Goal: Entertainment & Leisure: Browse casually

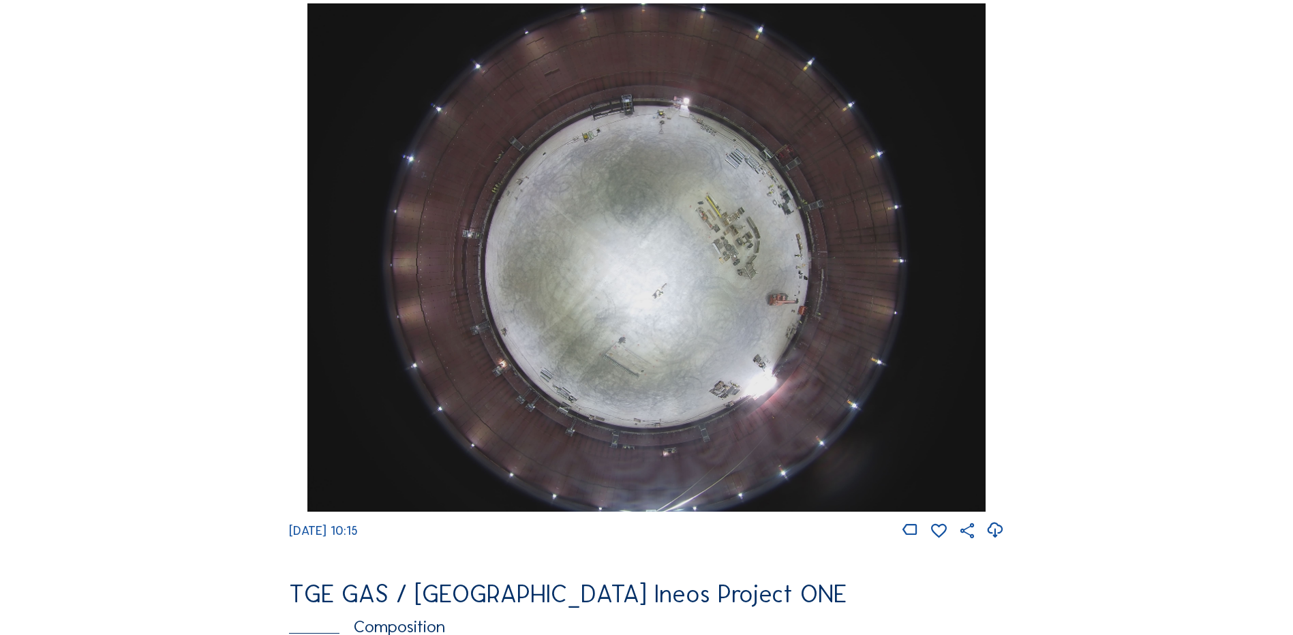
scroll to position [1281, 0]
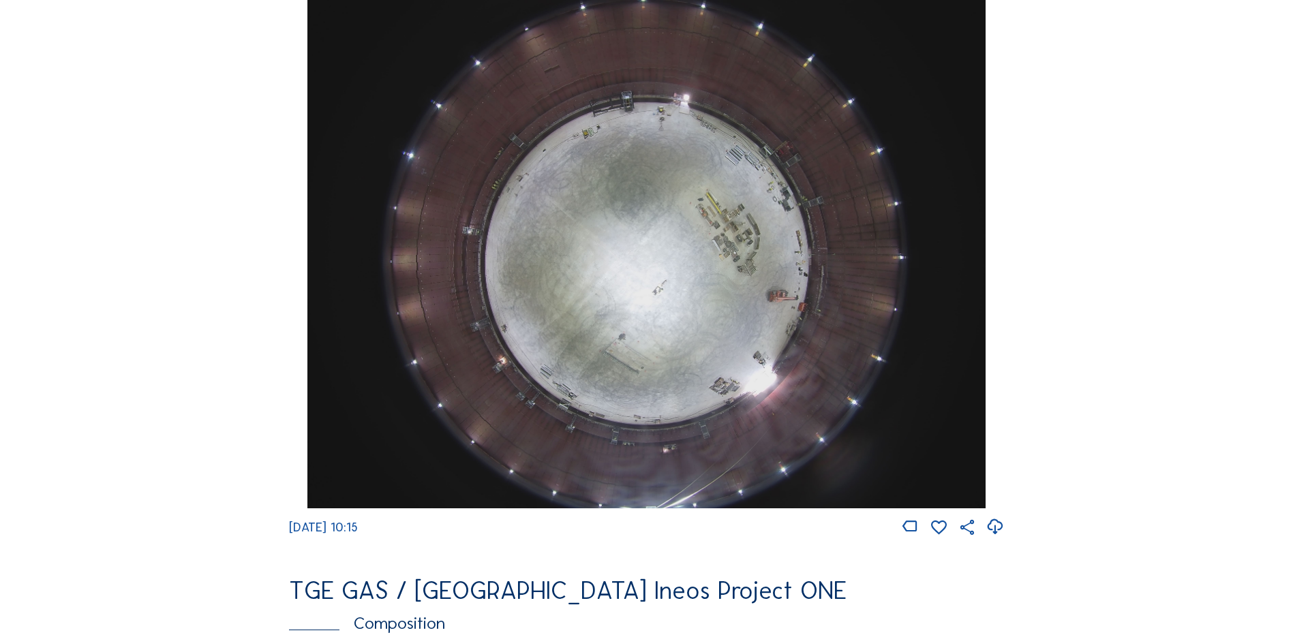
click at [652, 267] on img at bounding box center [646, 254] width 678 height 508
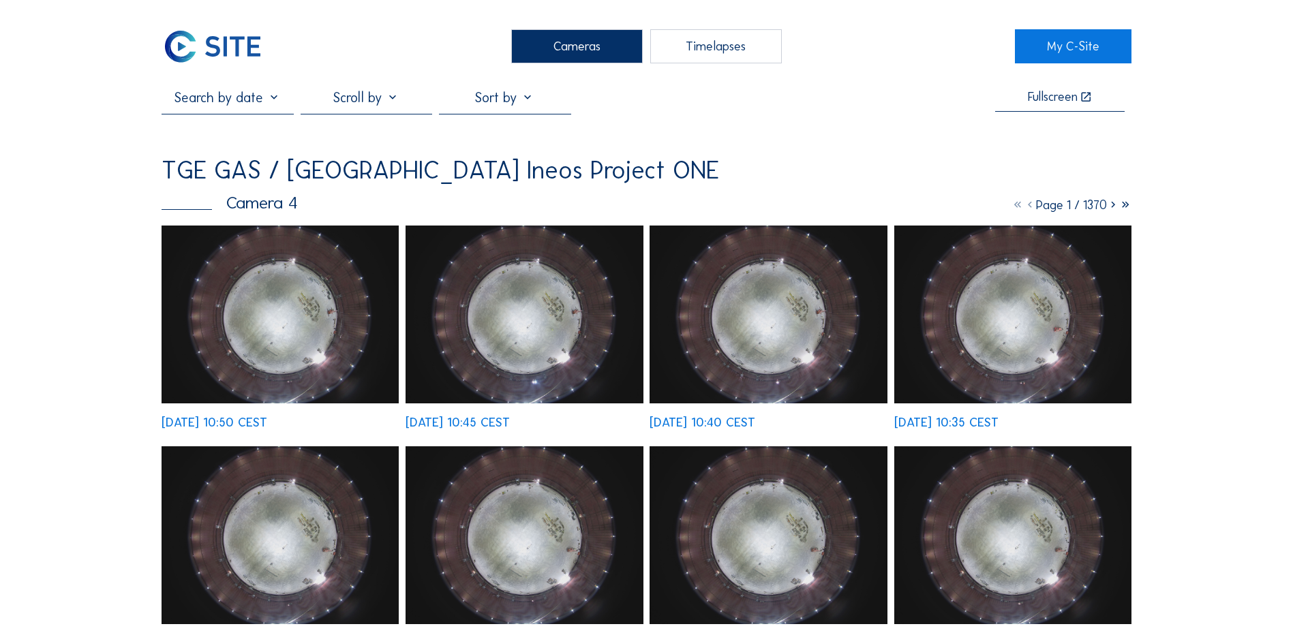
click at [258, 261] on img at bounding box center [280, 315] width 237 height 178
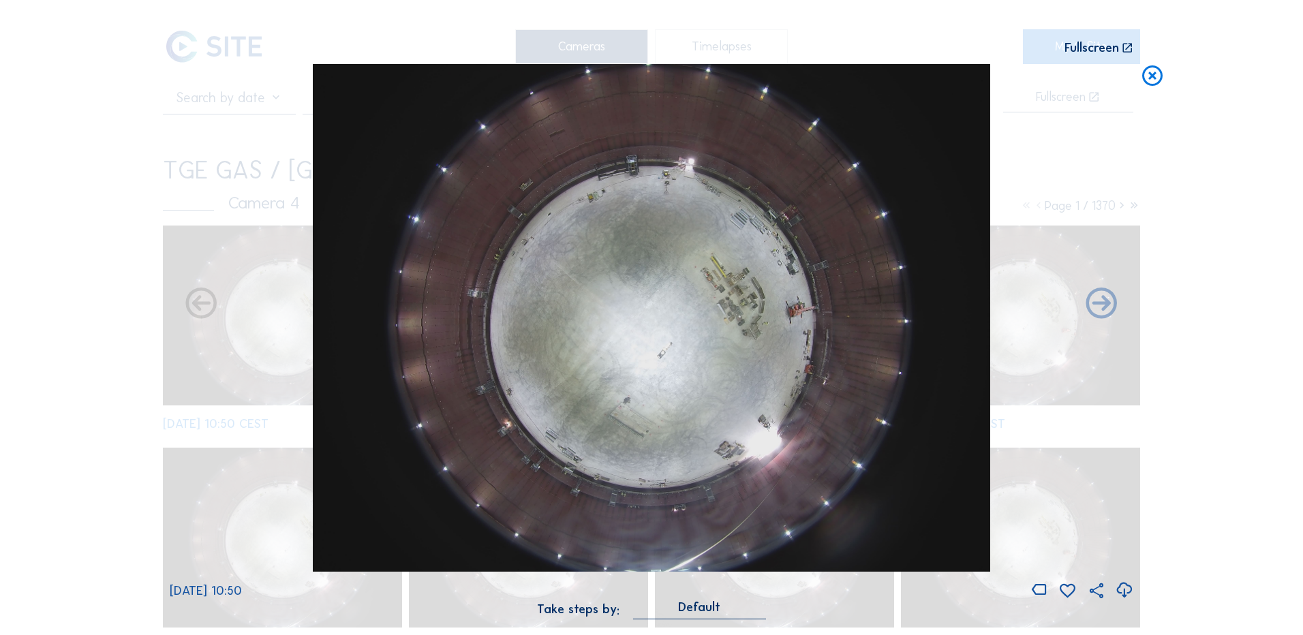
click at [1121, 590] on icon at bounding box center [1124, 590] width 18 height 22
click at [51, 258] on div "Scroll to travel through time | Press 'Alt' Button + Scroll to Zoom | Click and…" at bounding box center [651, 317] width 1303 height 635
click at [1149, 81] on icon at bounding box center [1152, 76] width 25 height 25
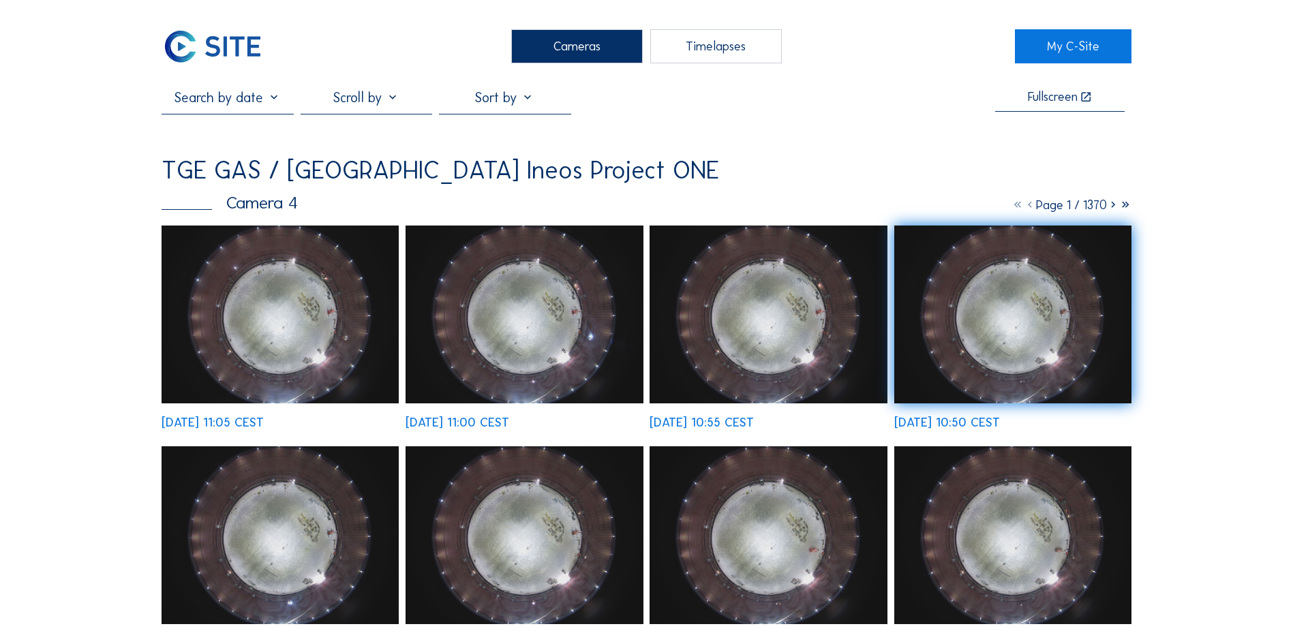
click at [562, 51] on div "Cameras" at bounding box center [577, 46] width 132 height 34
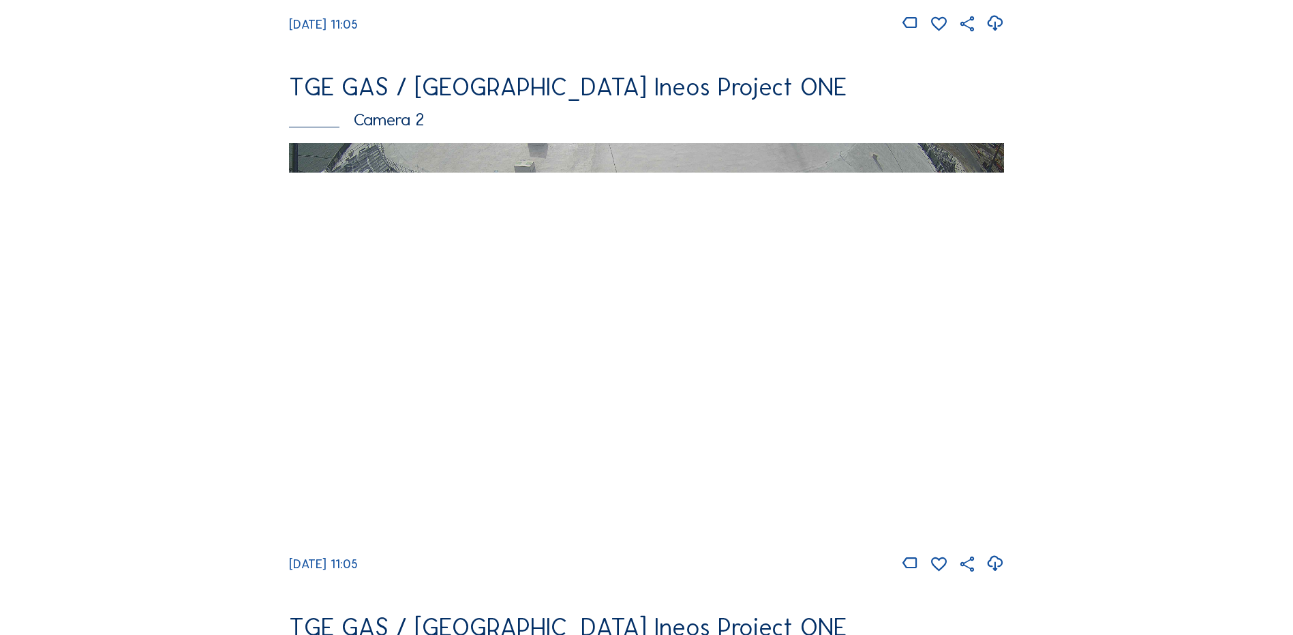
scroll to position [600, 0]
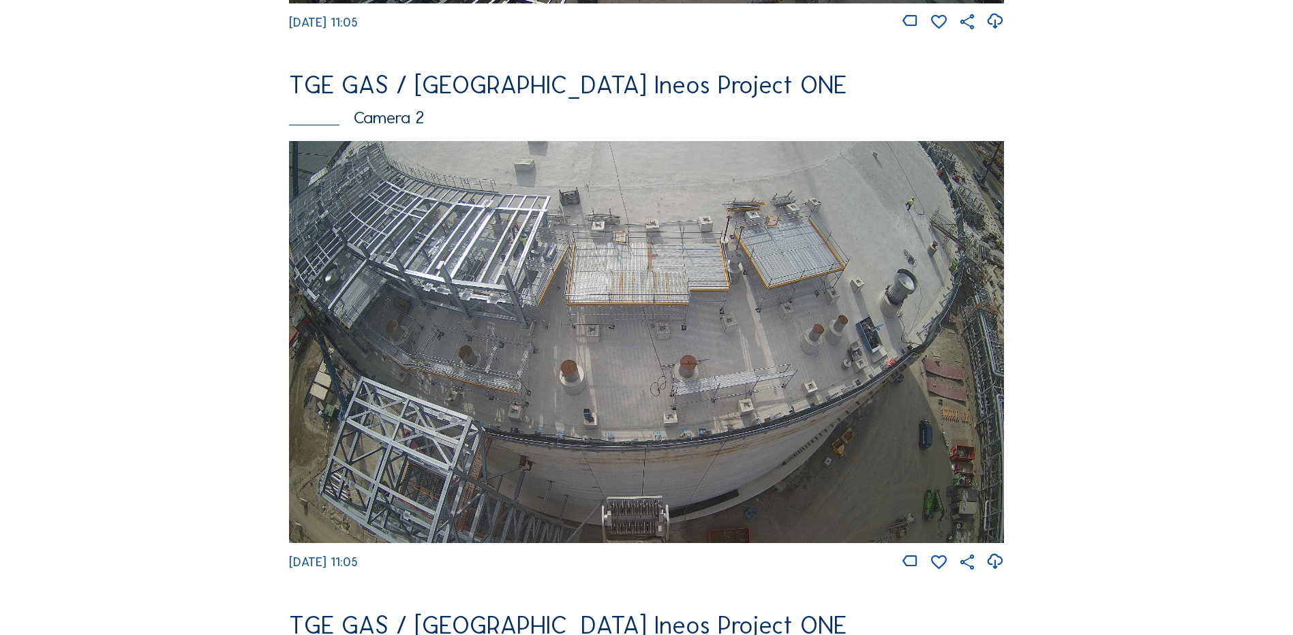
click at [503, 279] on img at bounding box center [646, 342] width 715 height 402
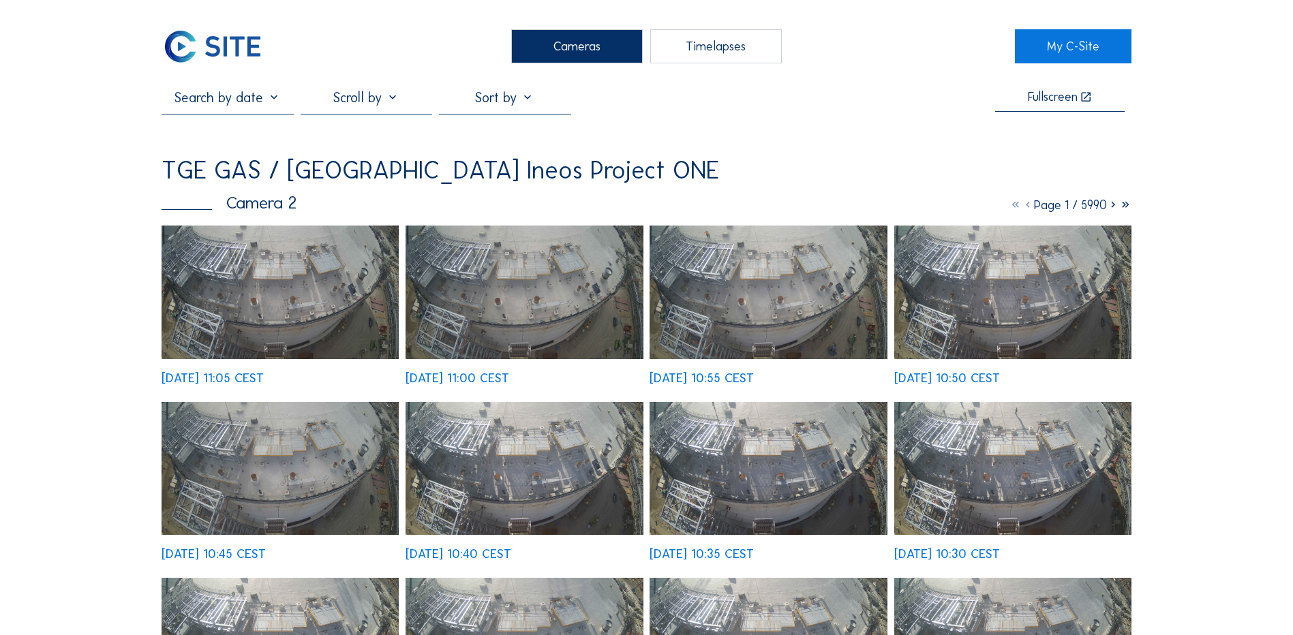
click at [597, 37] on div "Cameras" at bounding box center [577, 46] width 132 height 34
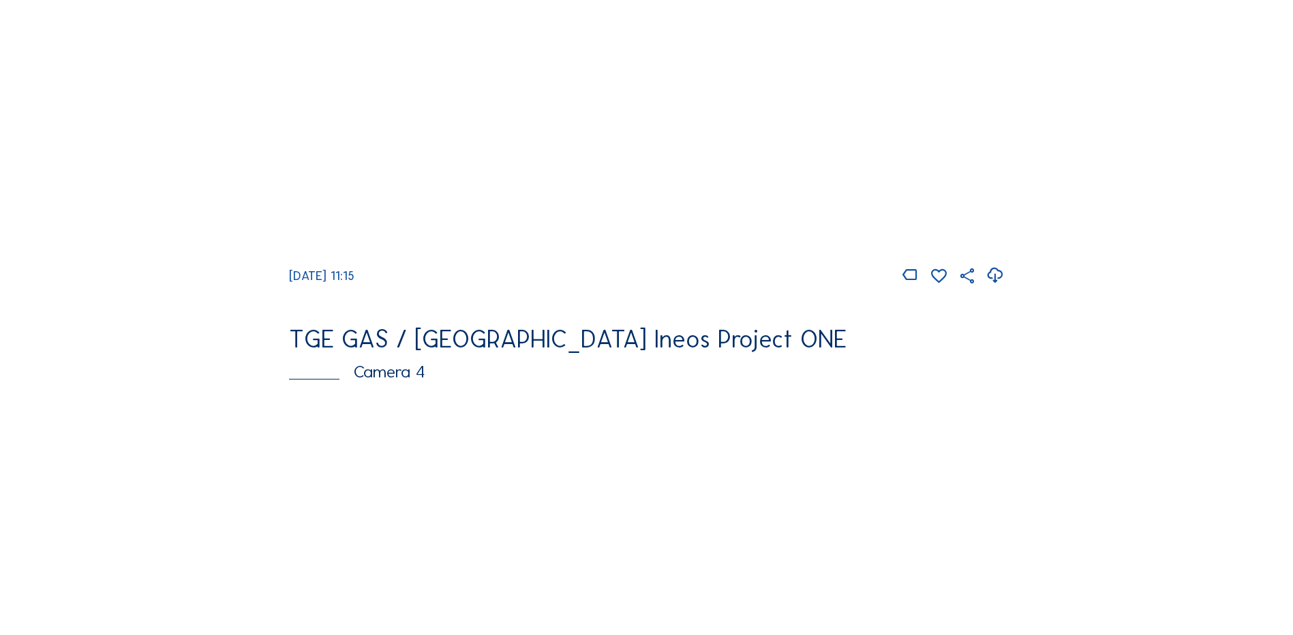
scroll to position [1159, 0]
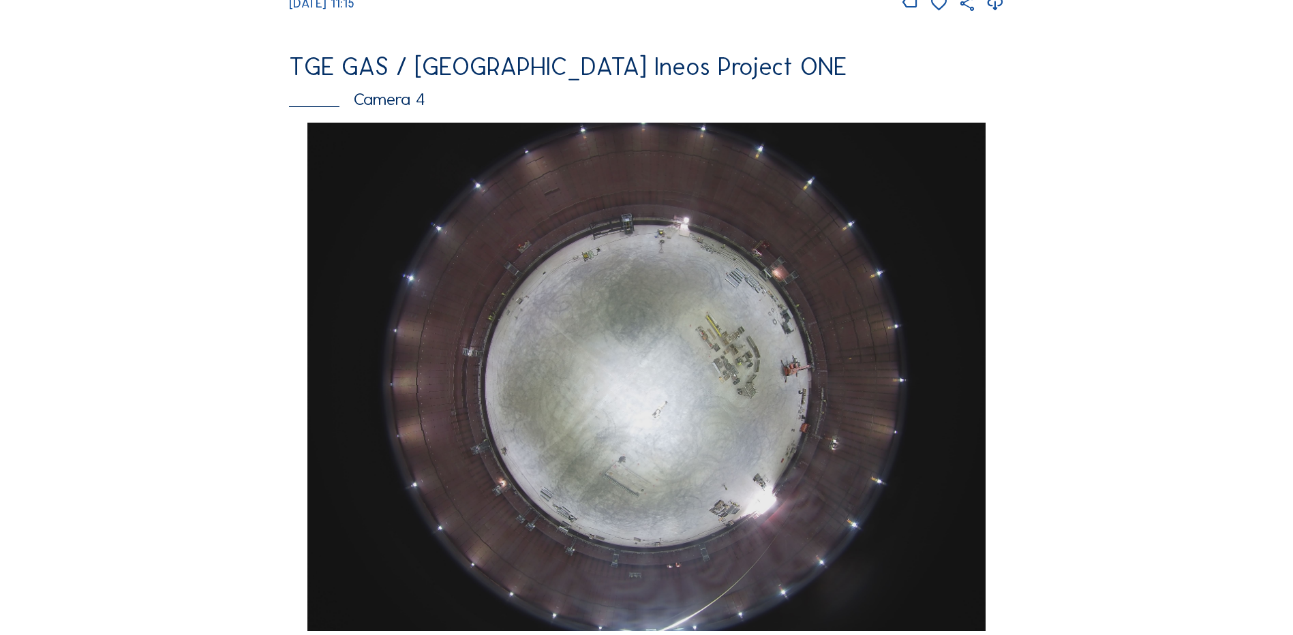
click at [705, 296] on img at bounding box center [646, 377] width 678 height 508
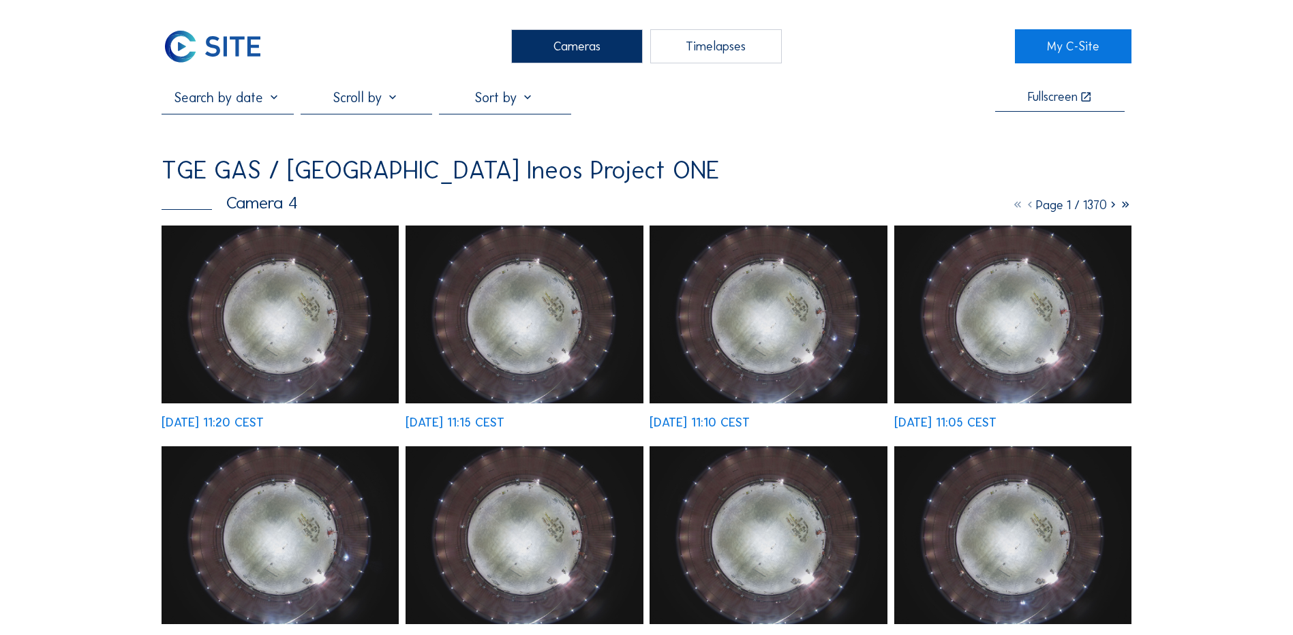
click at [288, 307] on img at bounding box center [280, 315] width 237 height 178
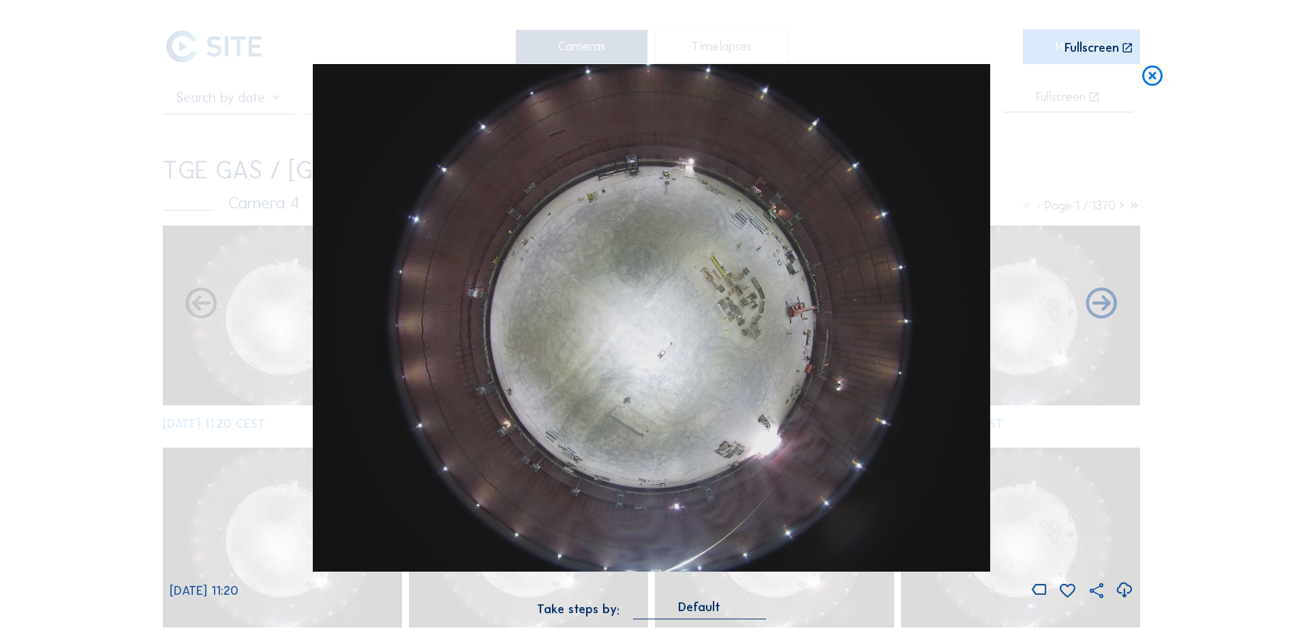
click at [1124, 590] on icon at bounding box center [1124, 590] width 18 height 22
click at [154, 394] on div "Scroll to travel through time | Press 'Alt' Button + Scroll to Zoom | Click and…" at bounding box center [651, 317] width 1303 height 635
click at [1151, 78] on icon at bounding box center [1152, 76] width 25 height 25
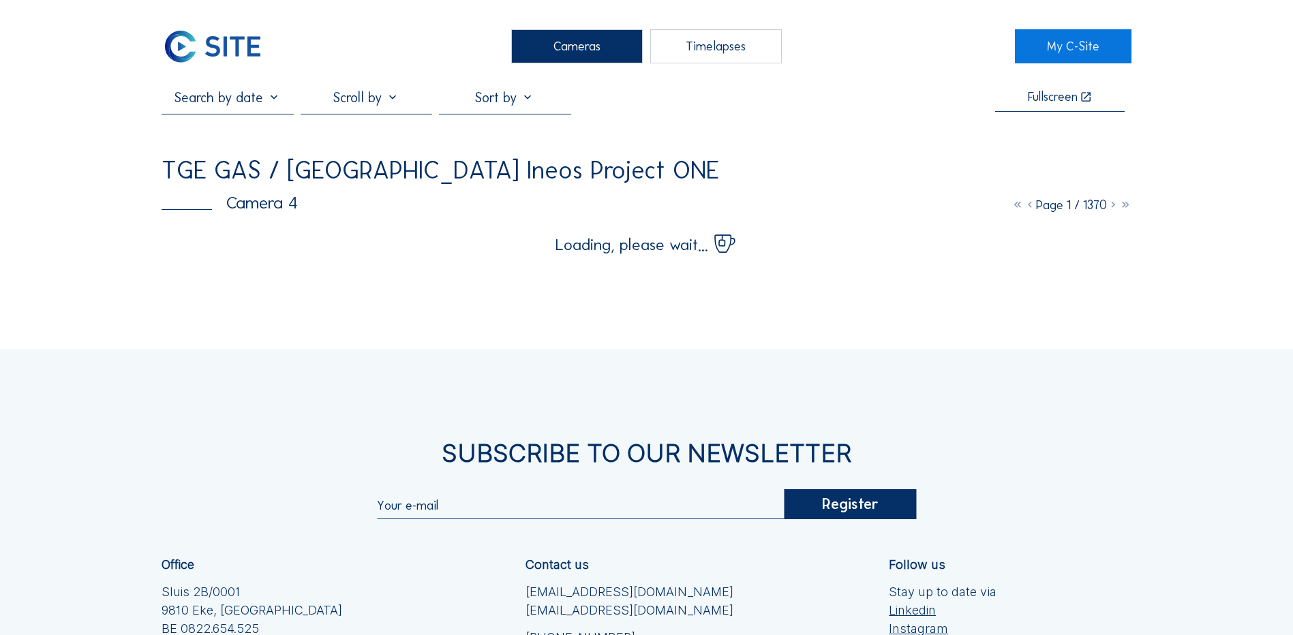
click at [590, 51] on div "Cameras" at bounding box center [577, 46] width 132 height 34
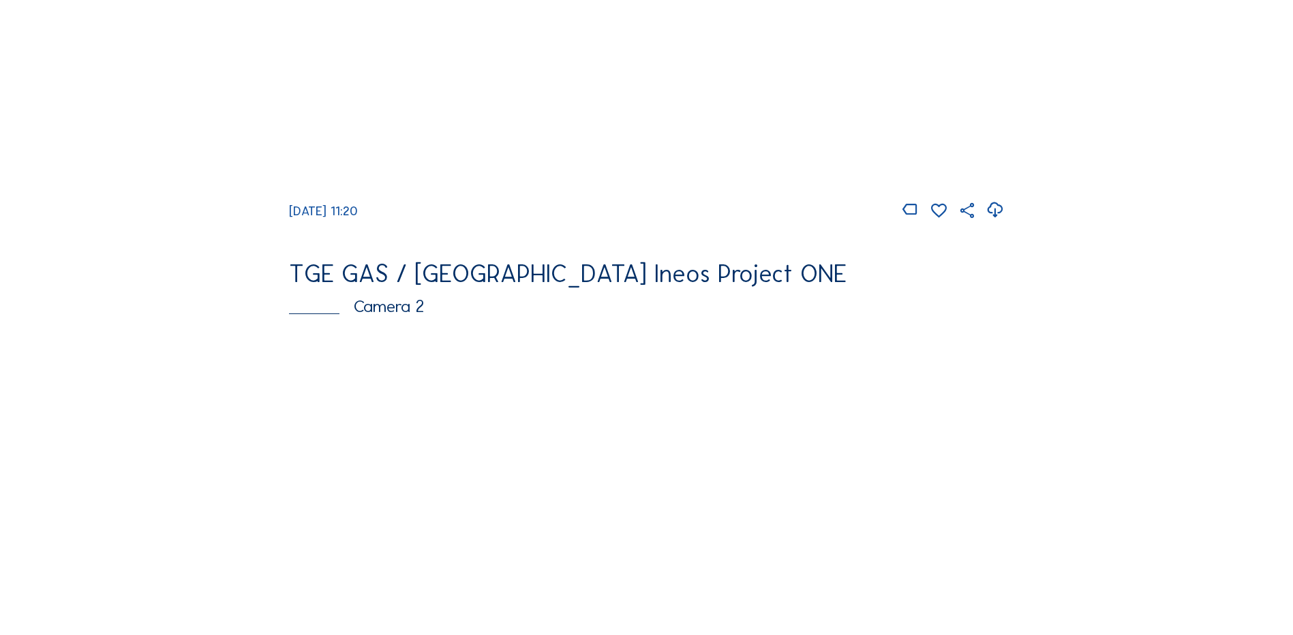
scroll to position [477, 0]
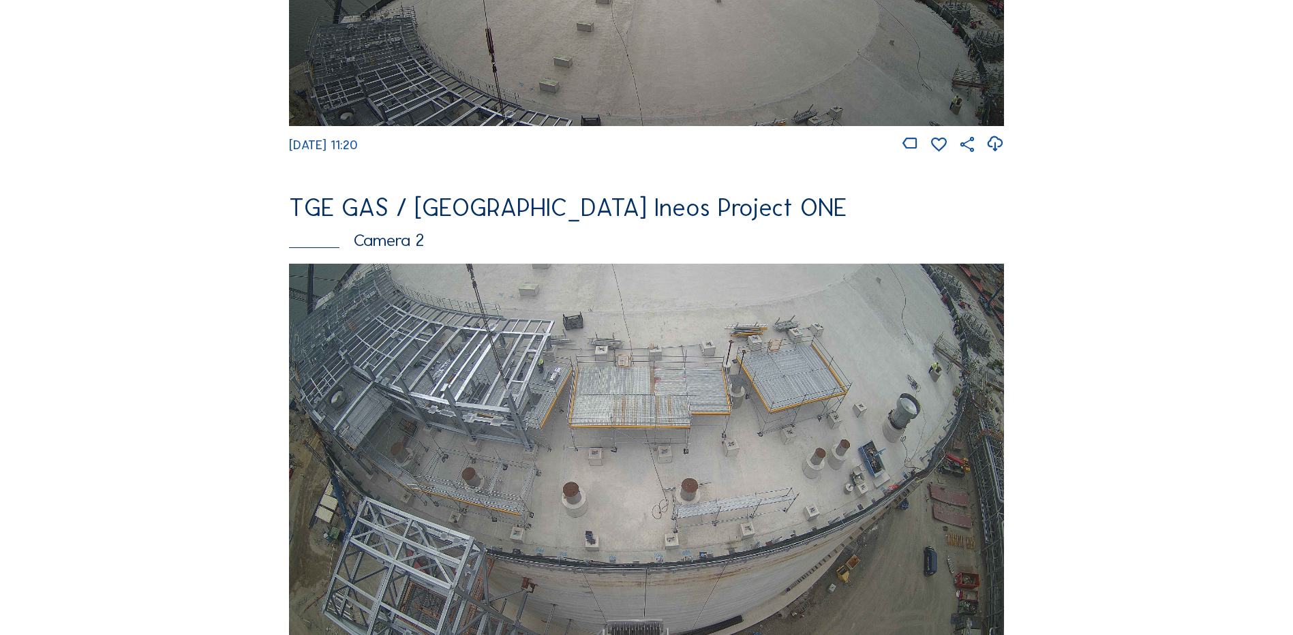
click at [624, 438] on img at bounding box center [646, 465] width 715 height 402
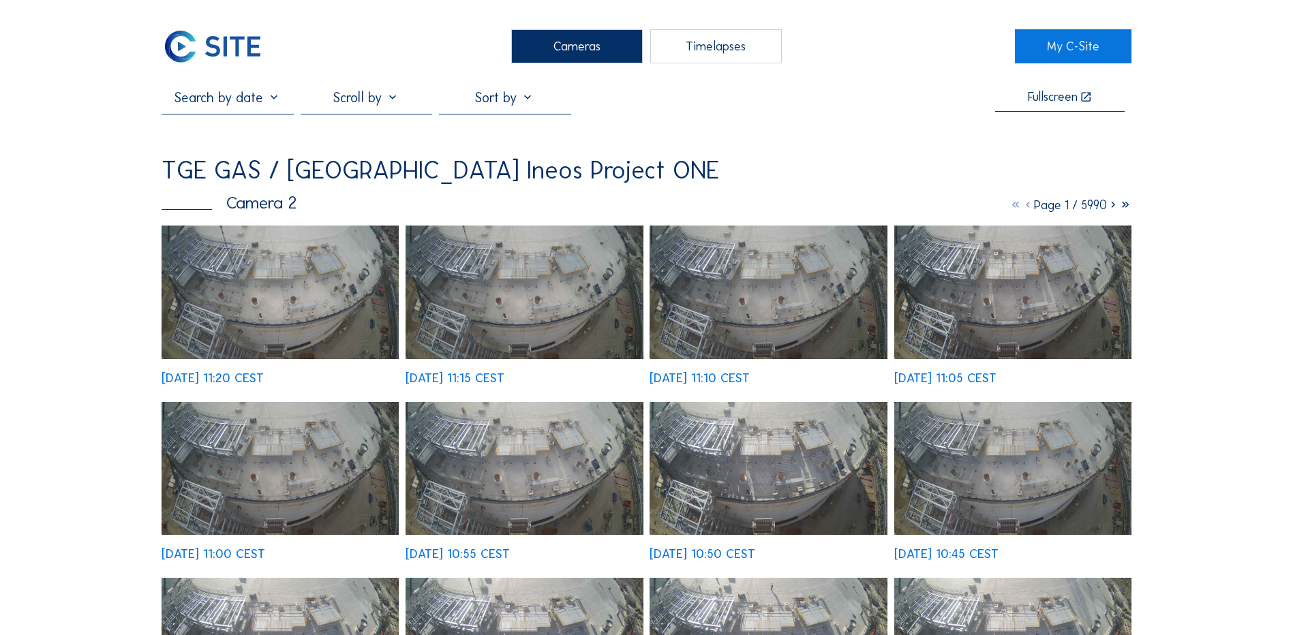
click at [593, 41] on div "Cameras" at bounding box center [577, 46] width 132 height 34
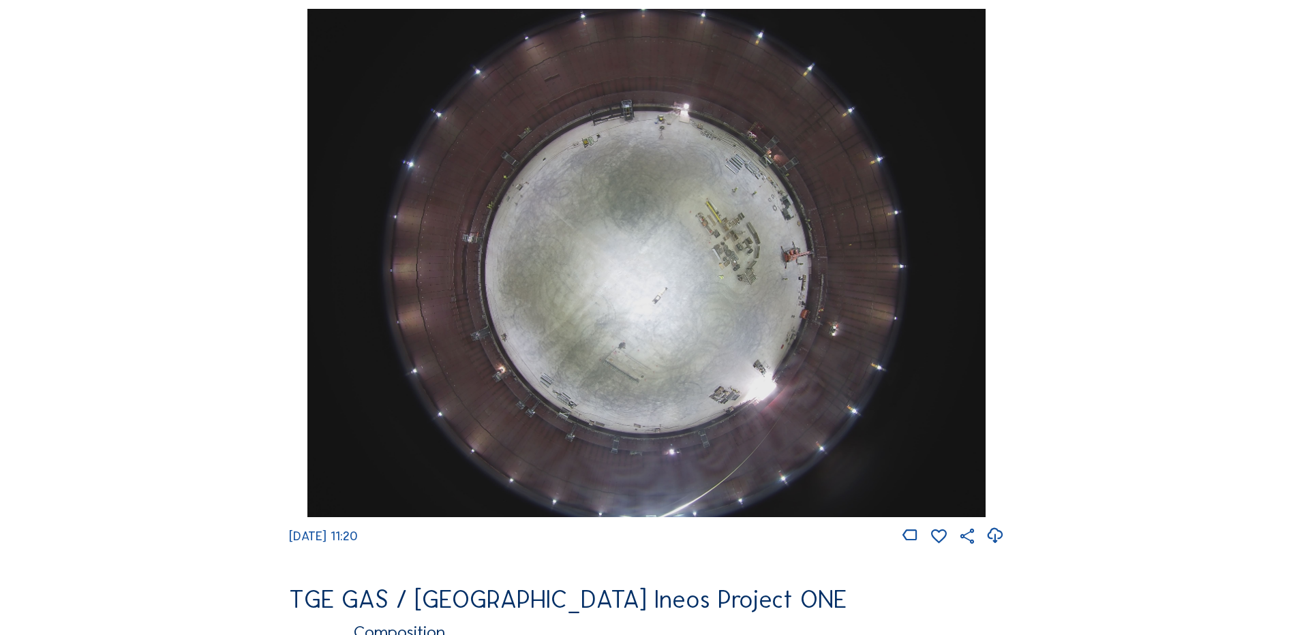
scroll to position [1295, 0]
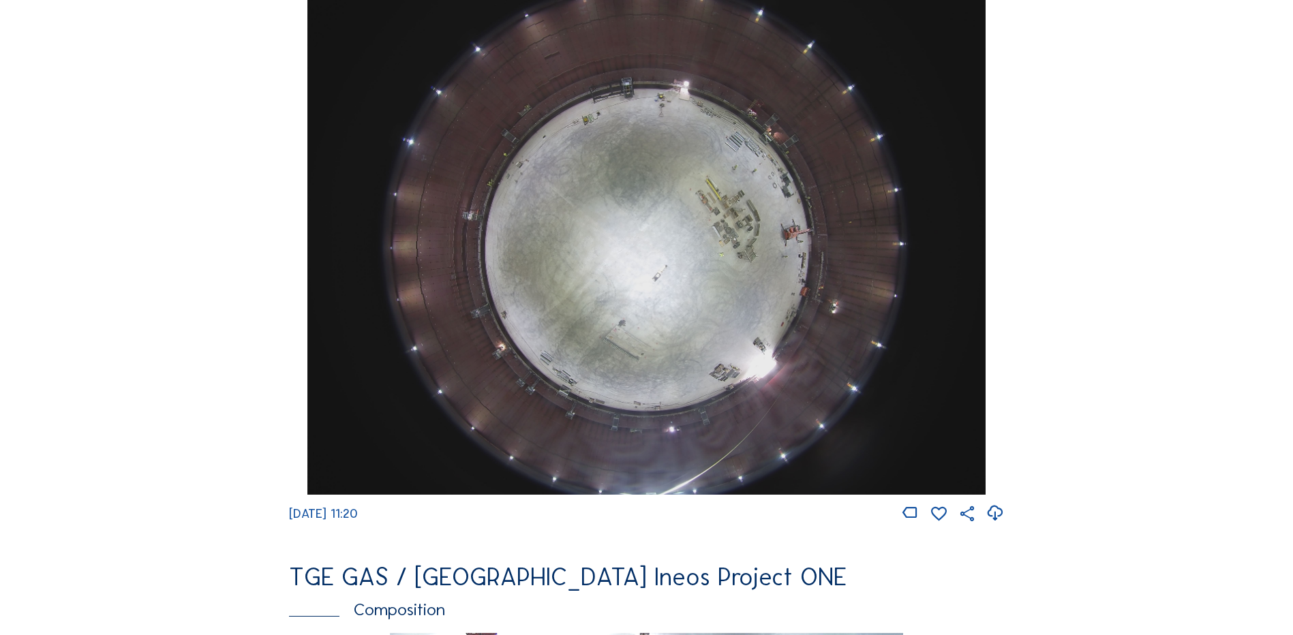
click at [590, 320] on img at bounding box center [646, 240] width 678 height 508
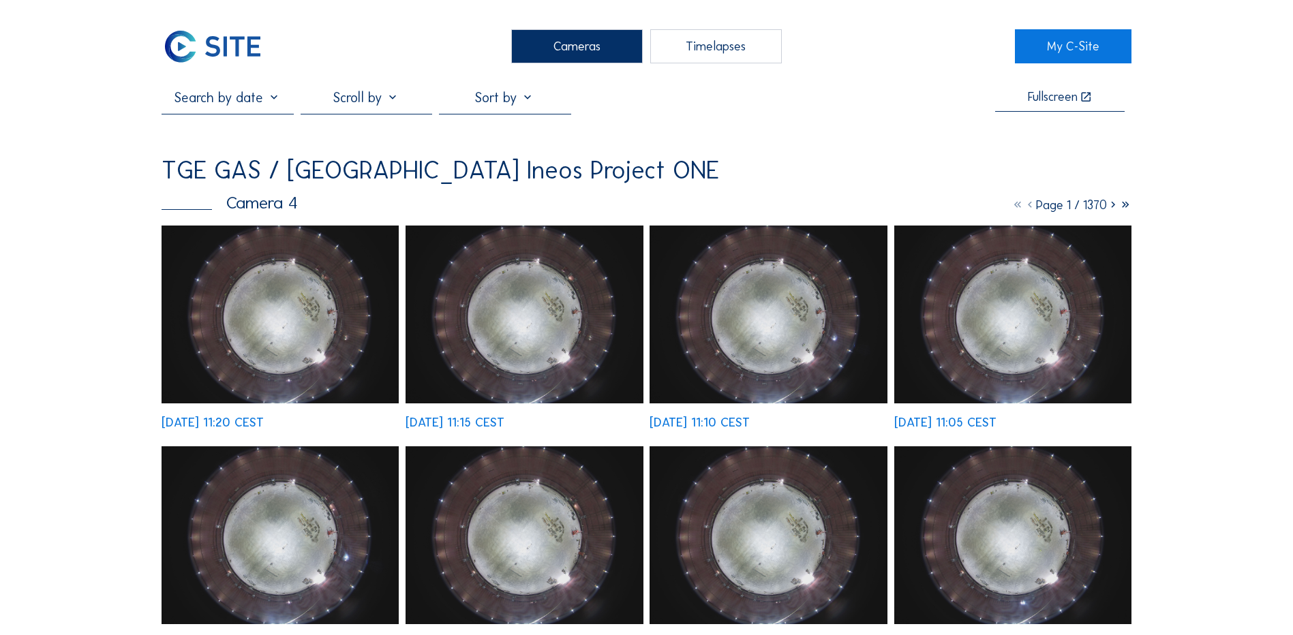
click at [258, 296] on img at bounding box center [280, 315] width 237 height 178
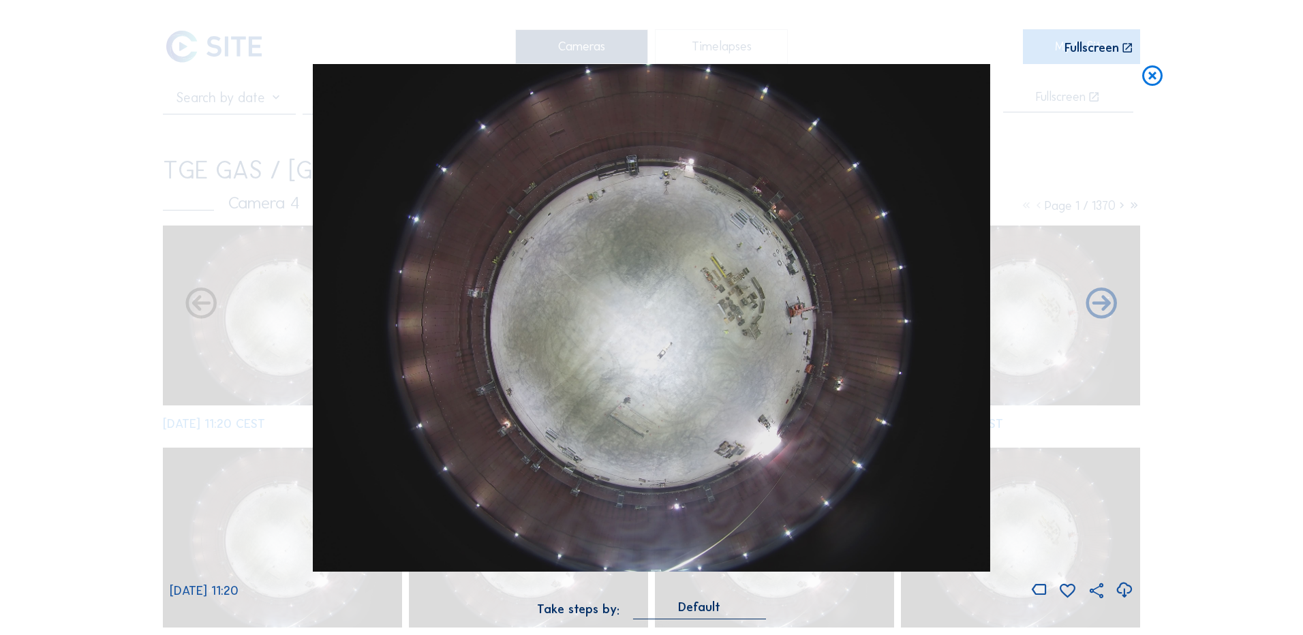
click at [1126, 592] on icon at bounding box center [1124, 590] width 18 height 22
click at [121, 160] on div "Scroll to travel through time | Press 'Alt' Button + Scroll to Zoom | Click and…" at bounding box center [651, 317] width 1303 height 635
click at [1187, 258] on div "Scroll to travel through time | Press 'Alt' Button + Scroll to Zoom | Click and…" at bounding box center [651, 317] width 1303 height 635
click at [1156, 74] on icon at bounding box center [1152, 76] width 25 height 25
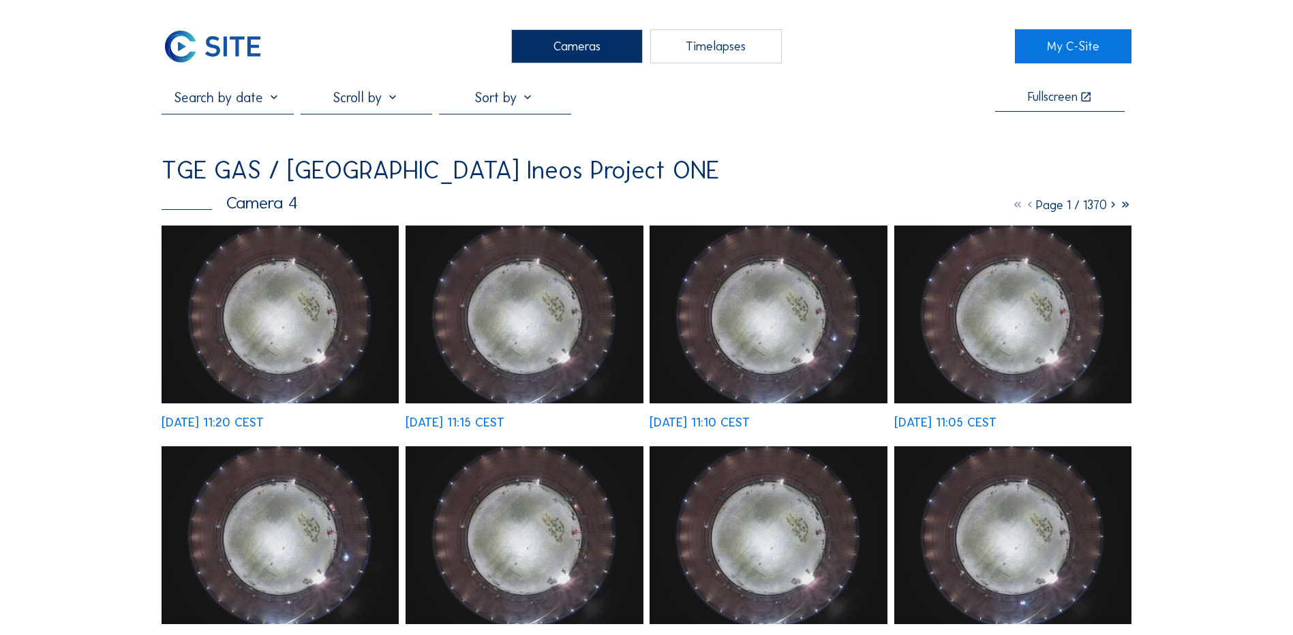
click at [595, 39] on div "Cameras" at bounding box center [577, 46] width 132 height 34
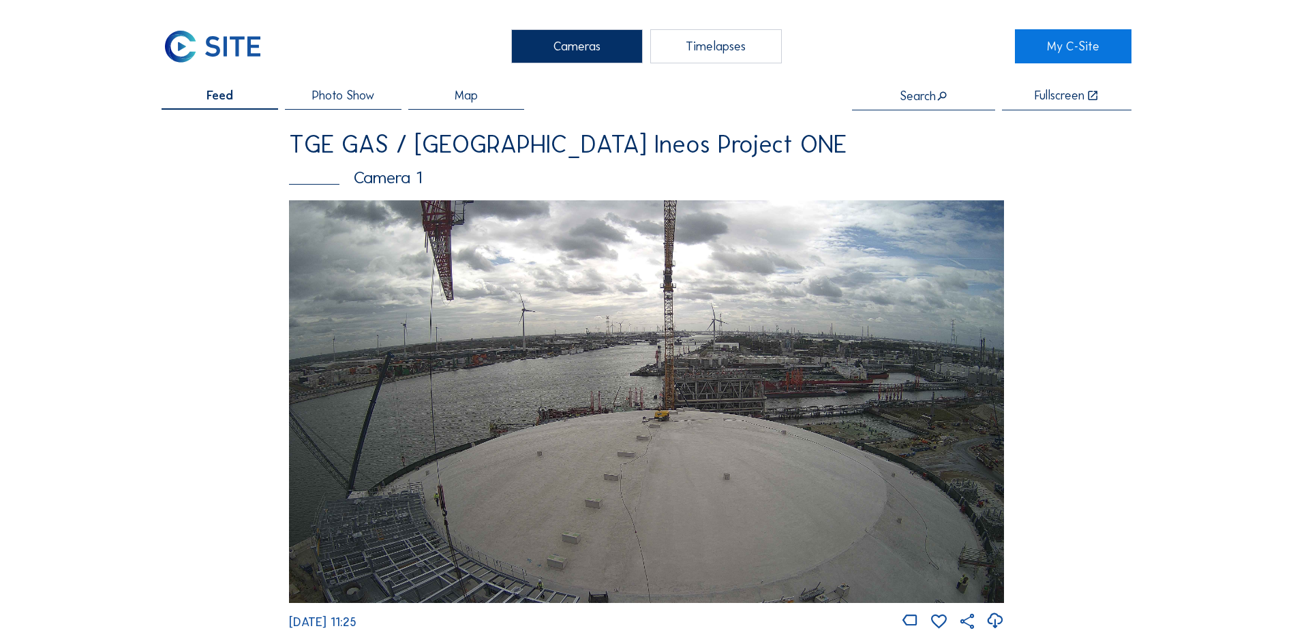
click at [572, 42] on div "Cameras" at bounding box center [577, 46] width 132 height 34
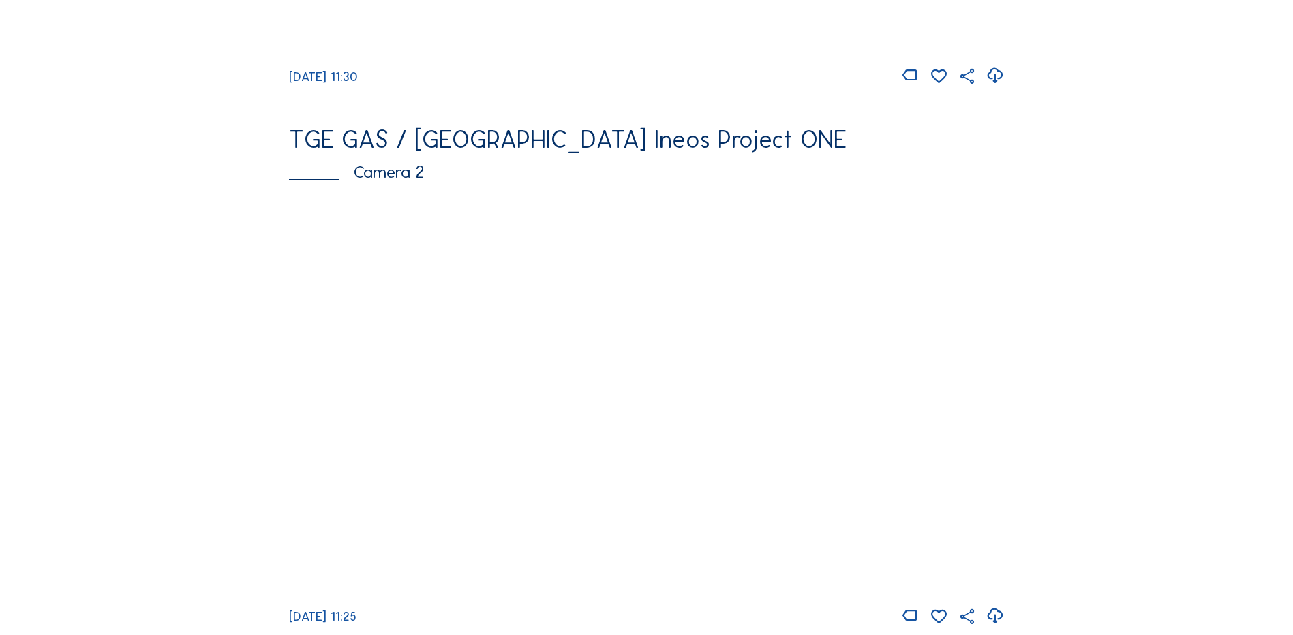
scroll to position [613, 0]
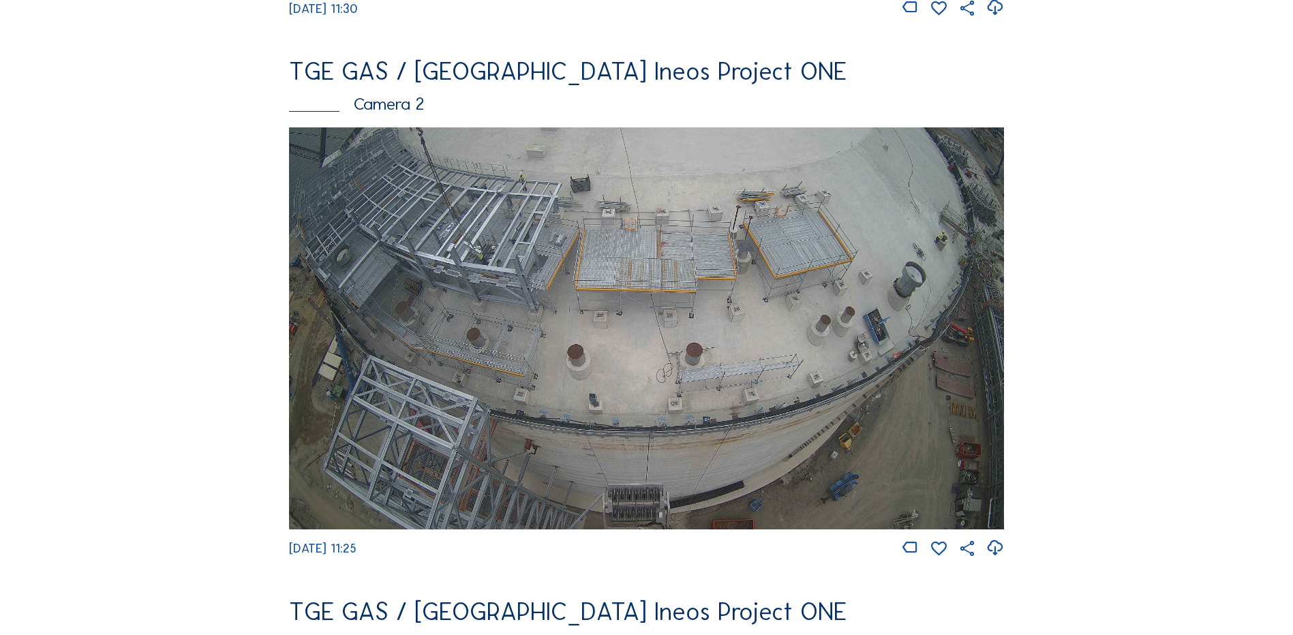
click at [503, 313] on img at bounding box center [646, 328] width 715 height 402
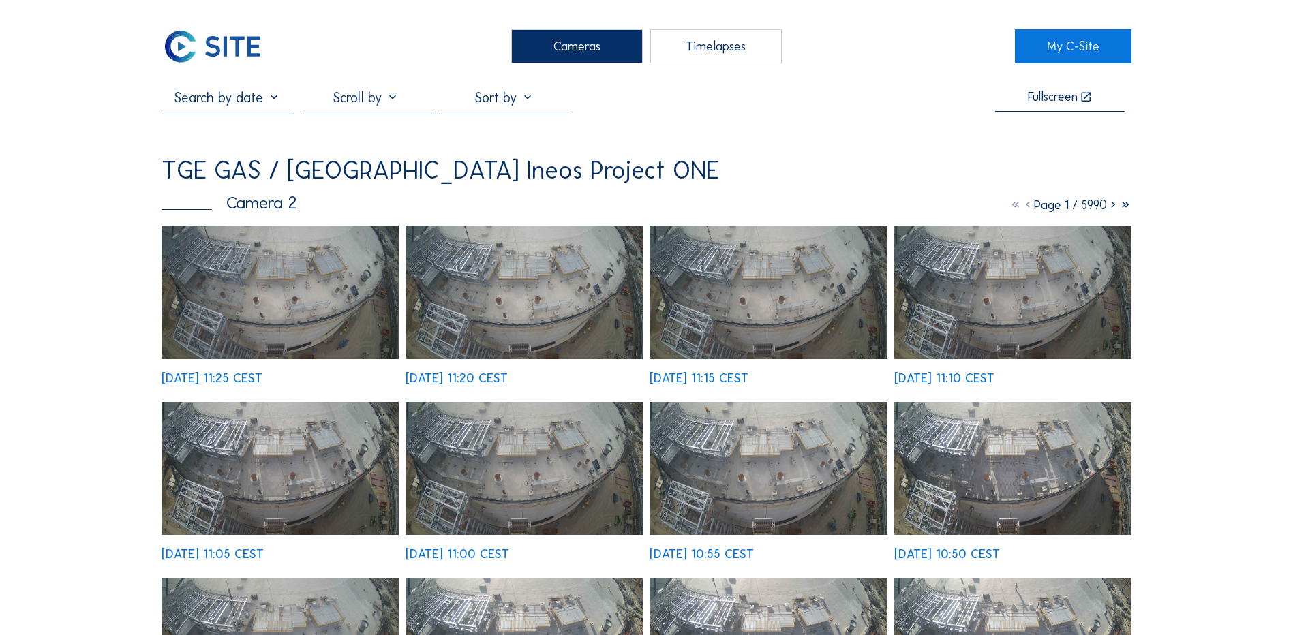
click at [286, 307] on img at bounding box center [280, 293] width 237 height 134
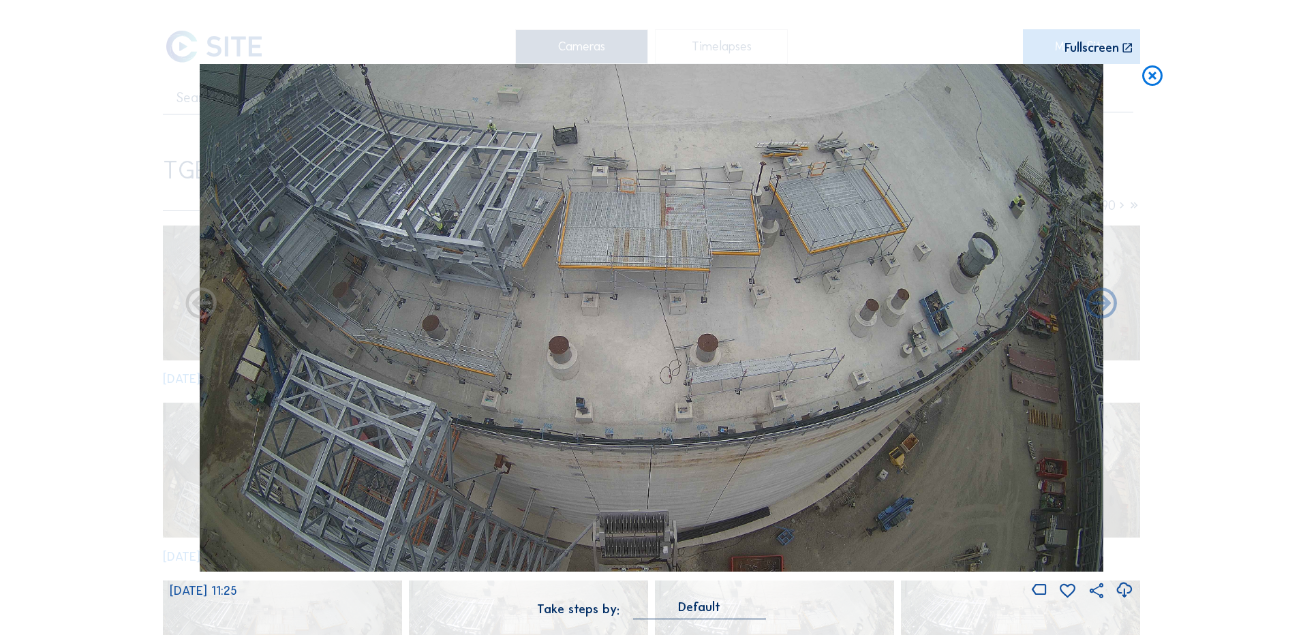
click at [1124, 590] on icon at bounding box center [1124, 590] width 18 height 22
drag, startPoint x: 59, startPoint y: 213, endPoint x: 176, endPoint y: 231, distance: 118.7
click at [59, 213] on div "Scroll to travel through time | Press 'Alt' Button + Scroll to Zoom | Click and…" at bounding box center [651, 317] width 1303 height 635
click at [1153, 74] on icon at bounding box center [1152, 76] width 25 height 25
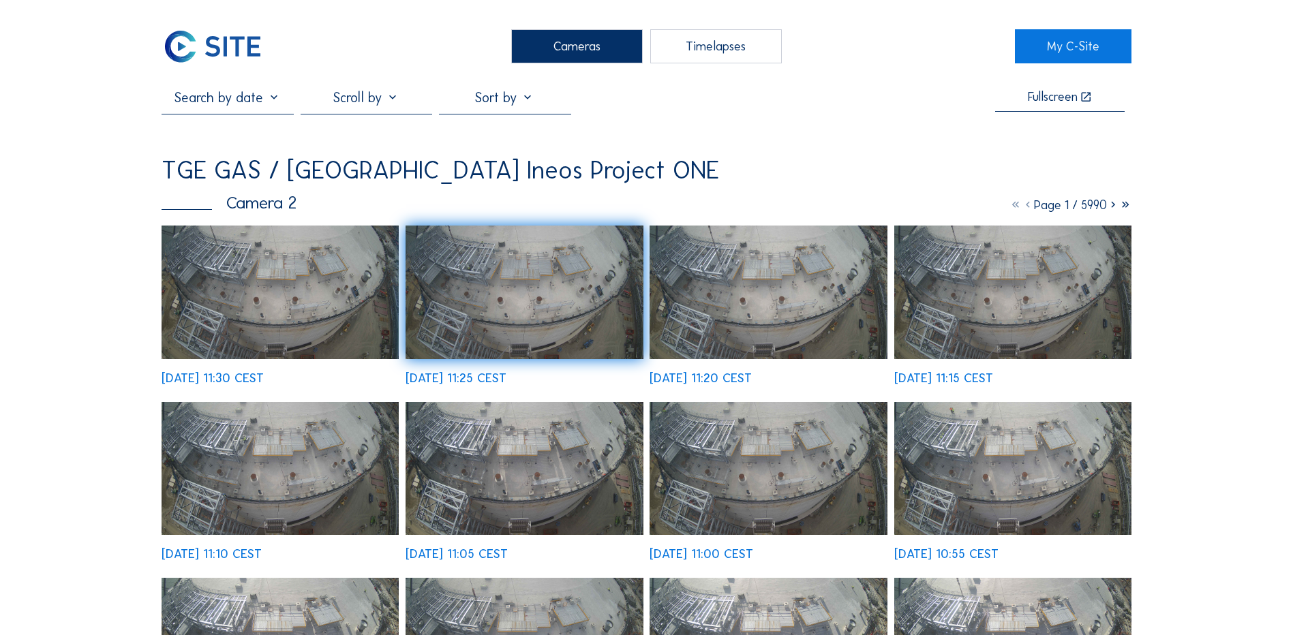
click at [575, 51] on div "Cameras" at bounding box center [577, 46] width 132 height 34
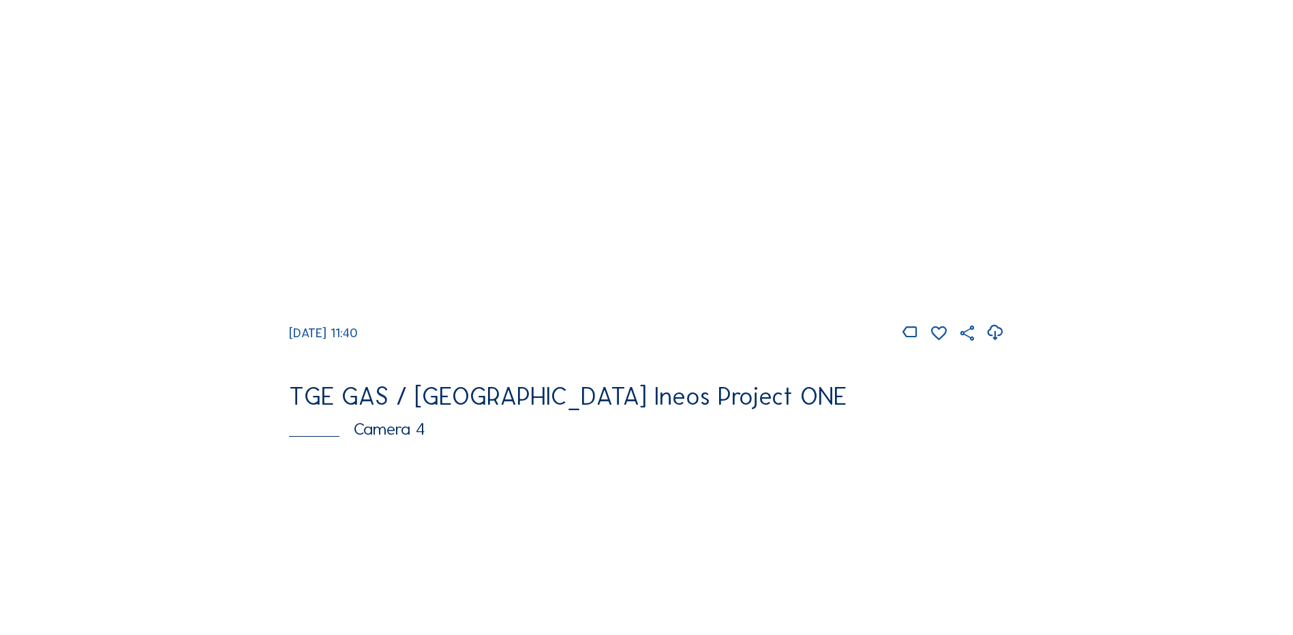
scroll to position [599, 0]
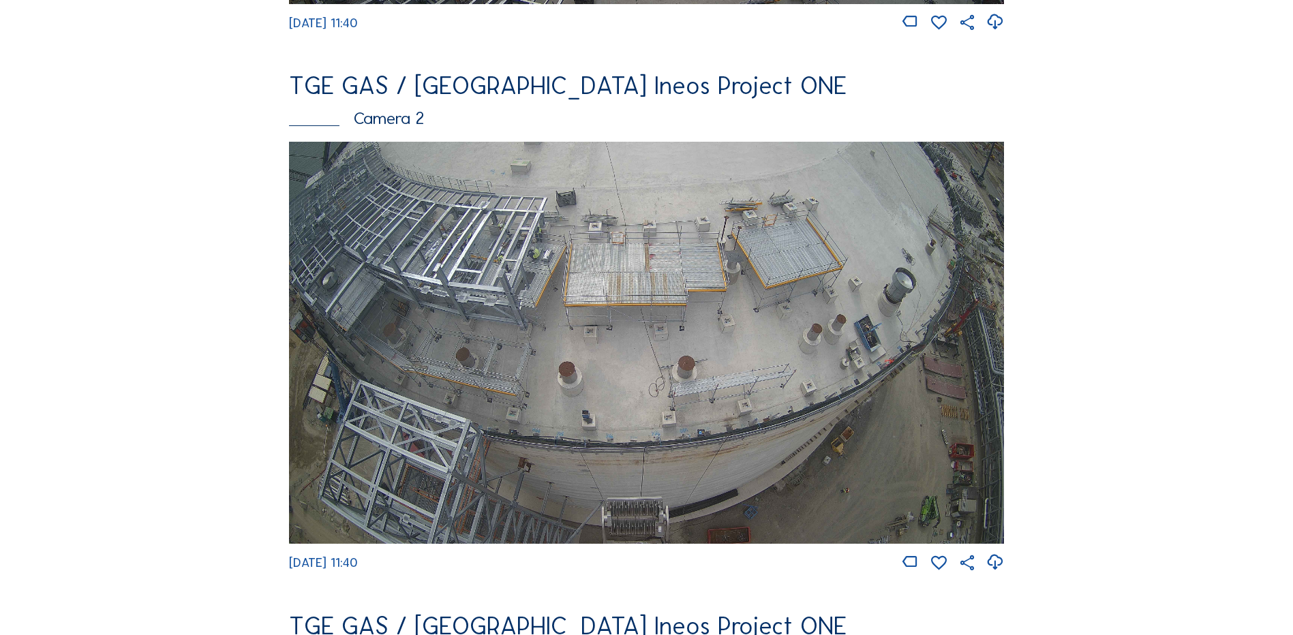
click at [623, 222] on img at bounding box center [646, 343] width 715 height 402
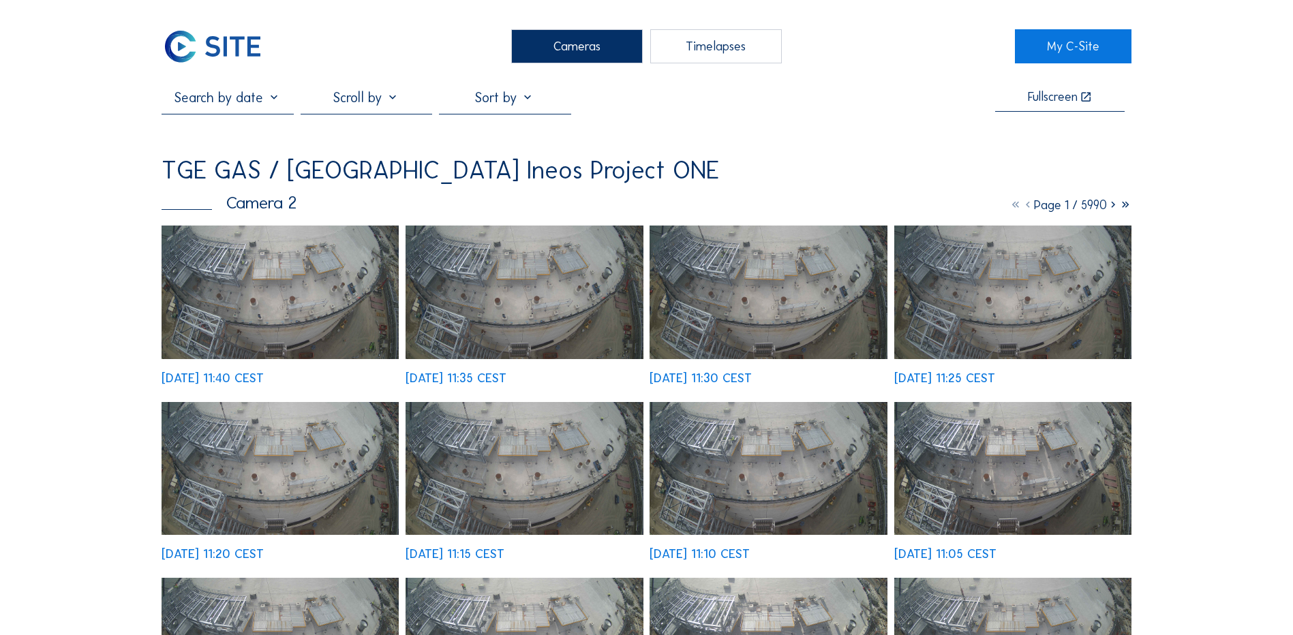
click at [271, 283] on img at bounding box center [280, 293] width 237 height 134
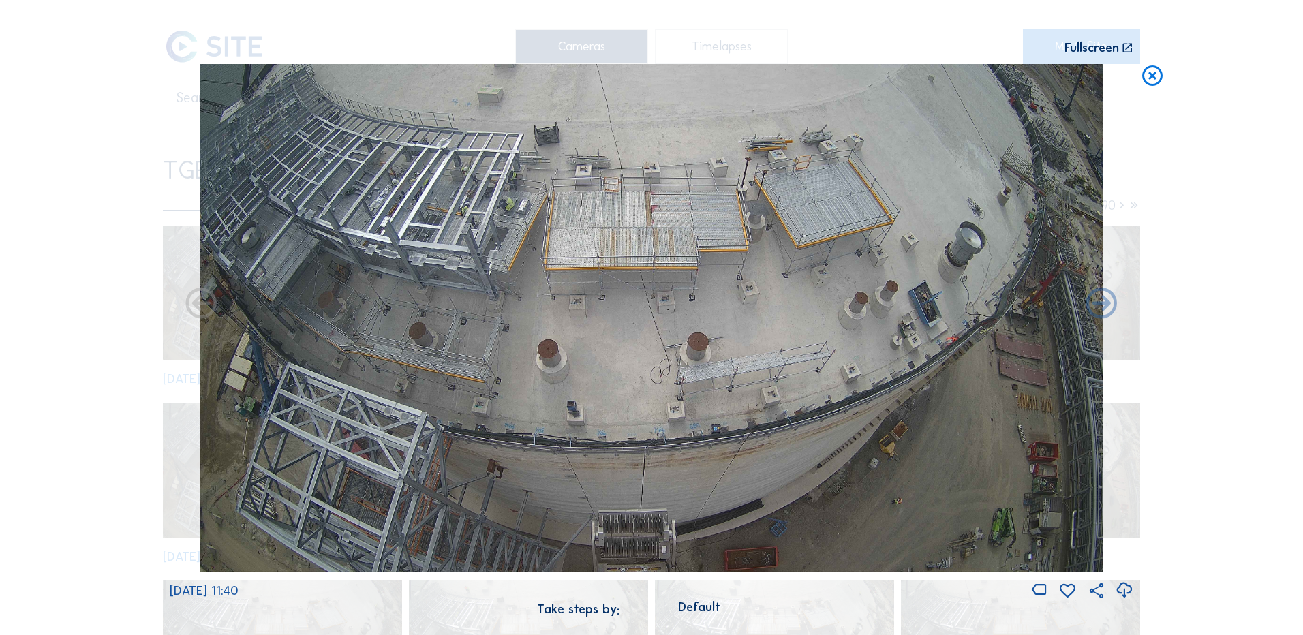
click at [1122, 588] on icon at bounding box center [1124, 590] width 18 height 22
drag, startPoint x: 11, startPoint y: 373, endPoint x: 531, endPoint y: 273, distance: 529.5
click at [11, 373] on div "Scroll to travel through time | Press 'Alt' Button + Scroll to Zoom | Click and…" at bounding box center [651, 317] width 1303 height 635
click at [1159, 72] on icon at bounding box center [1152, 76] width 25 height 25
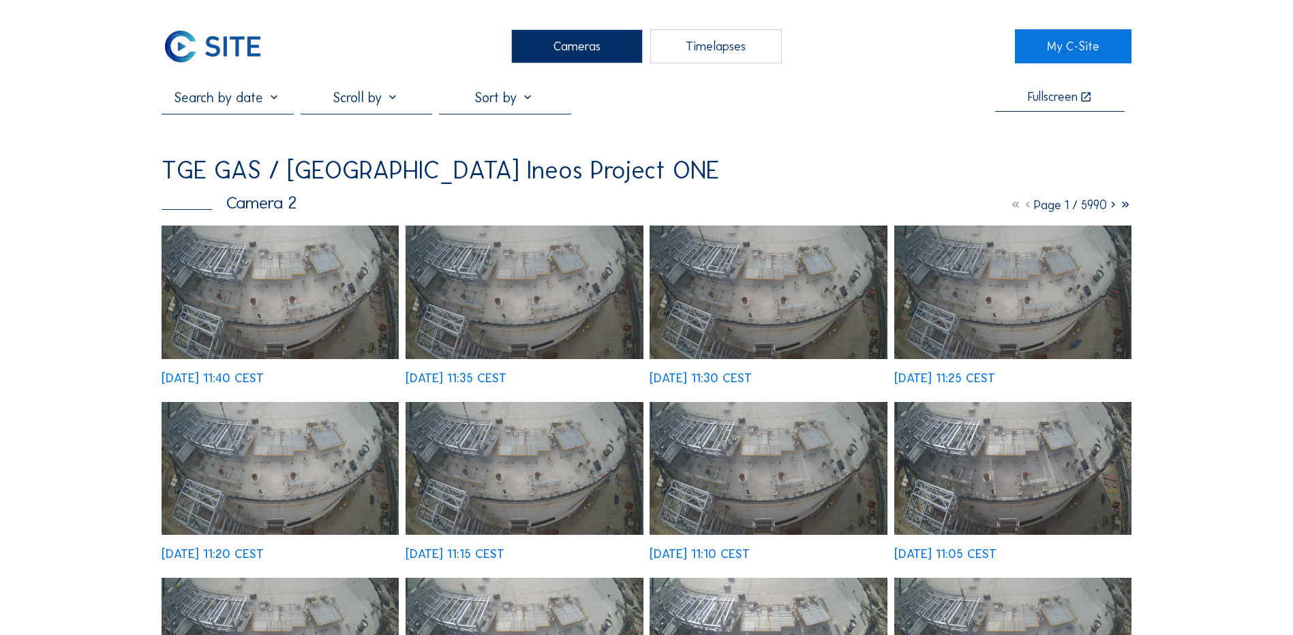
click at [541, 34] on div "Cameras" at bounding box center [577, 46] width 132 height 34
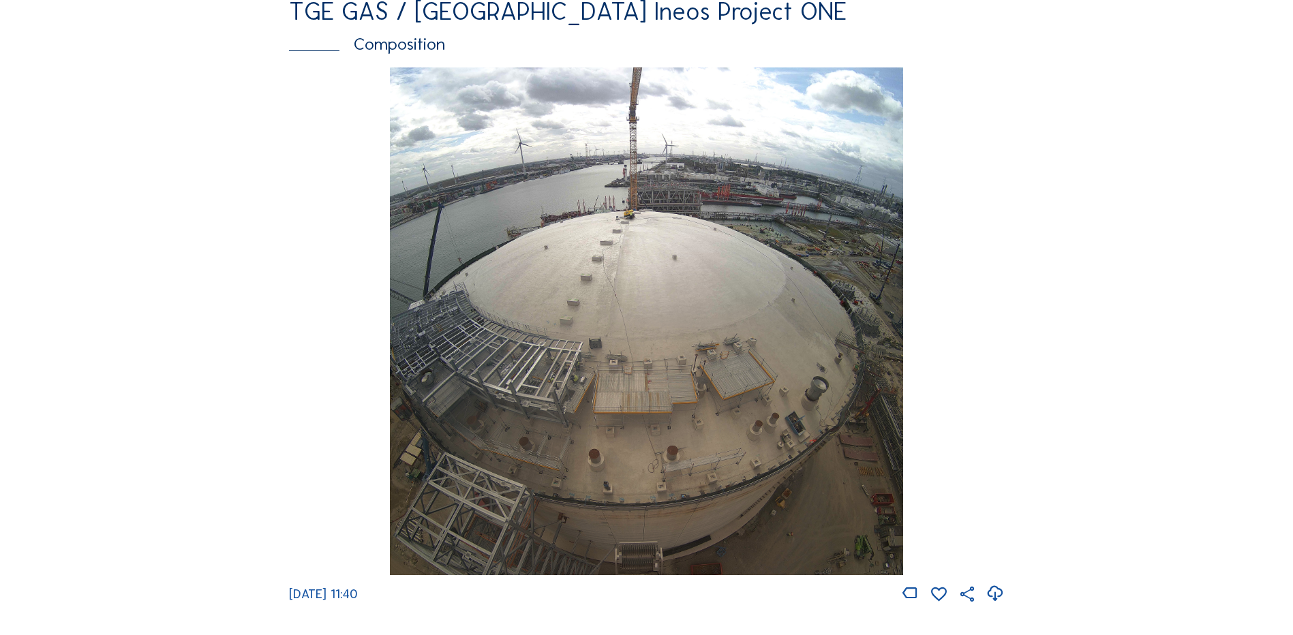
scroll to position [1977, 0]
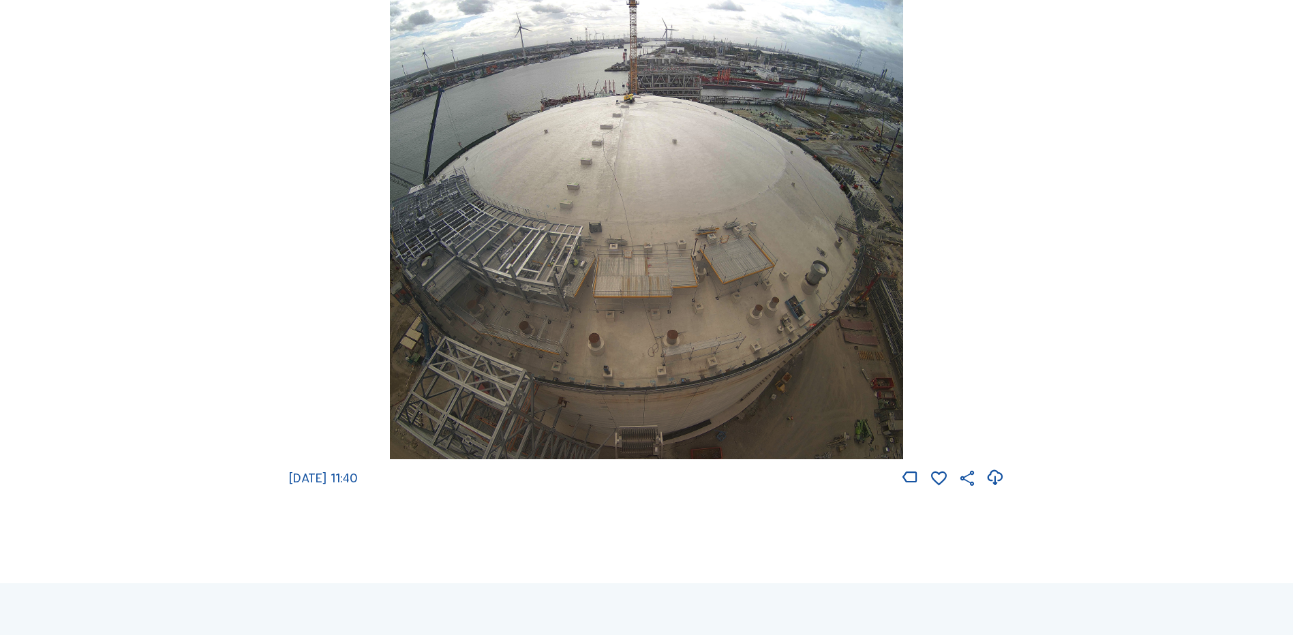
click at [574, 179] on img at bounding box center [646, 206] width 513 height 508
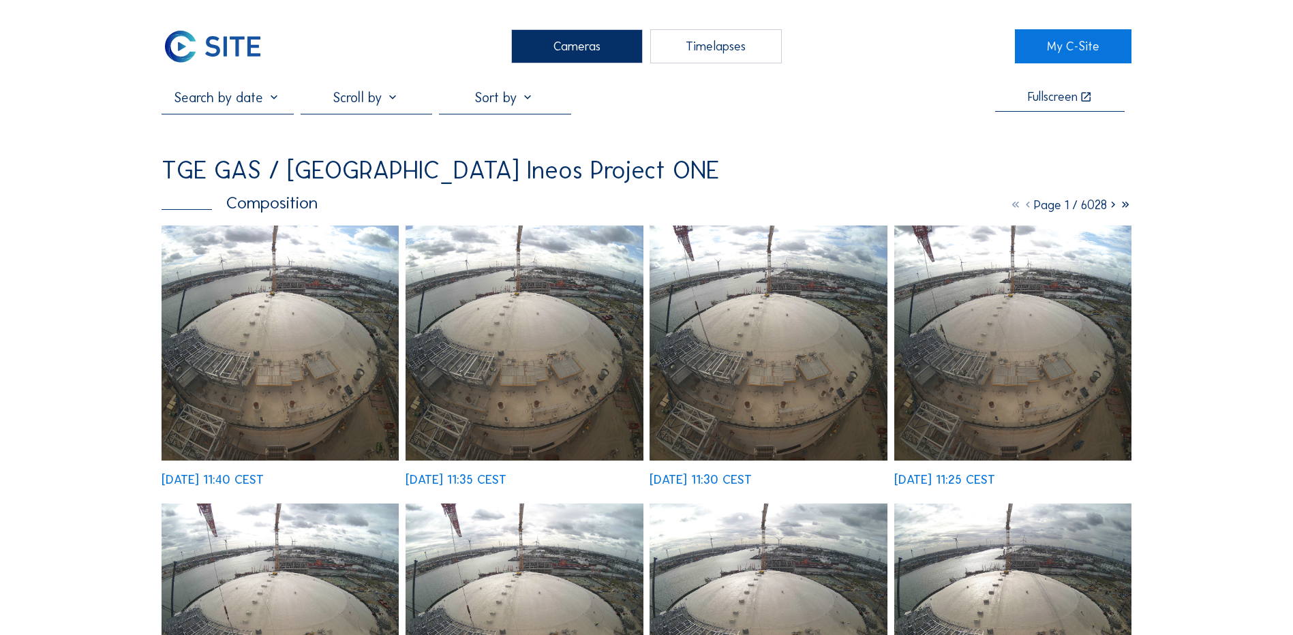
click at [279, 504] on img at bounding box center [280, 621] width 237 height 235
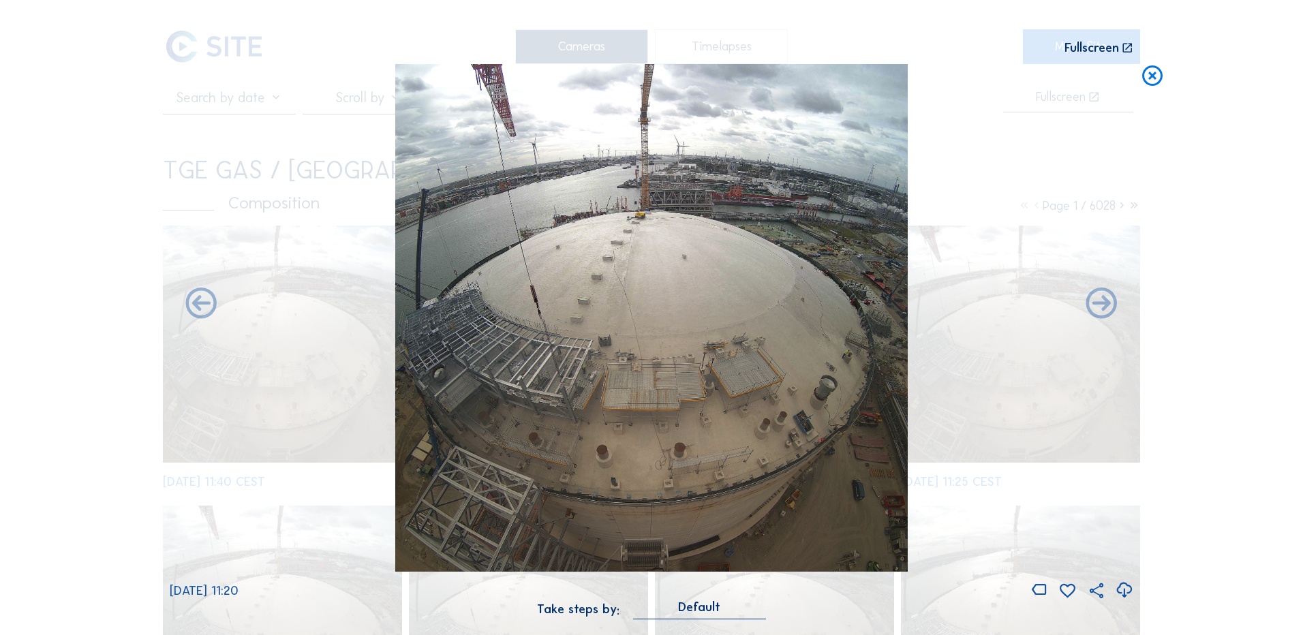
click at [1125, 587] on icon at bounding box center [1124, 590] width 18 height 22
click at [85, 212] on div "Scroll to travel through time | Press 'Alt' Button + Scroll to Zoom | Click and…" at bounding box center [651, 317] width 1303 height 635
click at [1151, 79] on icon at bounding box center [1152, 76] width 25 height 25
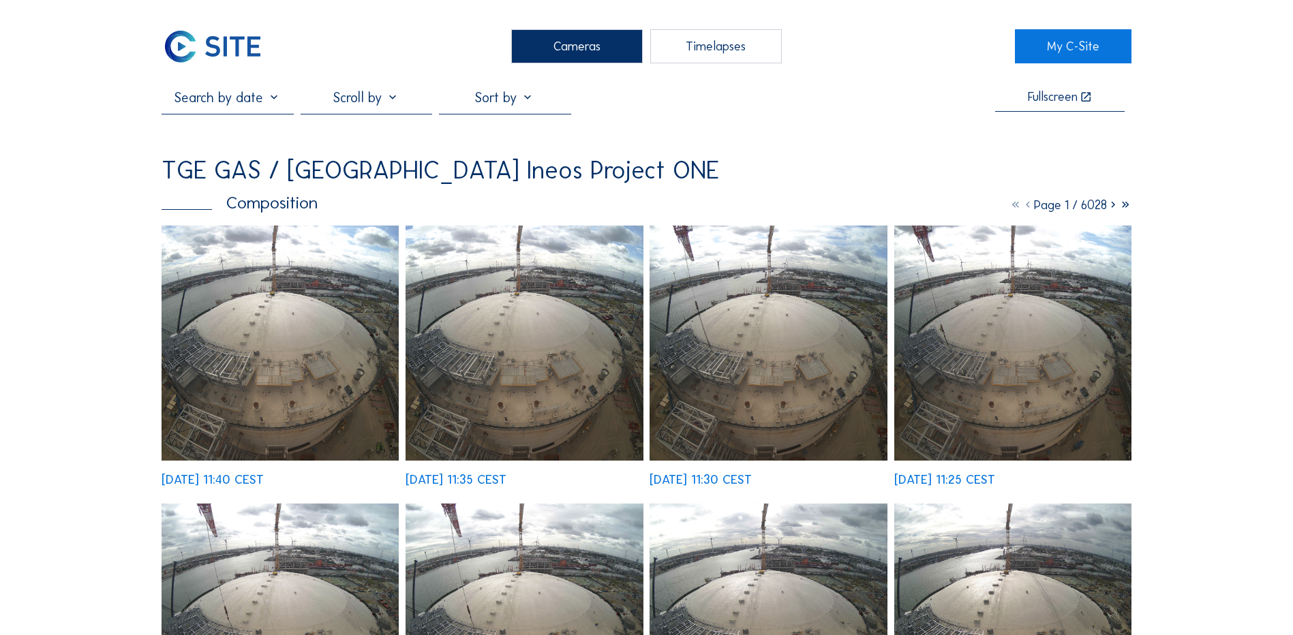
click at [564, 42] on div "Cameras" at bounding box center [577, 46] width 132 height 34
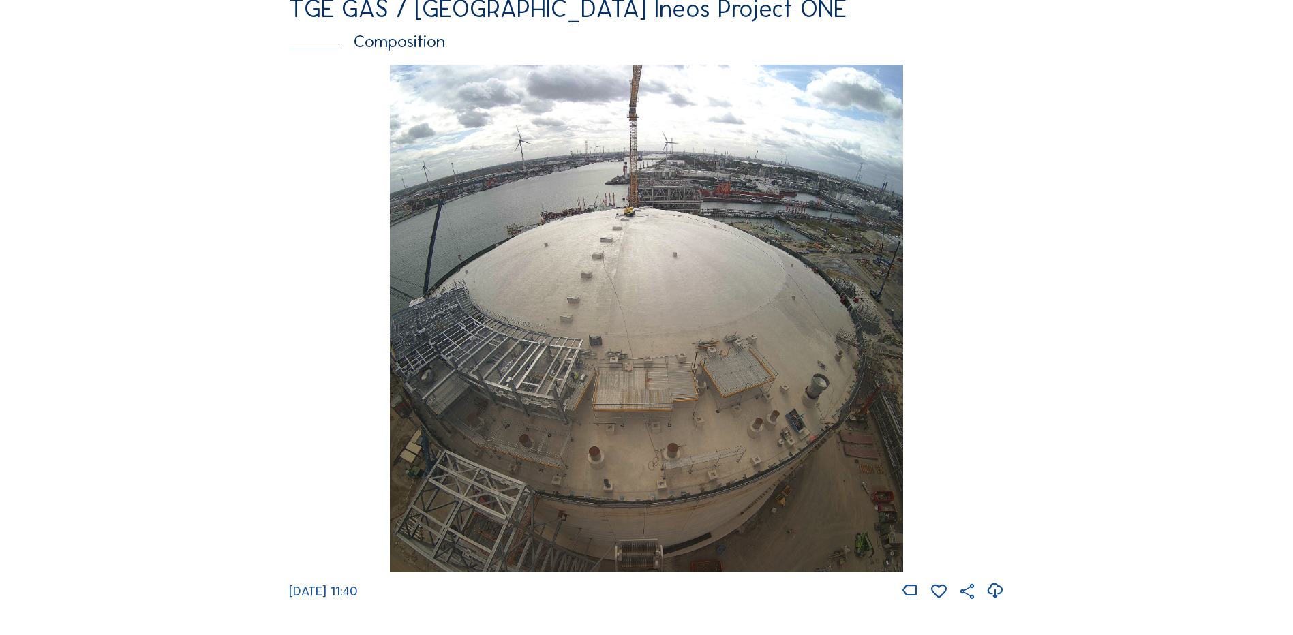
scroll to position [1894, 0]
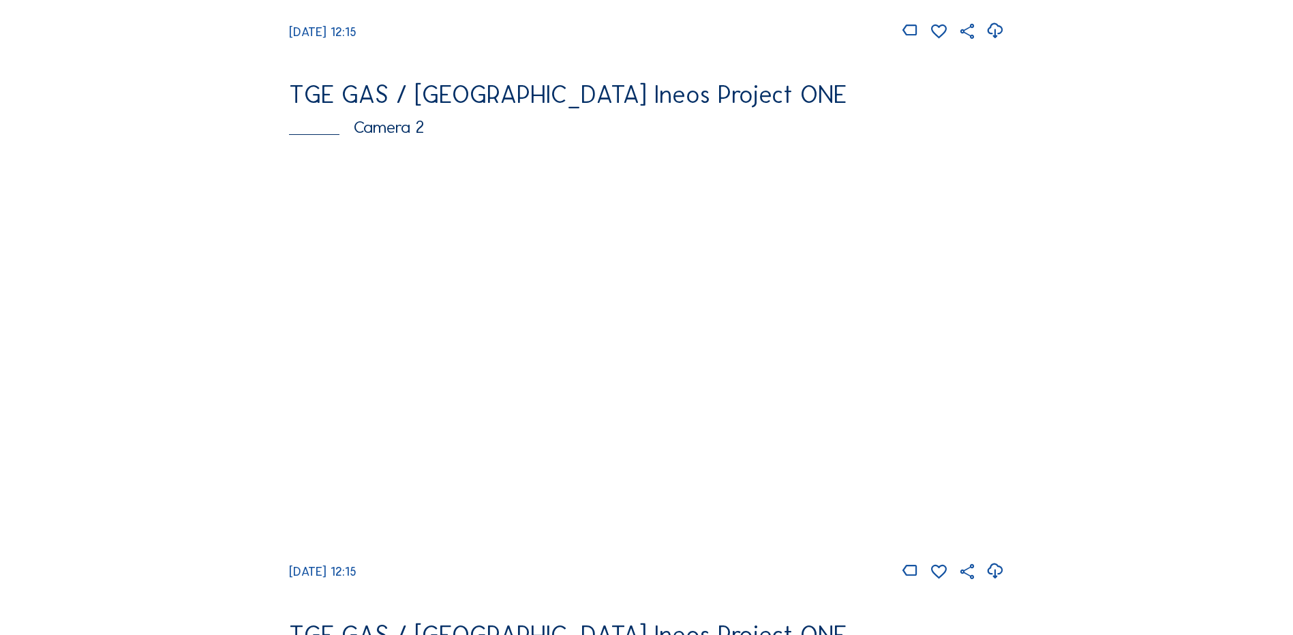
scroll to position [613, 0]
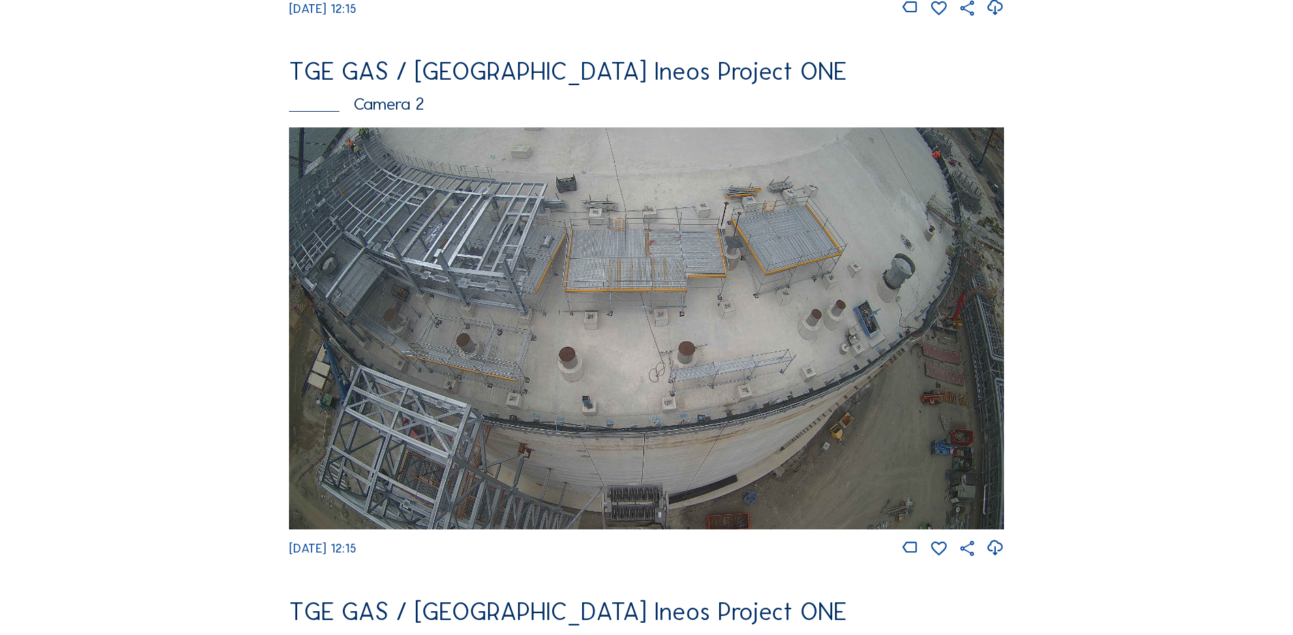
click at [530, 293] on img at bounding box center [646, 328] width 715 height 402
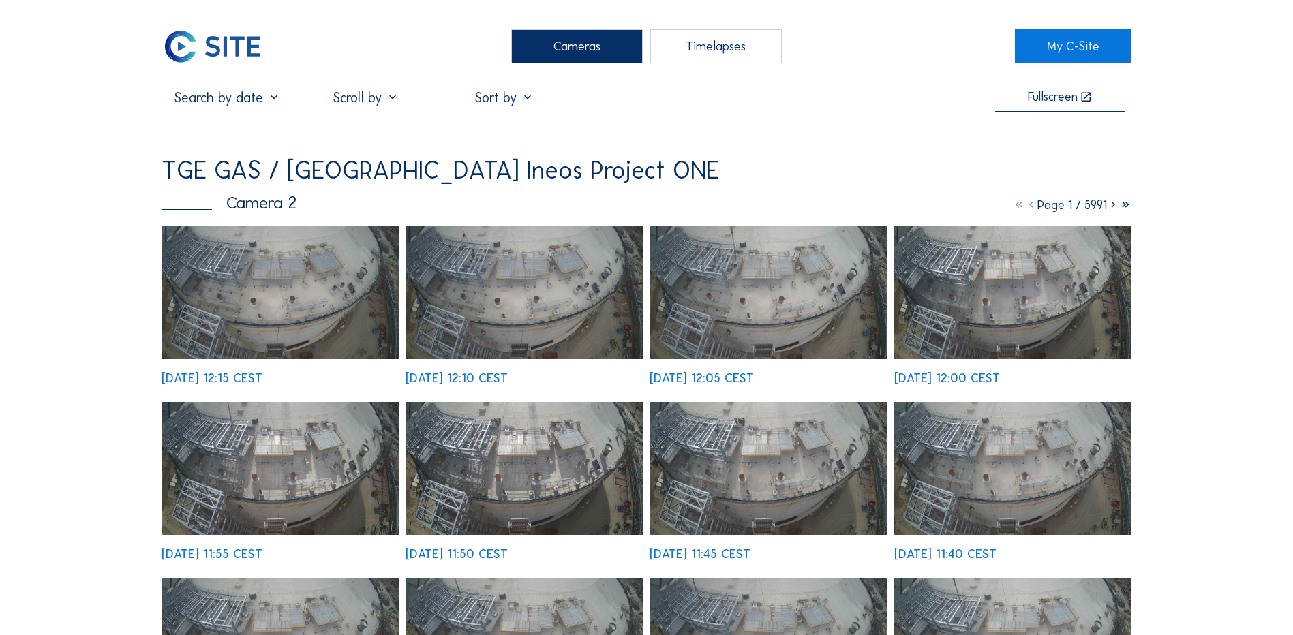
click at [243, 288] on img at bounding box center [280, 293] width 237 height 134
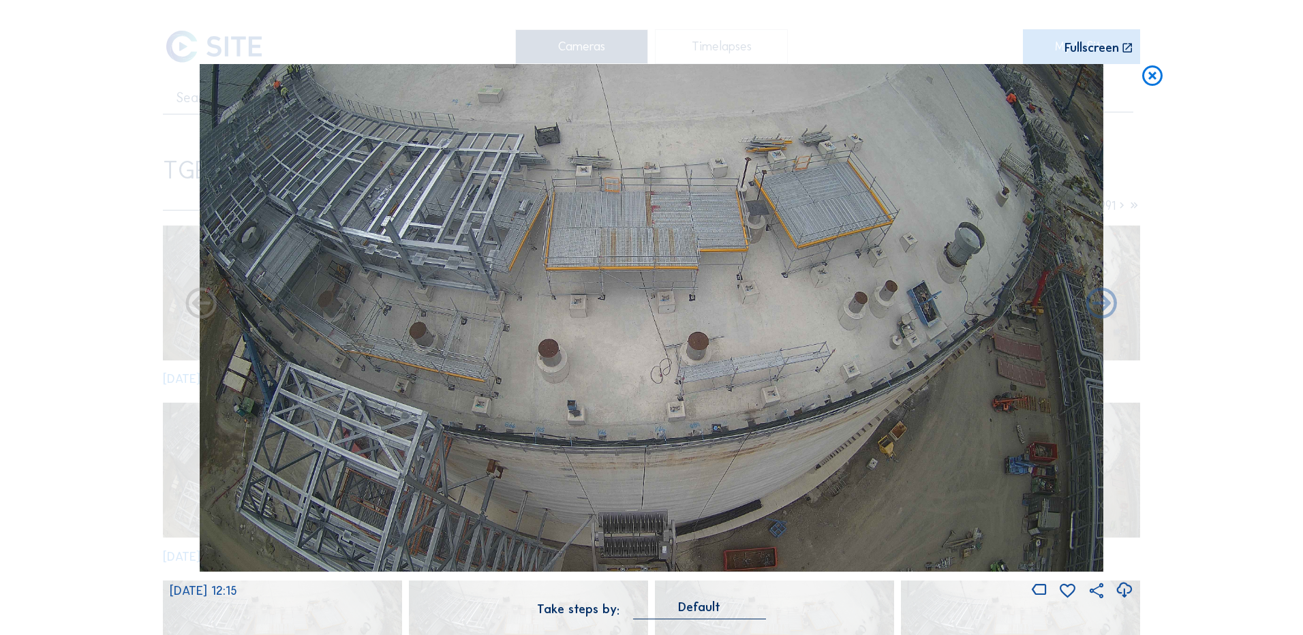
click at [1124, 591] on icon at bounding box center [1124, 590] width 18 height 22
click at [109, 318] on div "Scroll to travel through time | Press 'Alt' Button + Scroll to Zoom | Click and…" at bounding box center [651, 317] width 1303 height 635
click at [1161, 80] on icon at bounding box center [1152, 76] width 25 height 25
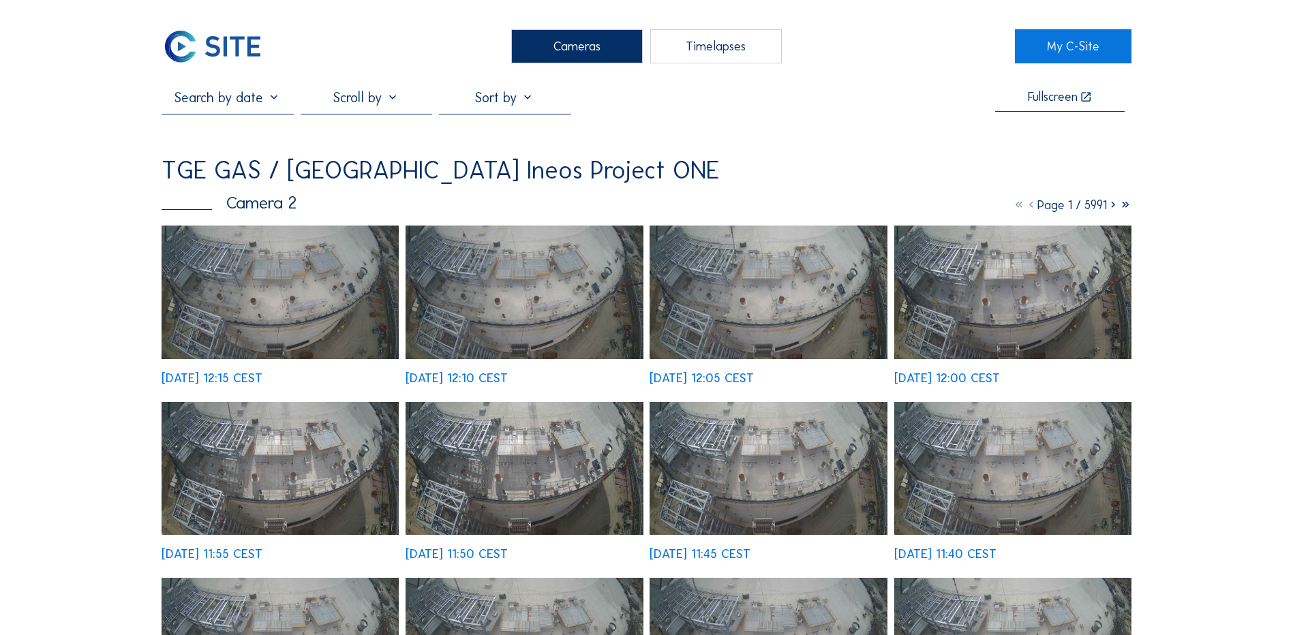
click at [547, 43] on div "Cameras" at bounding box center [577, 46] width 132 height 34
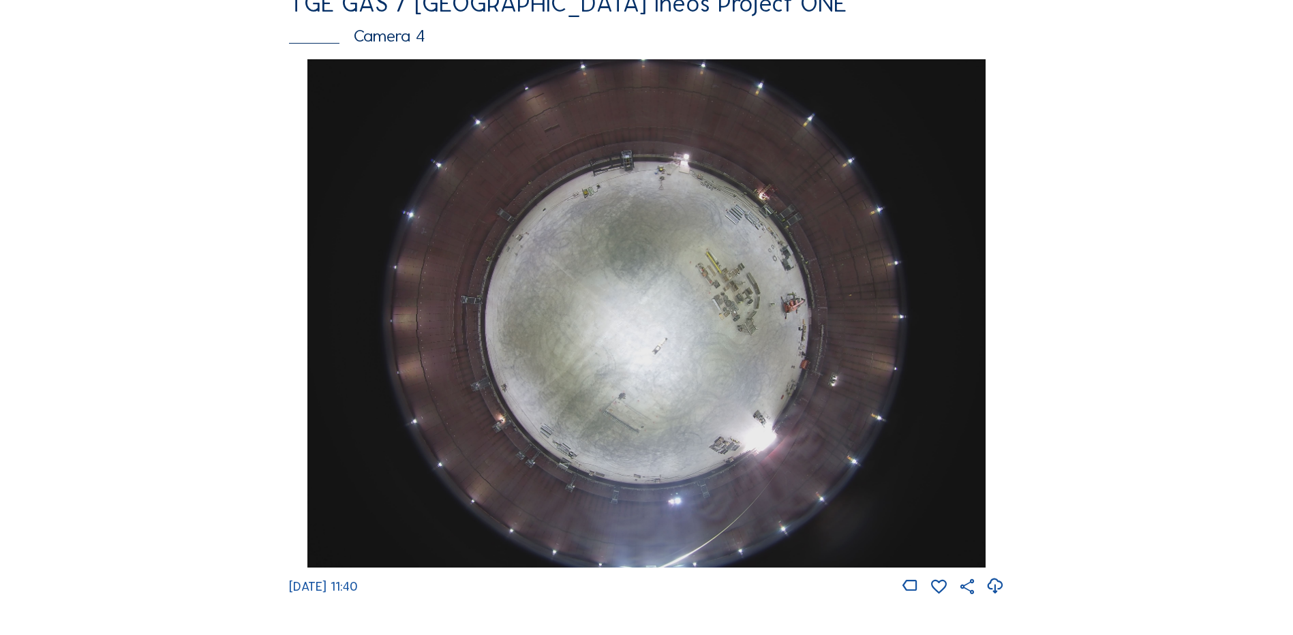
scroll to position [1227, 0]
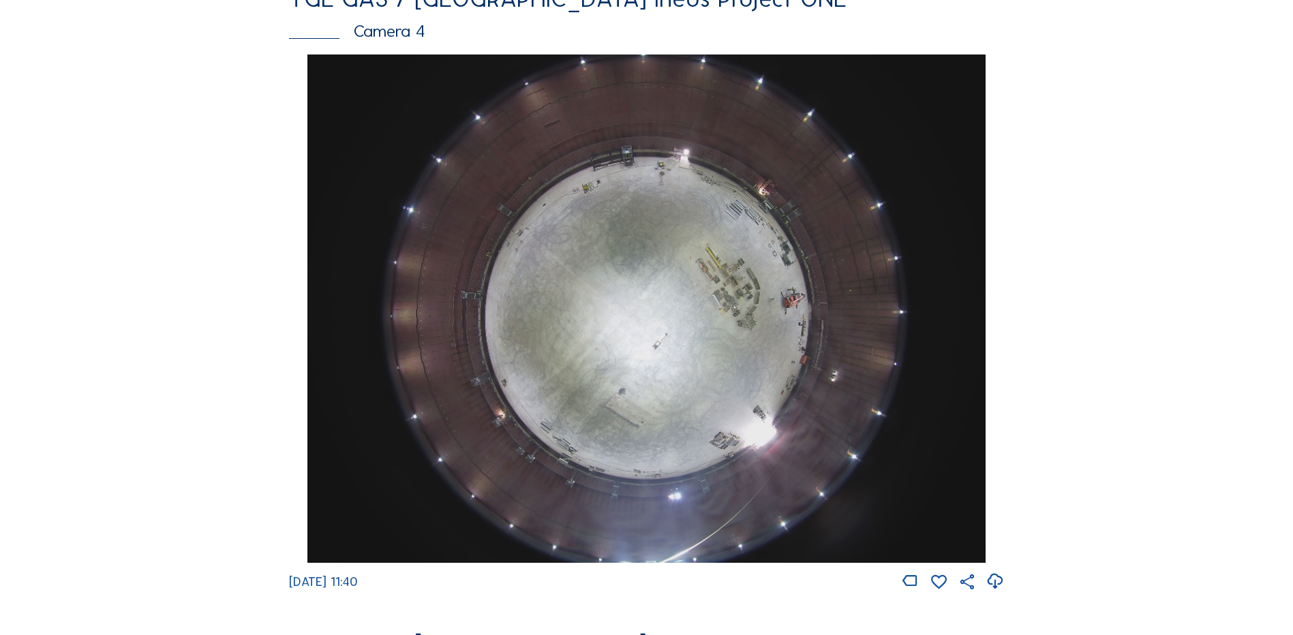
click at [688, 287] on img at bounding box center [646, 309] width 678 height 508
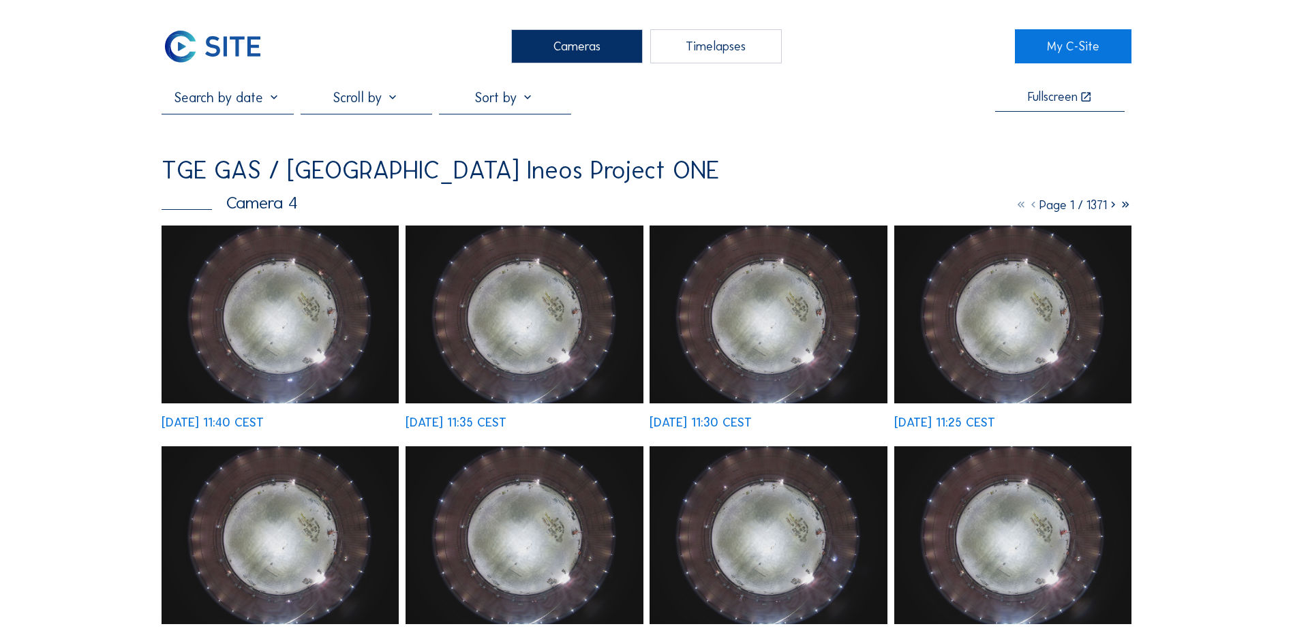
click at [307, 324] on img at bounding box center [280, 315] width 237 height 178
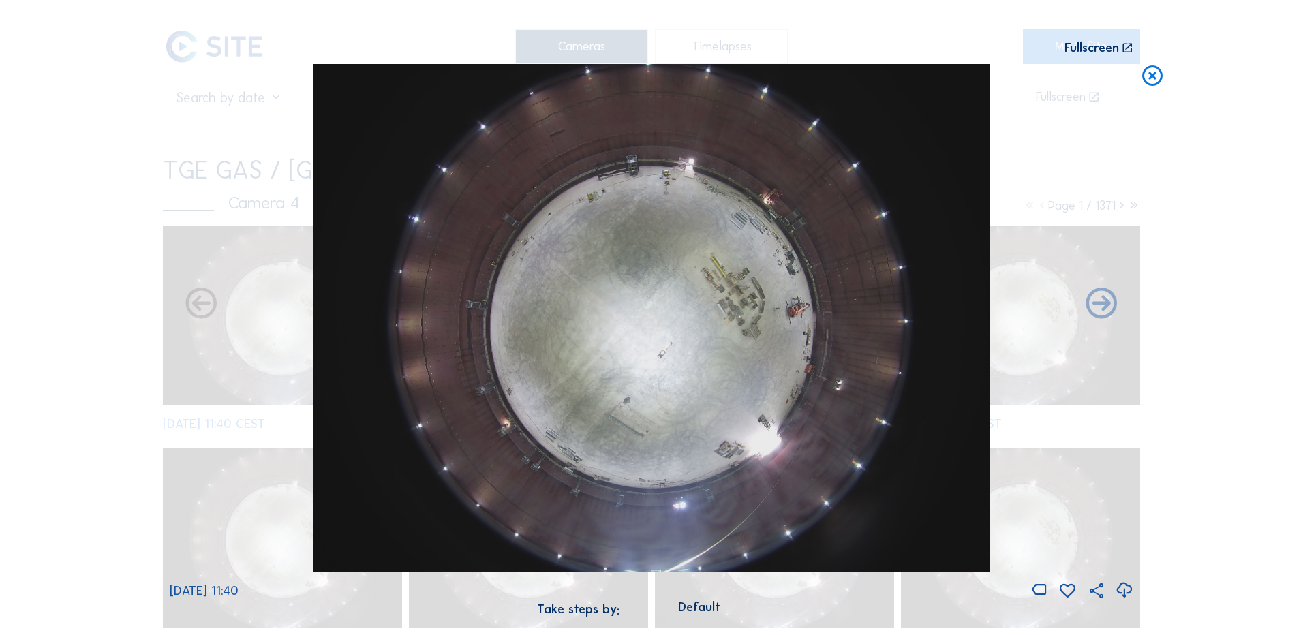
click at [1127, 590] on icon at bounding box center [1124, 590] width 18 height 22
click at [110, 292] on div "Scroll to travel through time | Press 'Alt' Button + Scroll to Zoom | Click and…" at bounding box center [651, 317] width 1303 height 635
click at [1159, 77] on icon at bounding box center [1152, 76] width 25 height 25
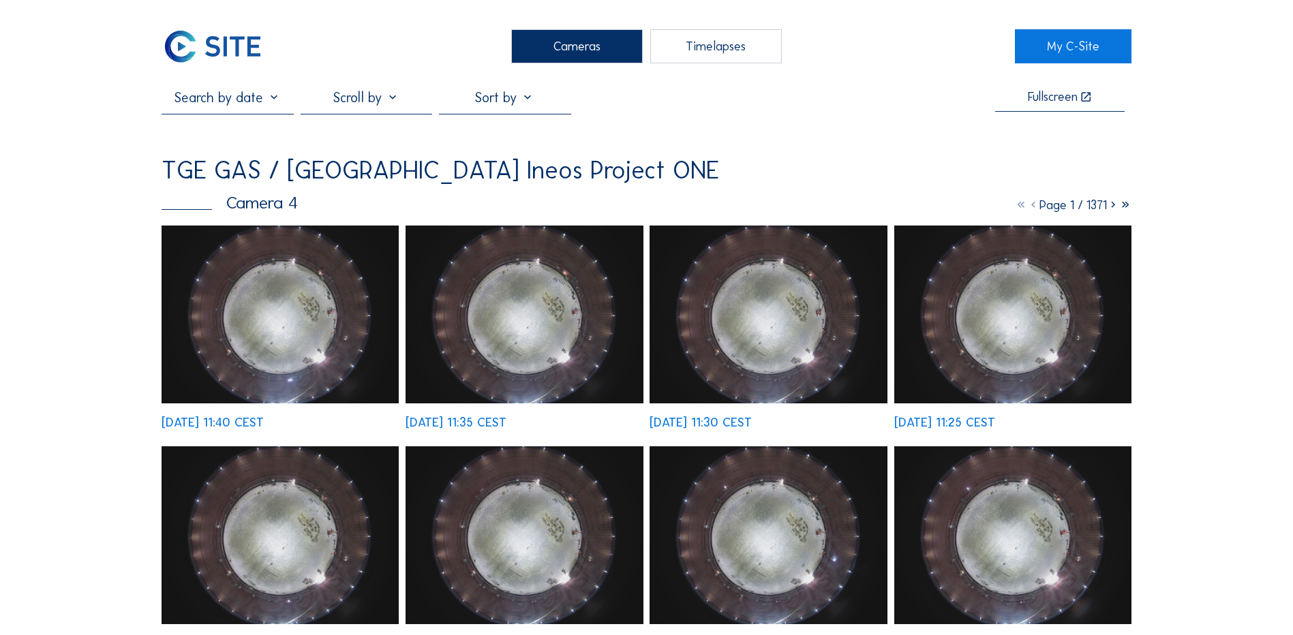
click at [588, 54] on div "Cameras" at bounding box center [577, 46] width 132 height 34
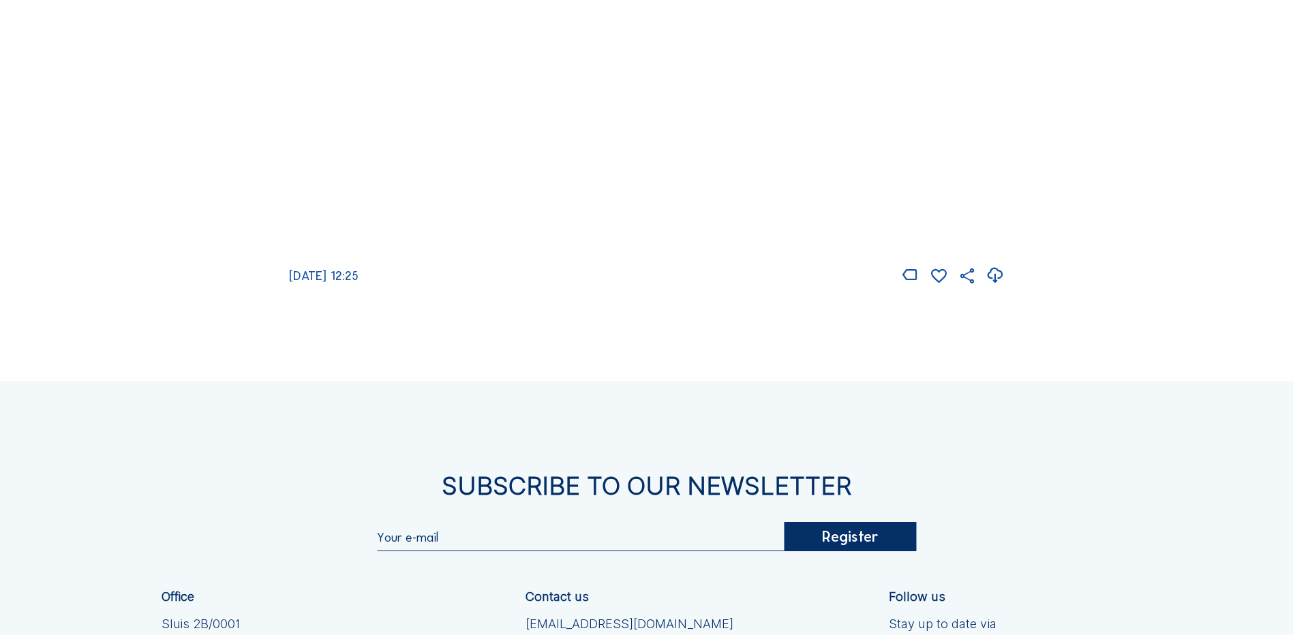
scroll to position [1894, 0]
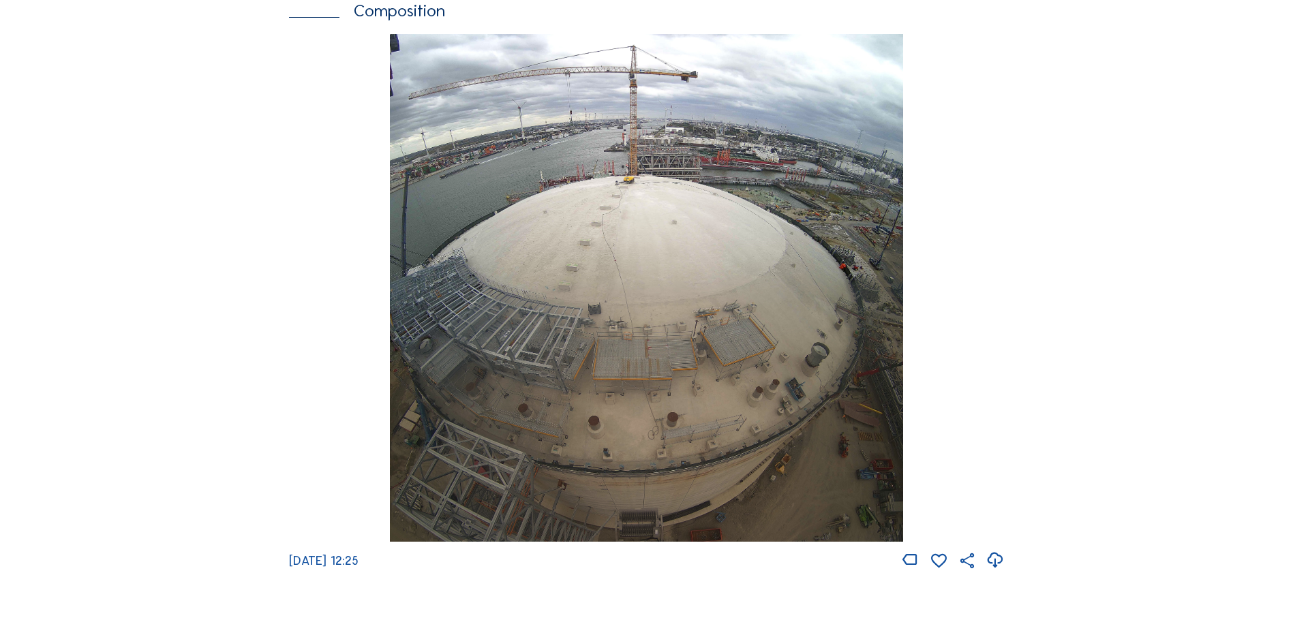
click at [997, 571] on icon at bounding box center [995, 560] width 18 height 22
drag, startPoint x: 149, startPoint y: 303, endPoint x: 194, endPoint y: 281, distance: 50.0
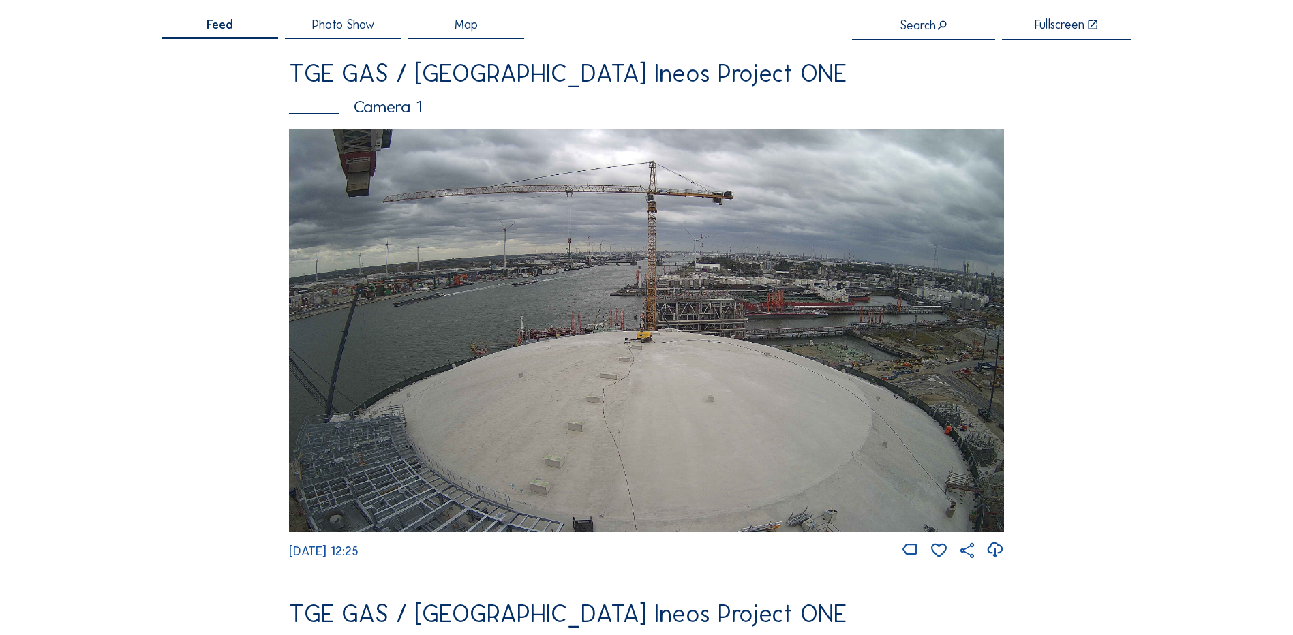
scroll to position [0, 0]
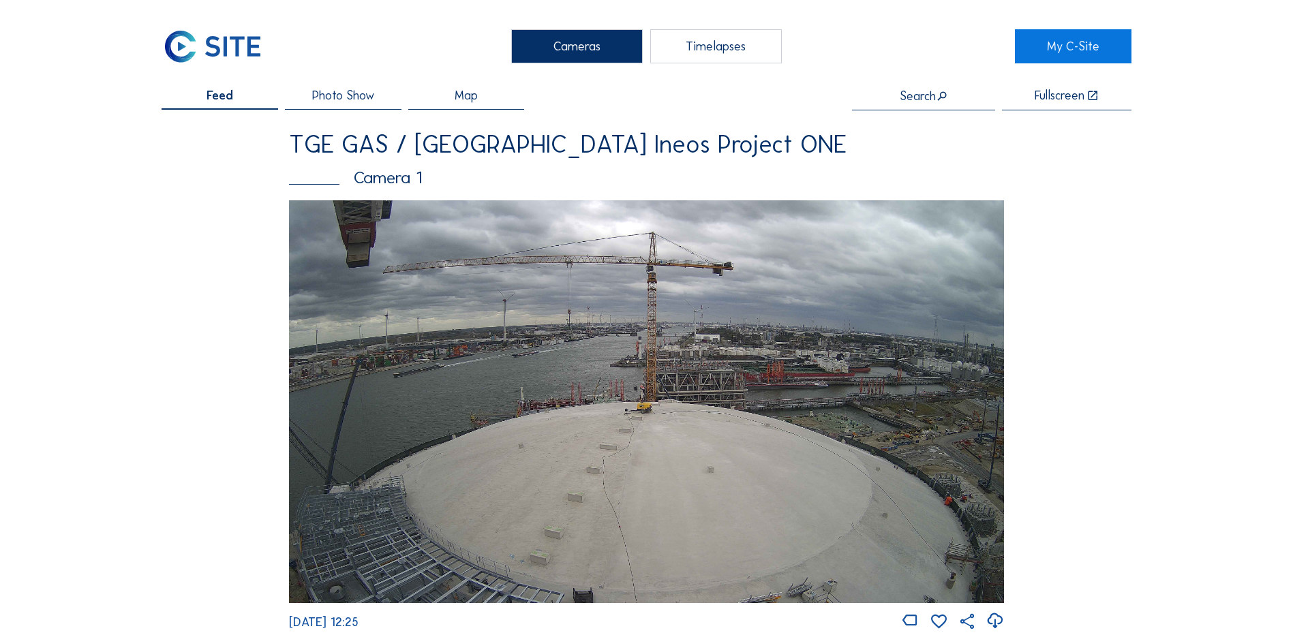
click at [582, 48] on div "Cameras" at bounding box center [577, 46] width 132 height 34
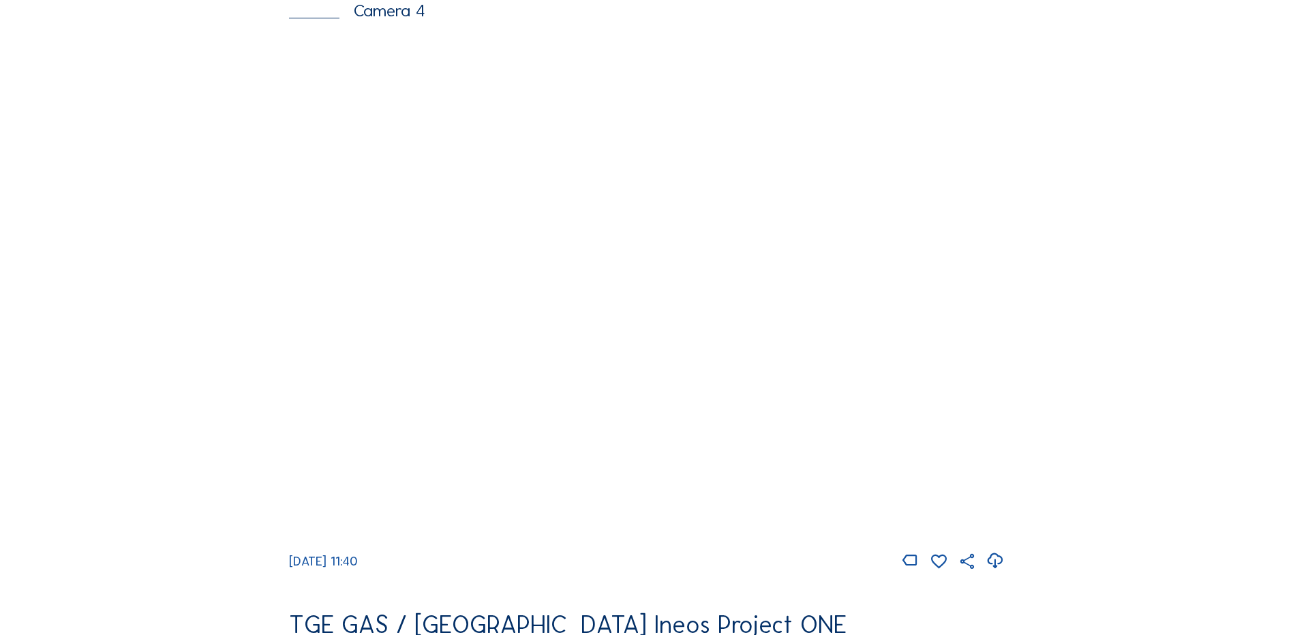
scroll to position [1295, 0]
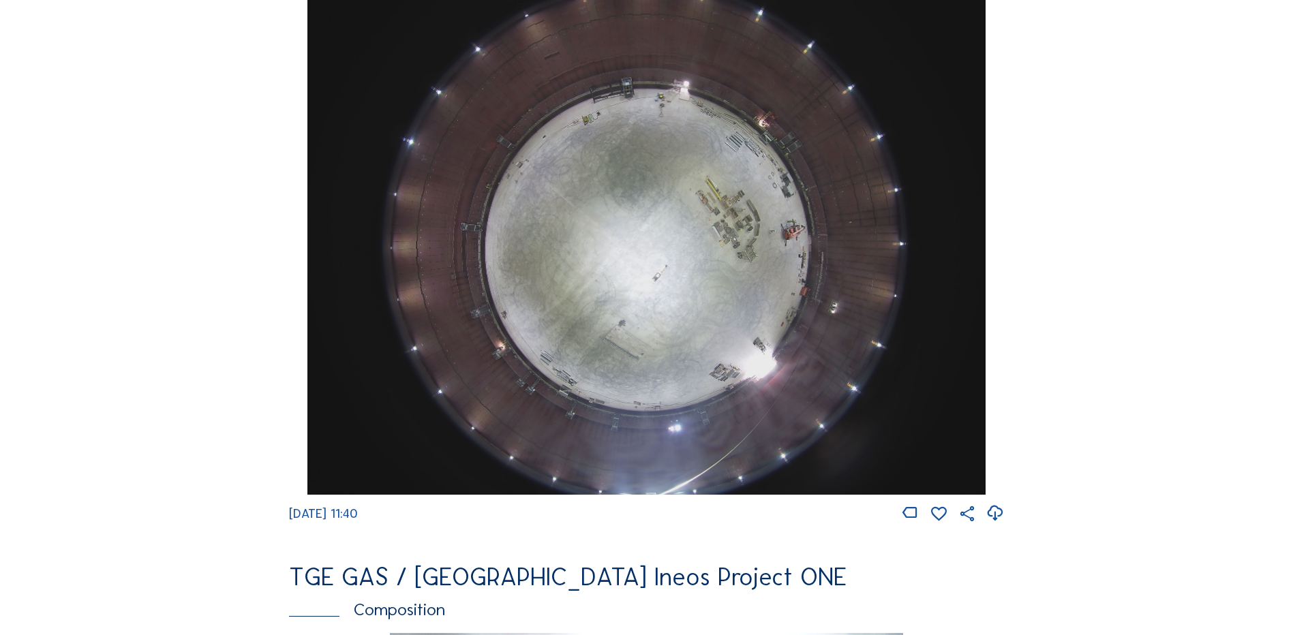
click at [626, 220] on img at bounding box center [646, 240] width 678 height 508
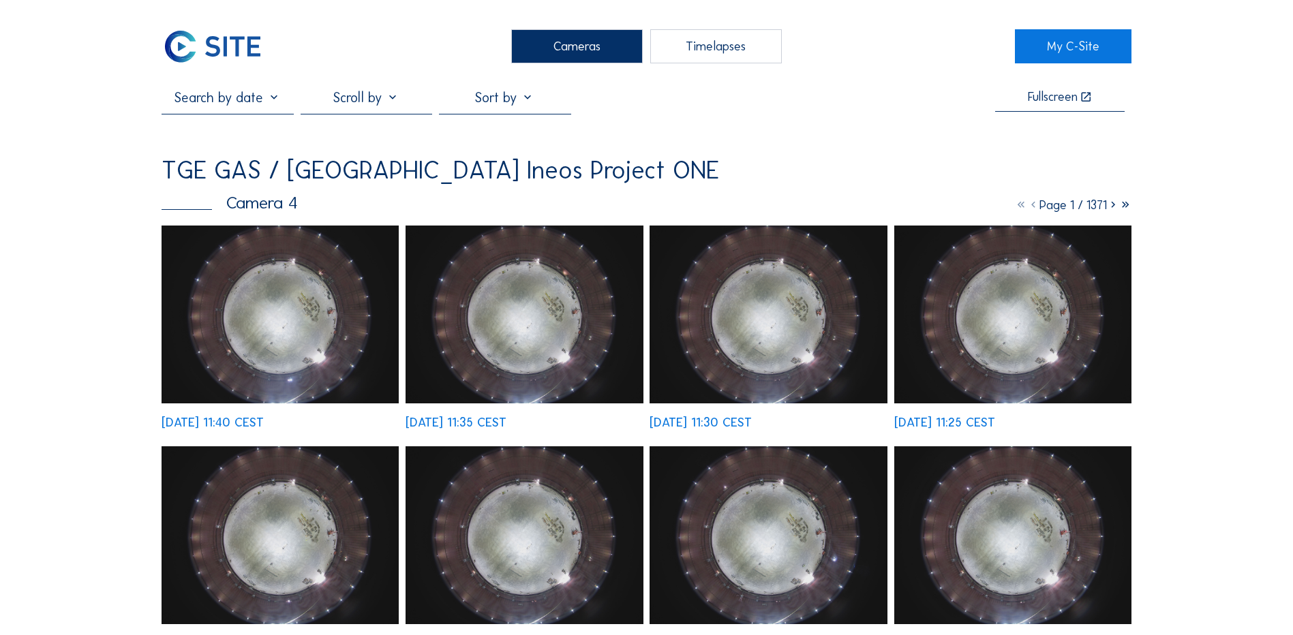
click at [257, 317] on img at bounding box center [280, 315] width 237 height 178
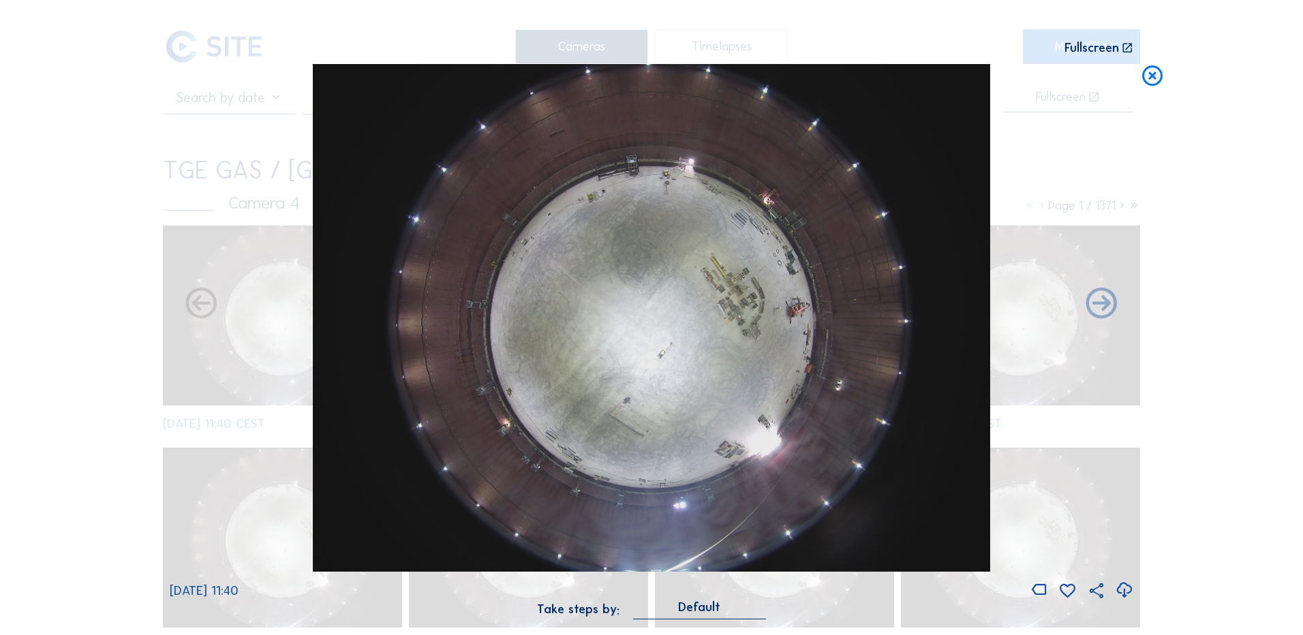
click at [1123, 589] on icon at bounding box center [1124, 590] width 18 height 22
click at [655, 331] on img at bounding box center [652, 318] width 678 height 508
click at [81, 379] on div "Scroll to travel through time | Press 'Alt' Button + Scroll to Zoom | Click and…" at bounding box center [651, 317] width 1303 height 635
click at [1154, 76] on icon at bounding box center [1152, 76] width 25 height 25
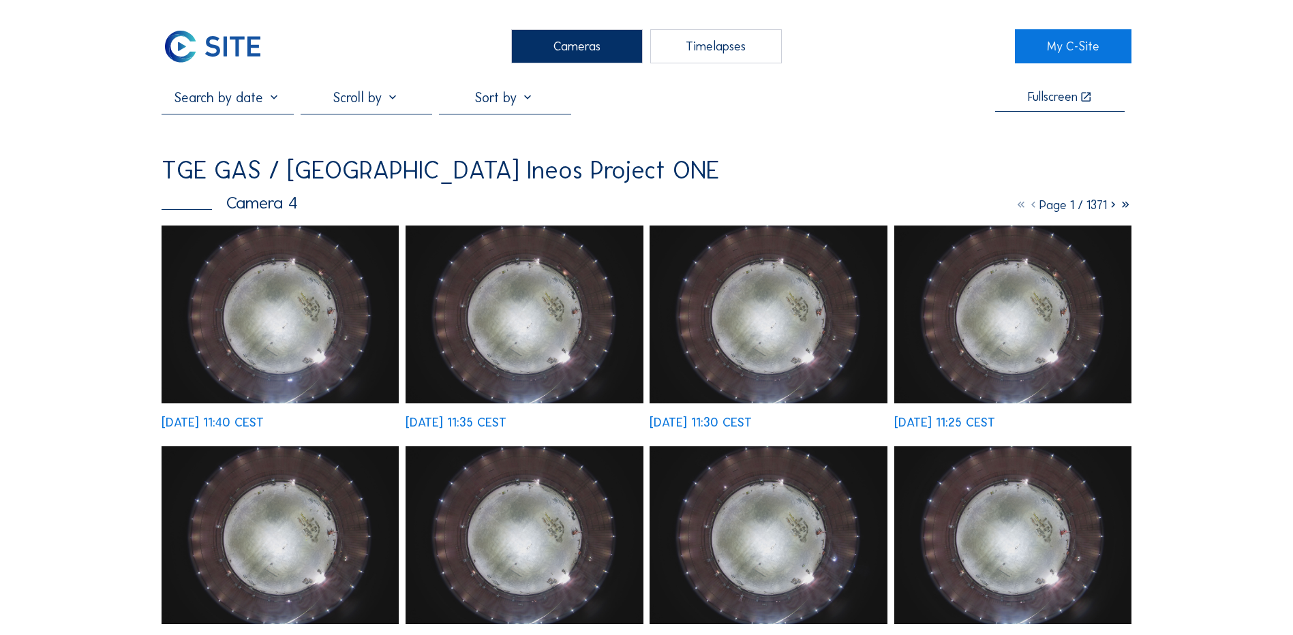
click at [559, 52] on div "Cameras" at bounding box center [577, 46] width 132 height 34
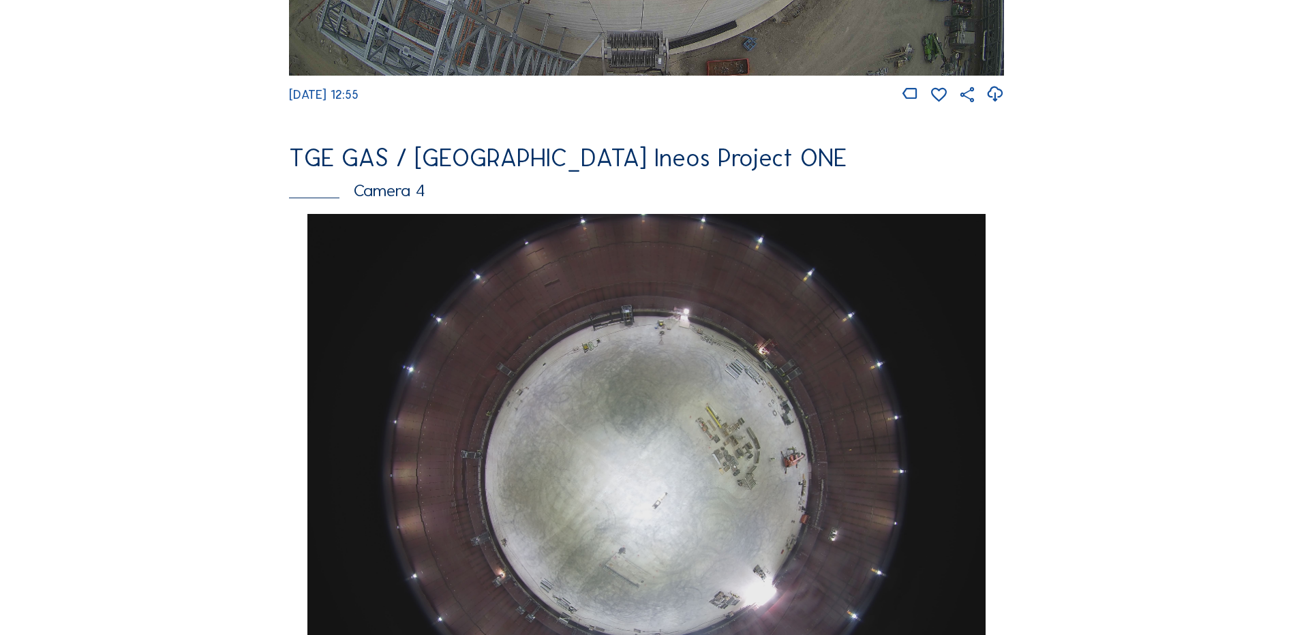
scroll to position [1091, 0]
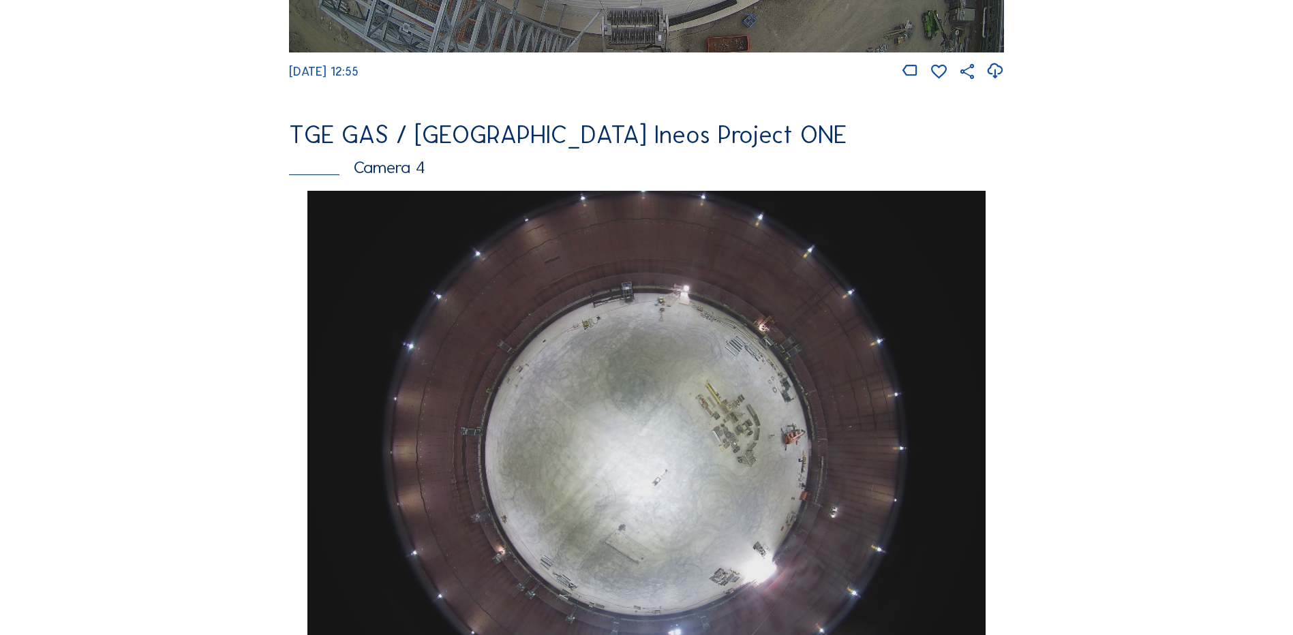
click at [673, 425] on img at bounding box center [646, 445] width 678 height 508
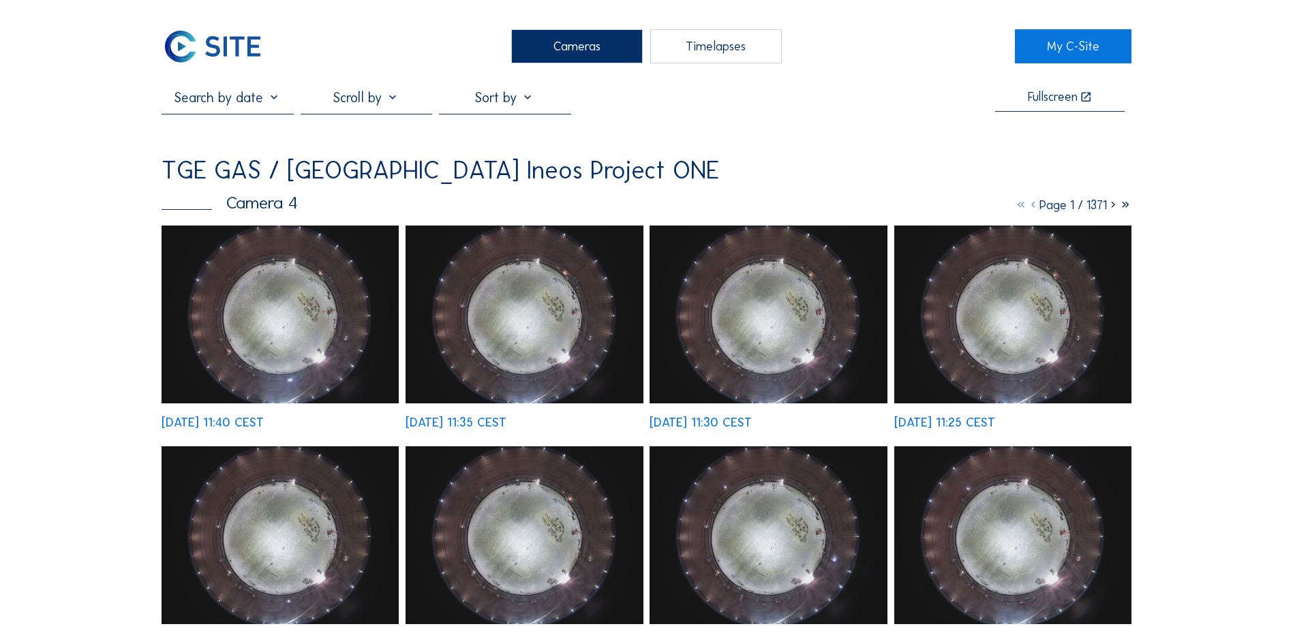
click at [294, 314] on img at bounding box center [280, 315] width 237 height 178
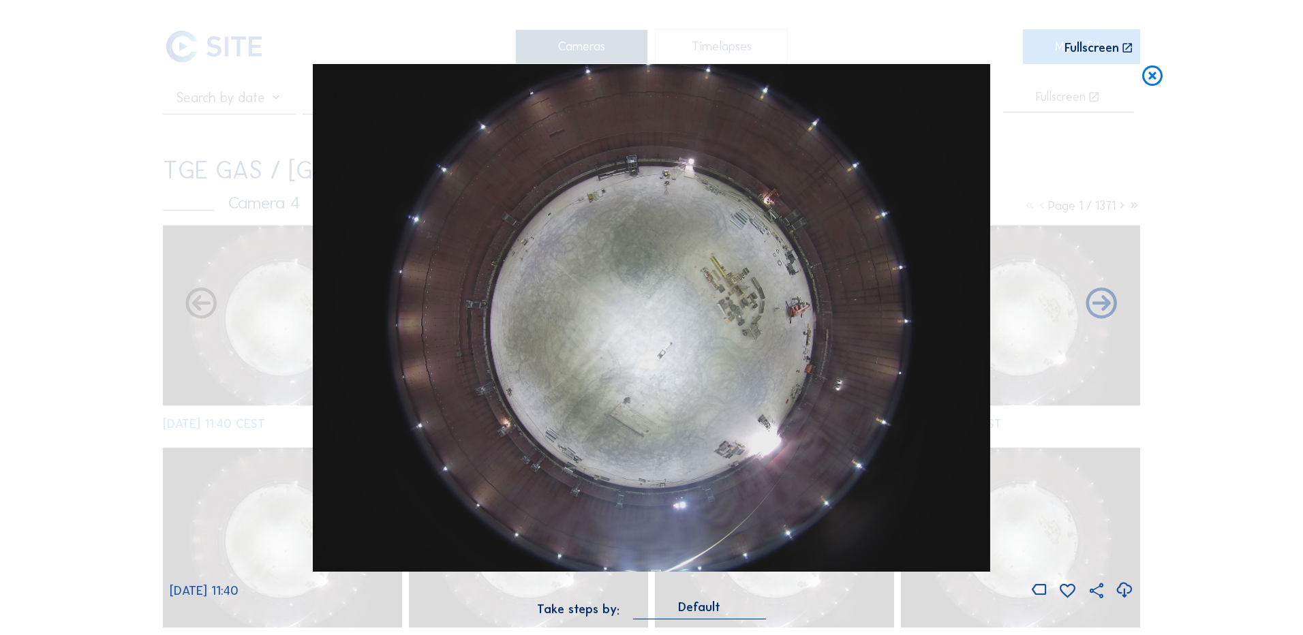
click at [1151, 80] on icon at bounding box center [1152, 76] width 25 height 25
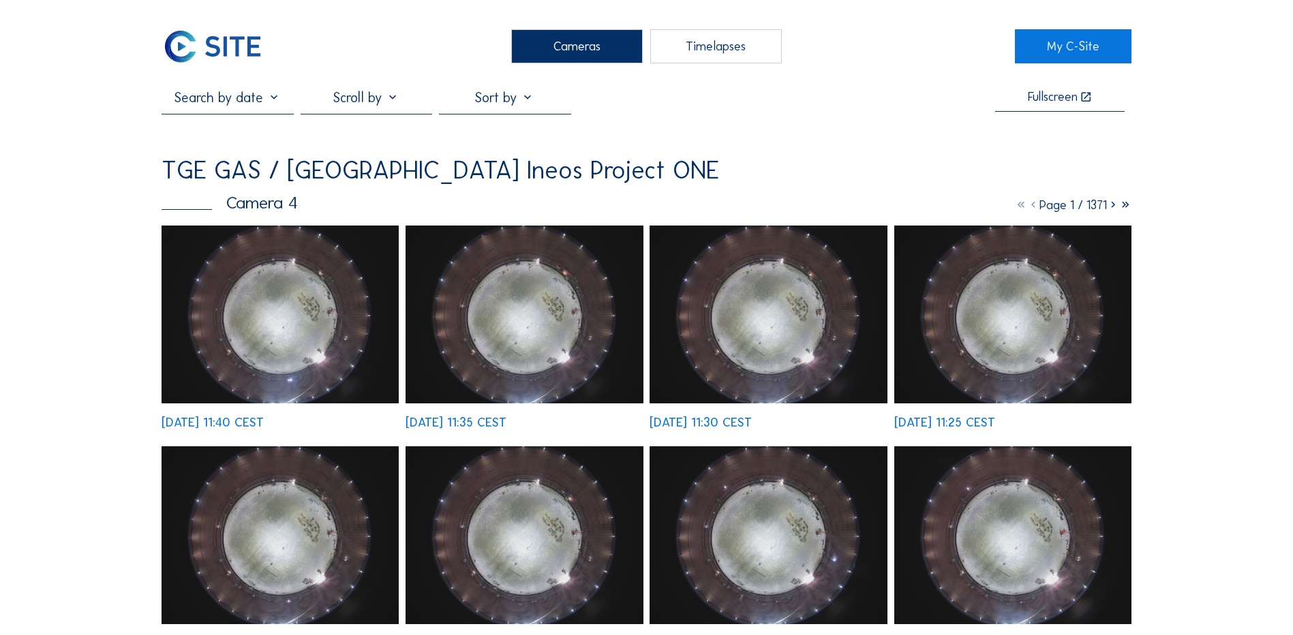
click at [571, 47] on div "Cameras" at bounding box center [577, 46] width 132 height 34
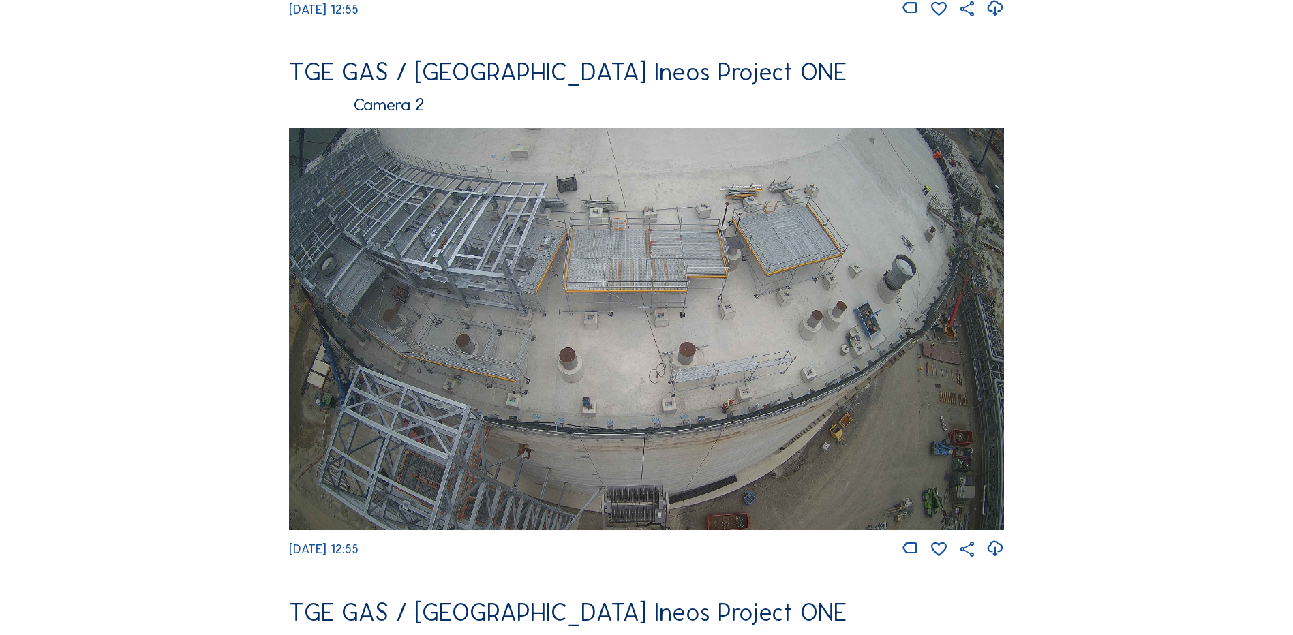
scroll to position [613, 0]
click at [499, 292] on img at bounding box center [646, 328] width 715 height 402
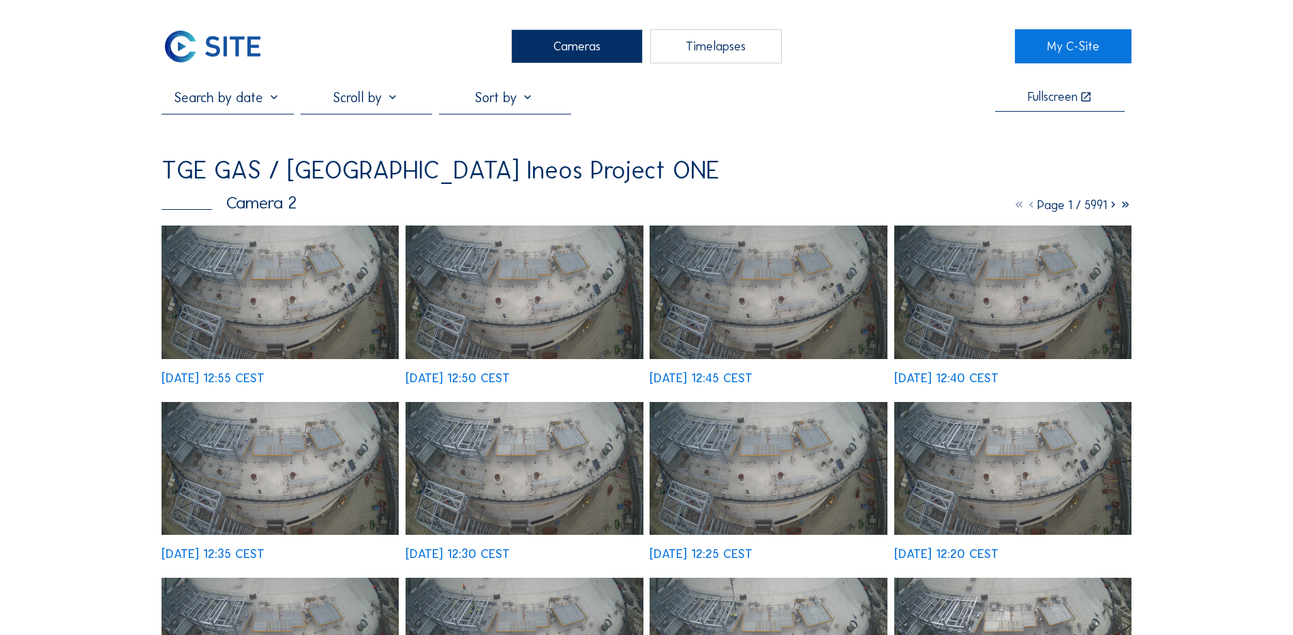
click at [322, 275] on img at bounding box center [280, 293] width 237 height 134
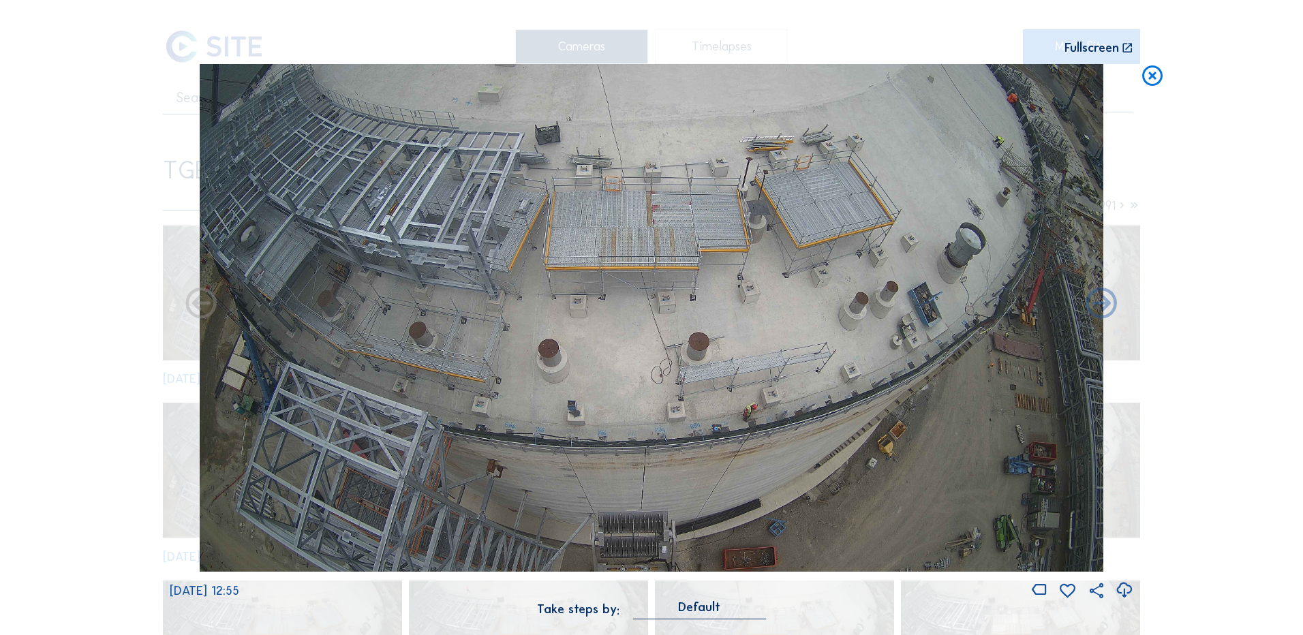
click at [1122, 592] on icon at bounding box center [1124, 590] width 18 height 22
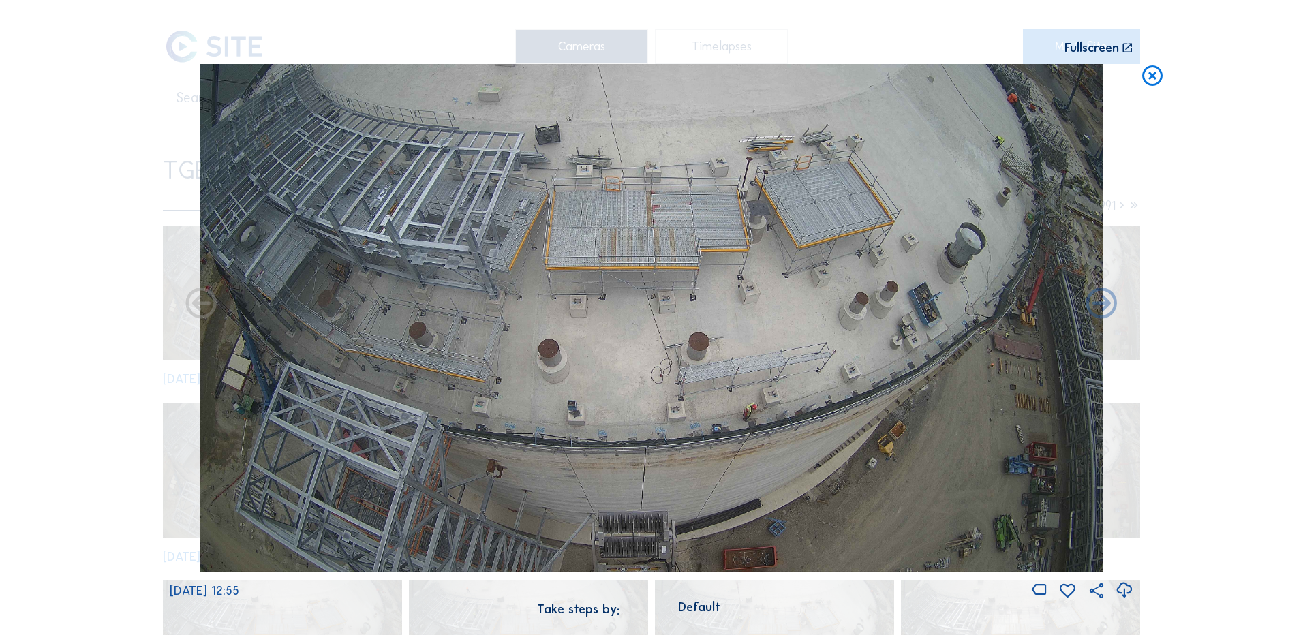
click at [1158, 80] on icon at bounding box center [1152, 76] width 25 height 25
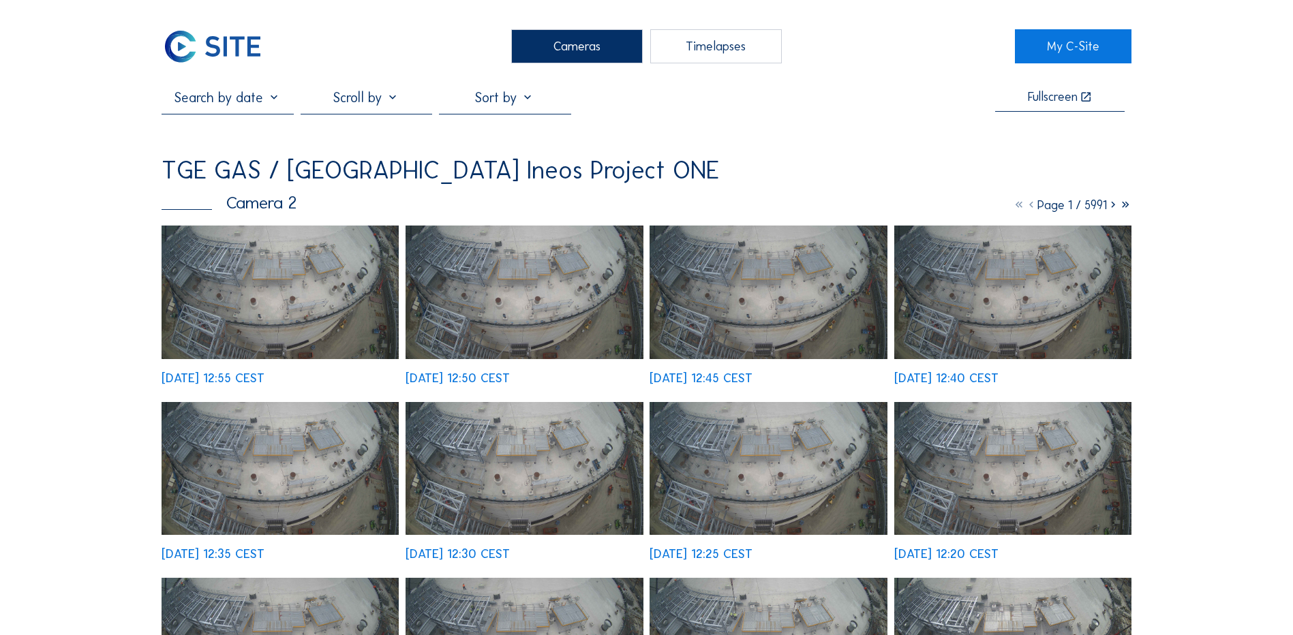
click at [598, 37] on div "Cameras" at bounding box center [577, 46] width 132 height 34
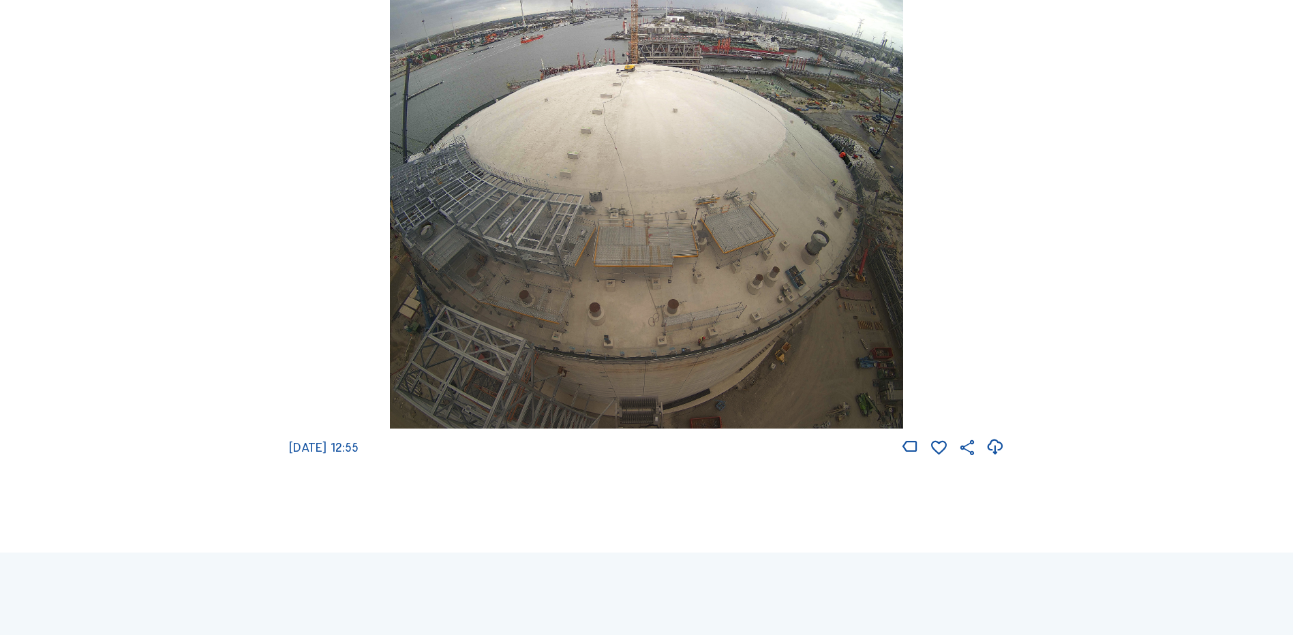
scroll to position [2045, 0]
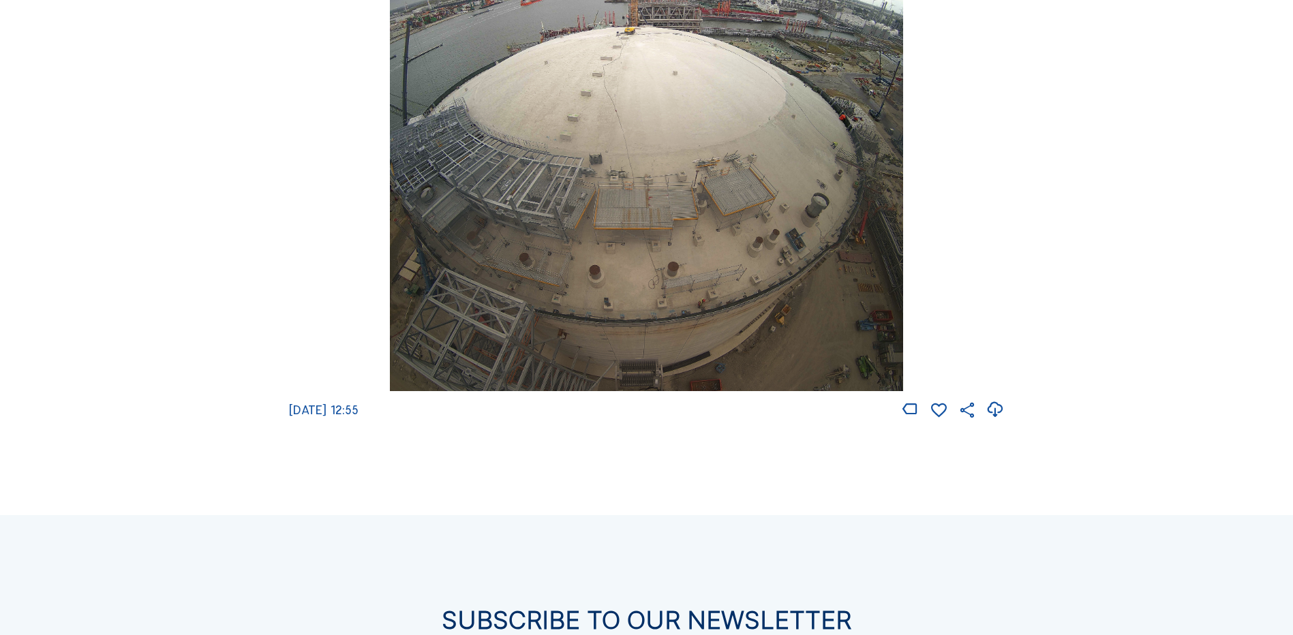
click at [690, 172] on img at bounding box center [646, 137] width 513 height 508
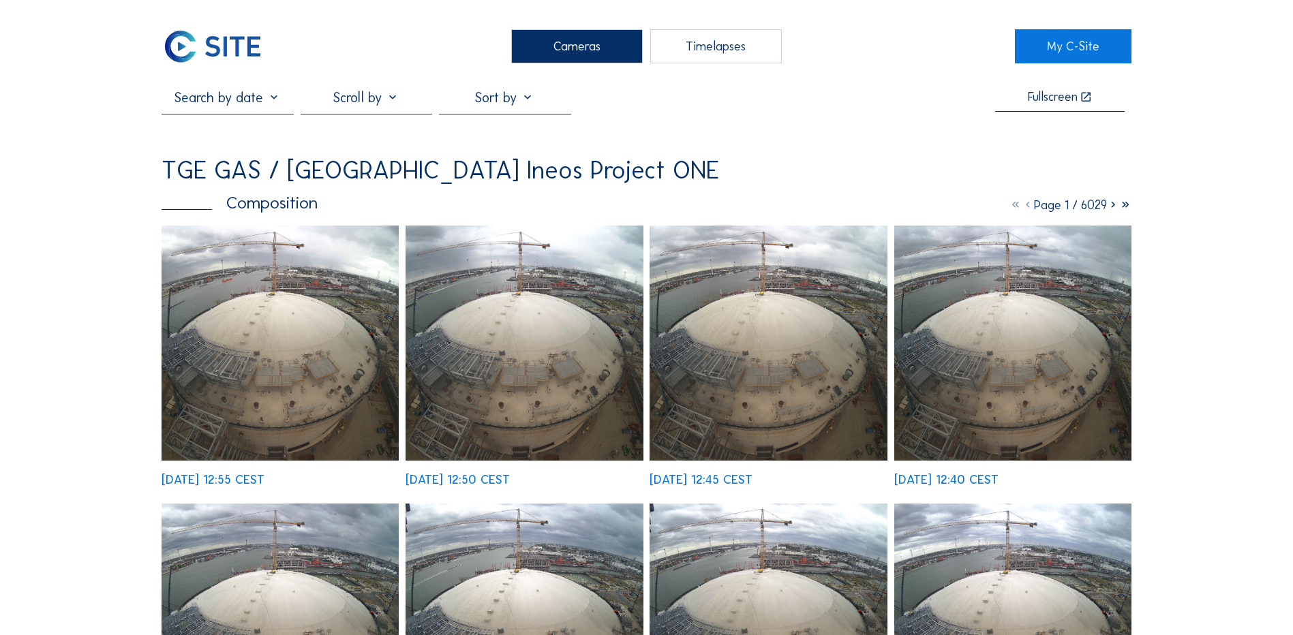
click at [300, 313] on img at bounding box center [280, 343] width 237 height 235
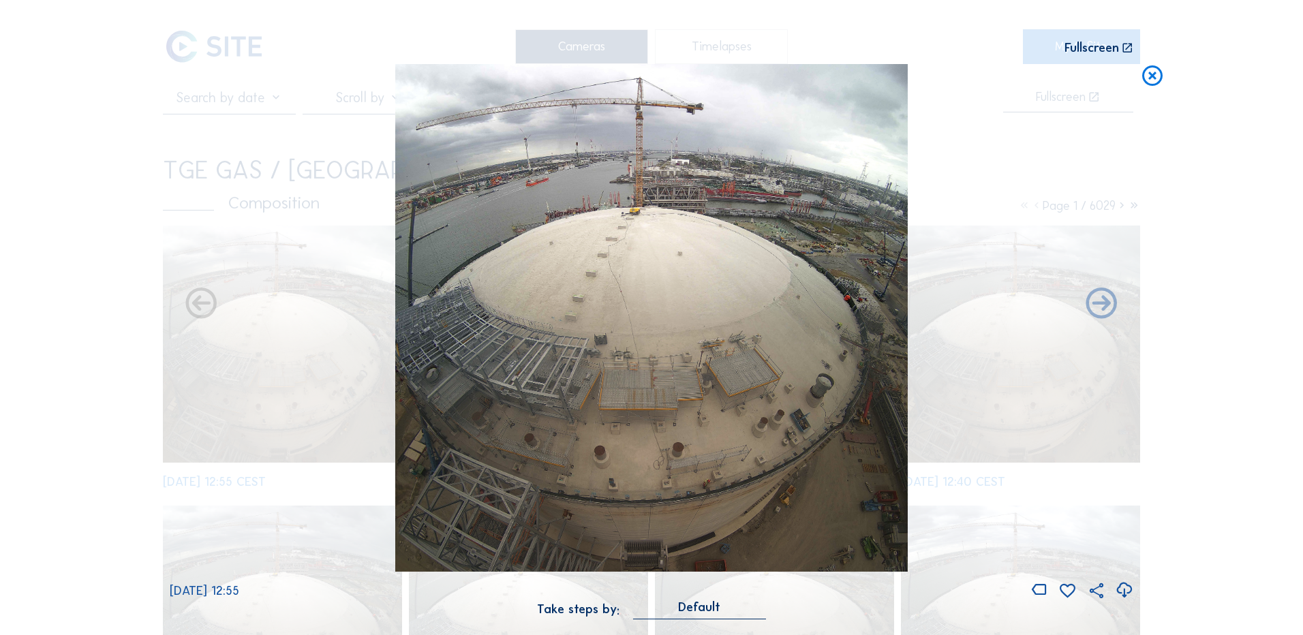
click at [1126, 589] on icon at bounding box center [1124, 590] width 18 height 22
click at [98, 363] on div "Scroll to travel through time | Press 'Alt' Button + Scroll to Zoom | Click and…" at bounding box center [651, 317] width 1303 height 635
click at [1155, 79] on icon at bounding box center [1152, 76] width 25 height 25
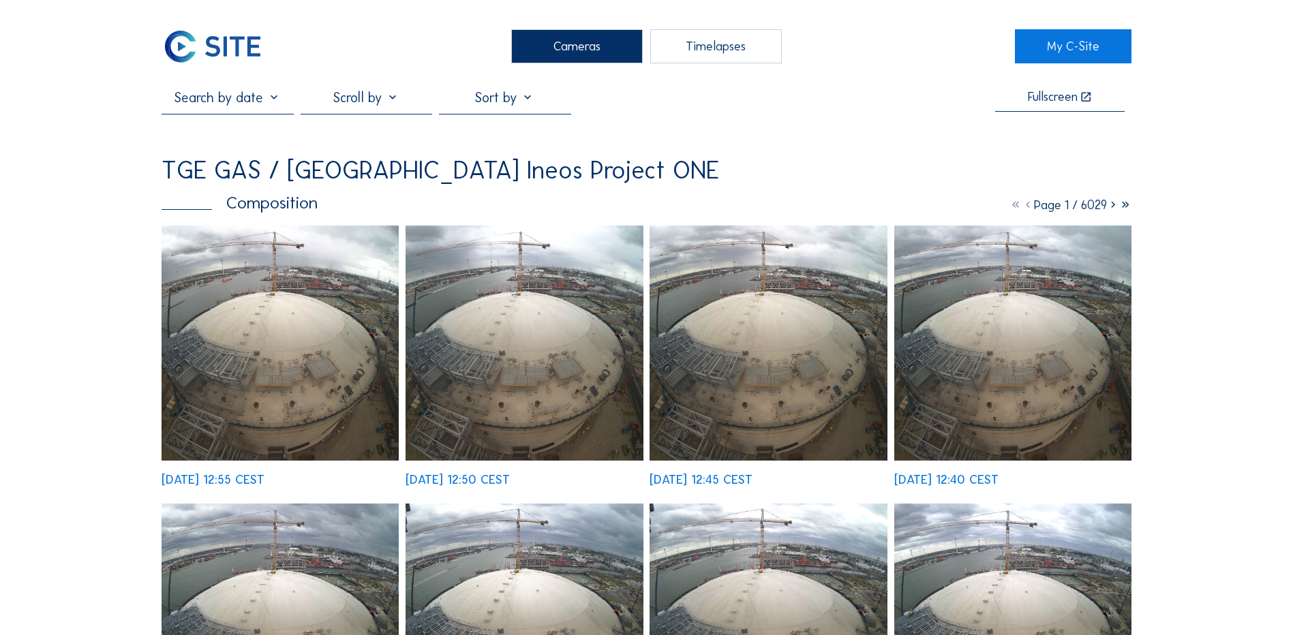
click at [594, 46] on div "Cameras" at bounding box center [577, 46] width 132 height 34
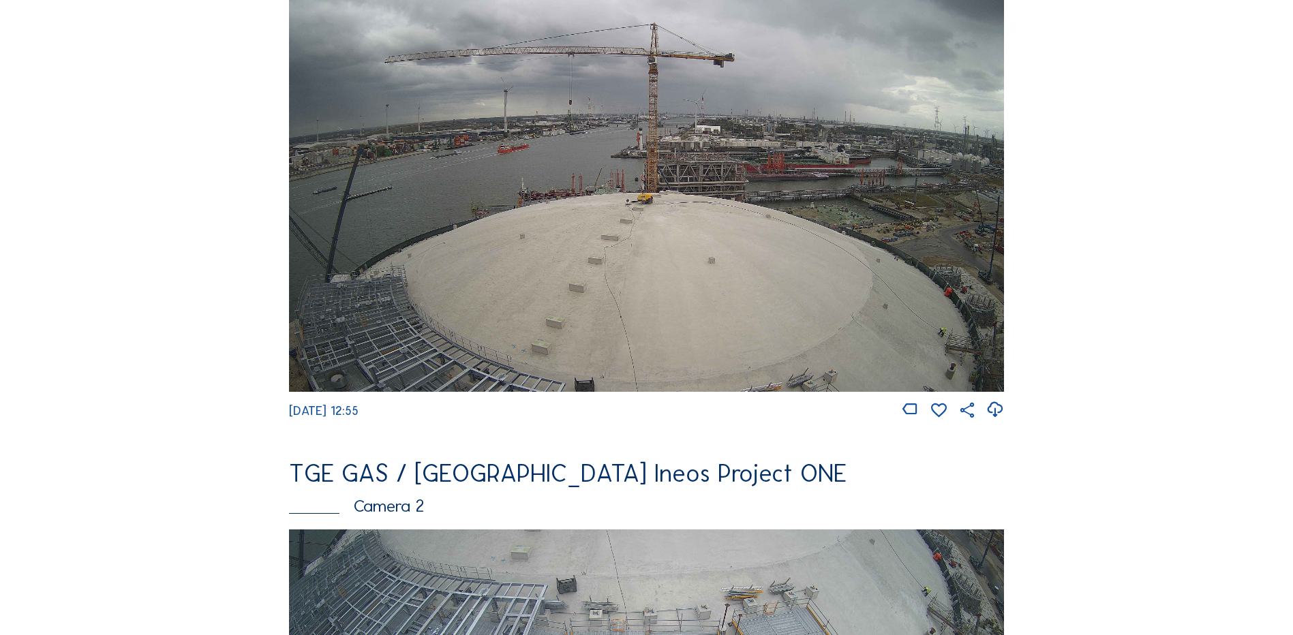
scroll to position [68, 0]
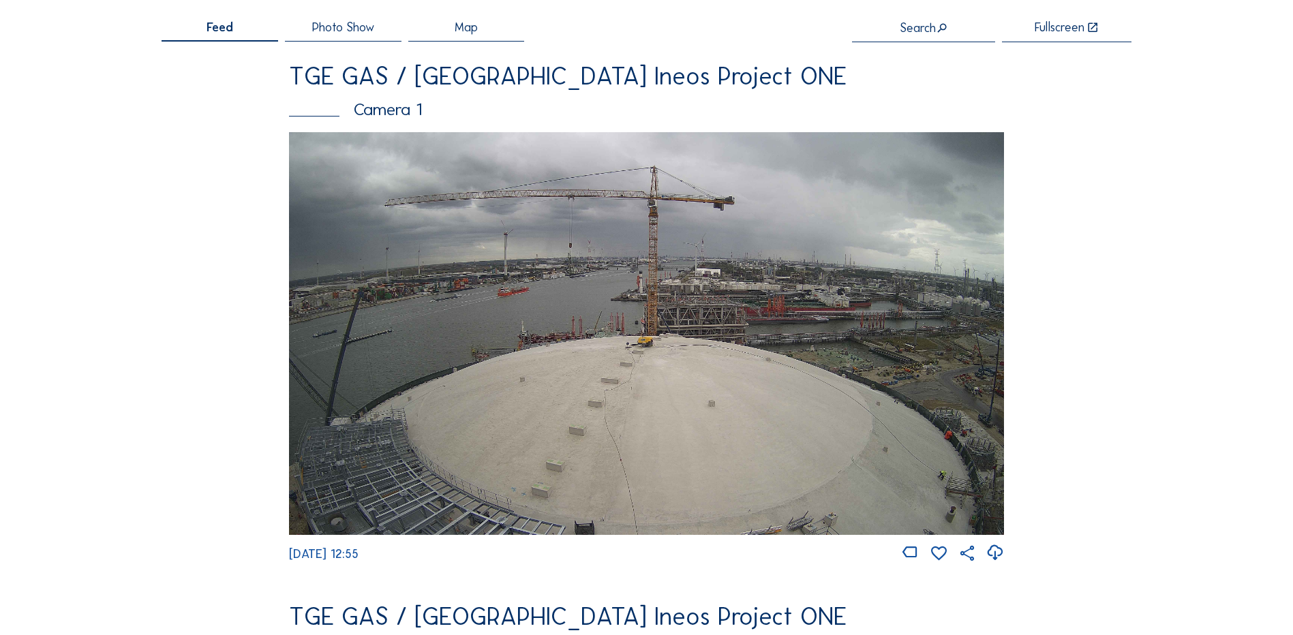
click at [545, 343] on img at bounding box center [646, 333] width 715 height 402
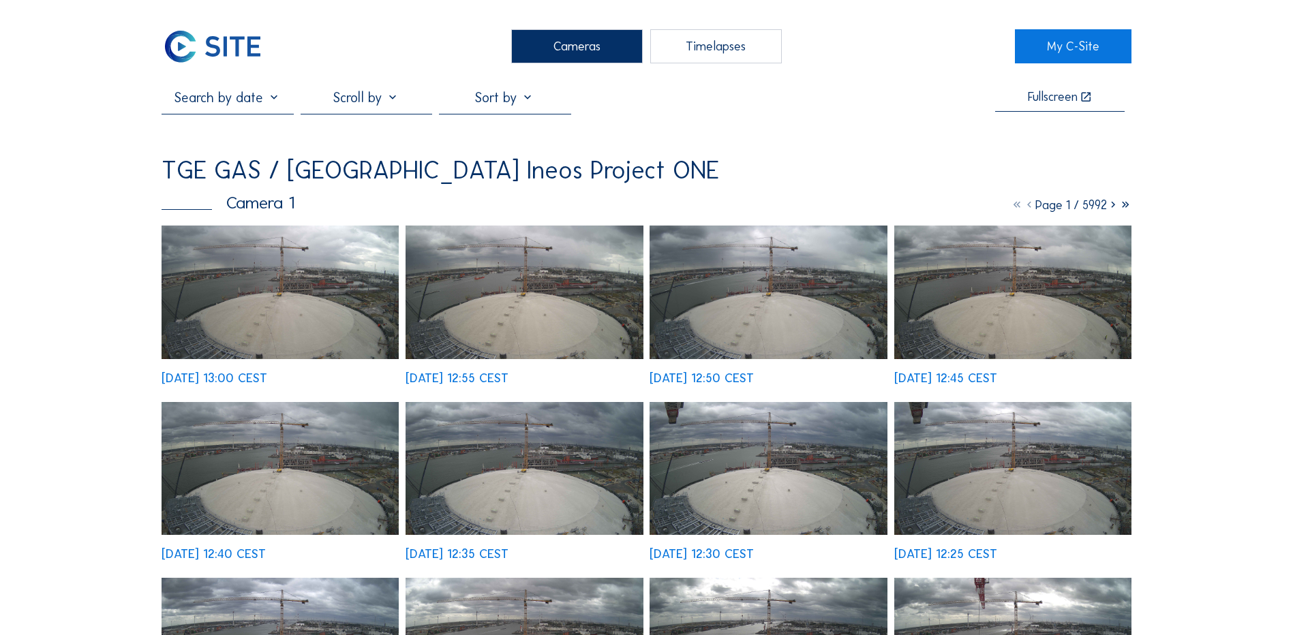
click at [302, 305] on img at bounding box center [280, 293] width 237 height 134
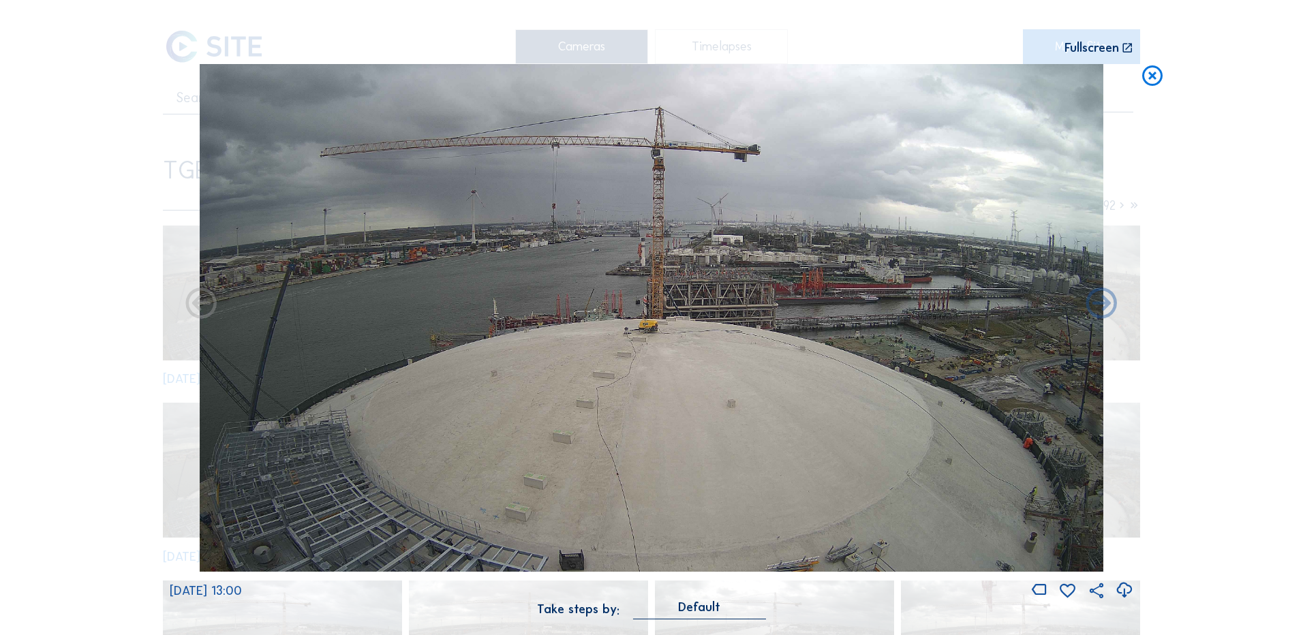
click at [1126, 587] on icon at bounding box center [1124, 590] width 18 height 22
click at [87, 338] on div "Scroll to travel through time | Press 'Alt' Button + Scroll to Zoom | Click and…" at bounding box center [651, 317] width 1303 height 635
click at [1155, 83] on icon at bounding box center [1152, 76] width 25 height 25
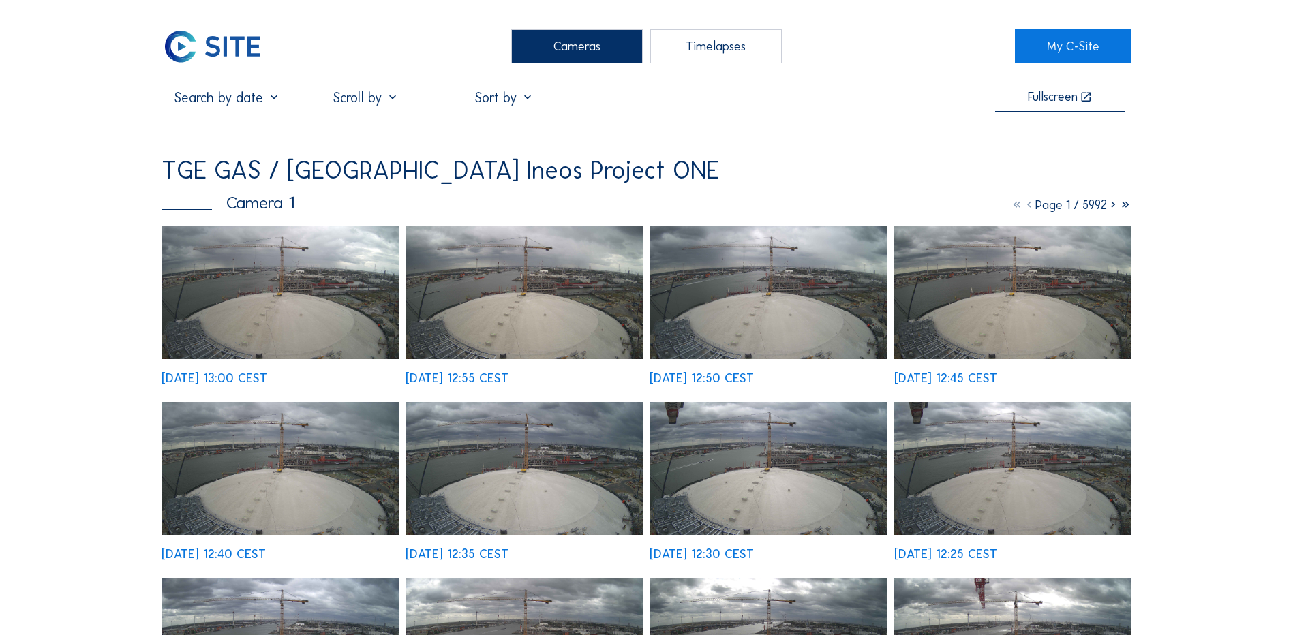
click at [558, 38] on div "Cameras" at bounding box center [577, 46] width 132 height 34
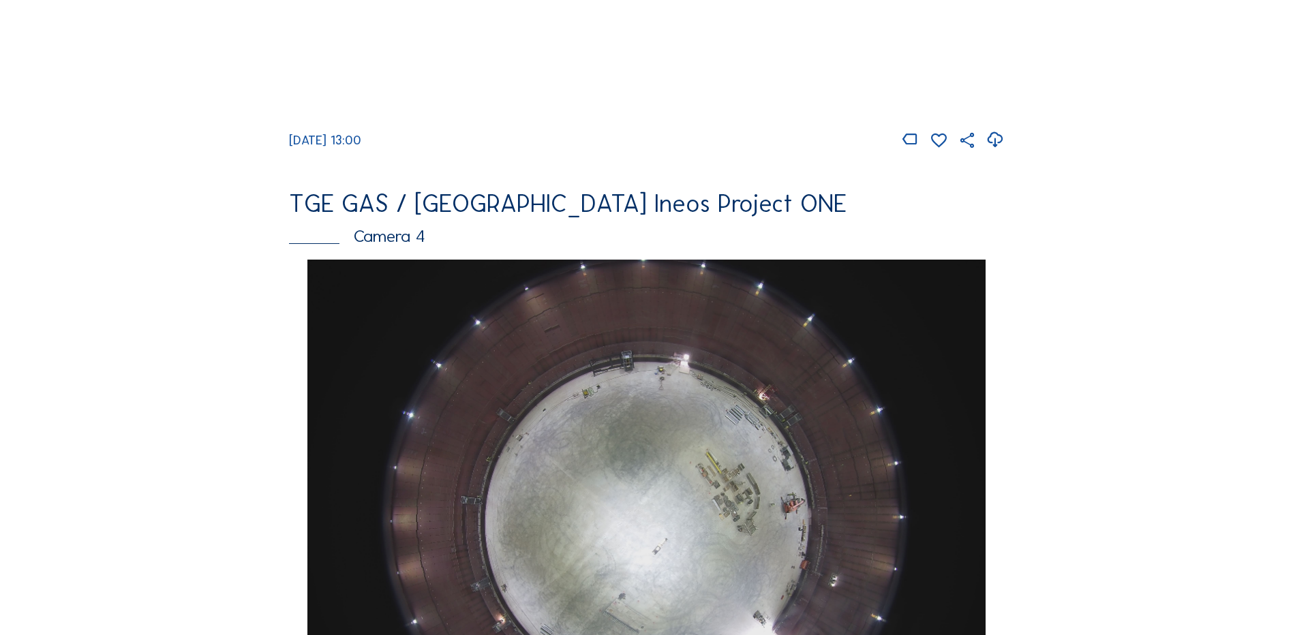
scroll to position [1159, 0]
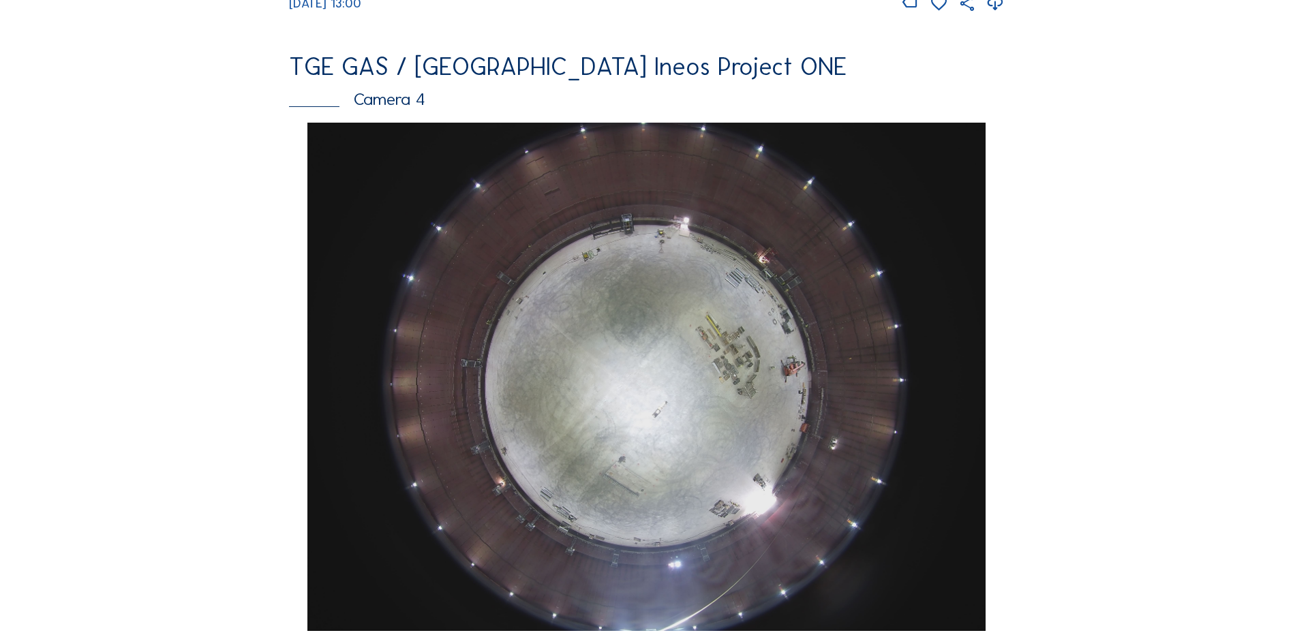
click at [637, 358] on img at bounding box center [646, 377] width 678 height 508
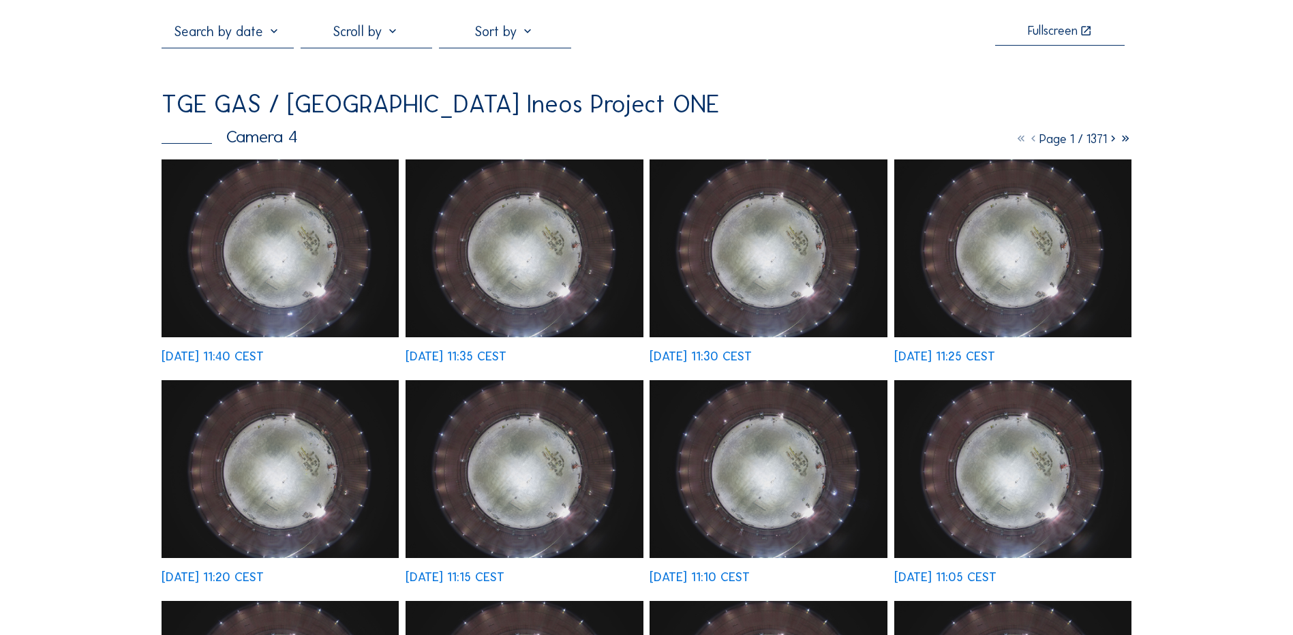
scroll to position [68, 0]
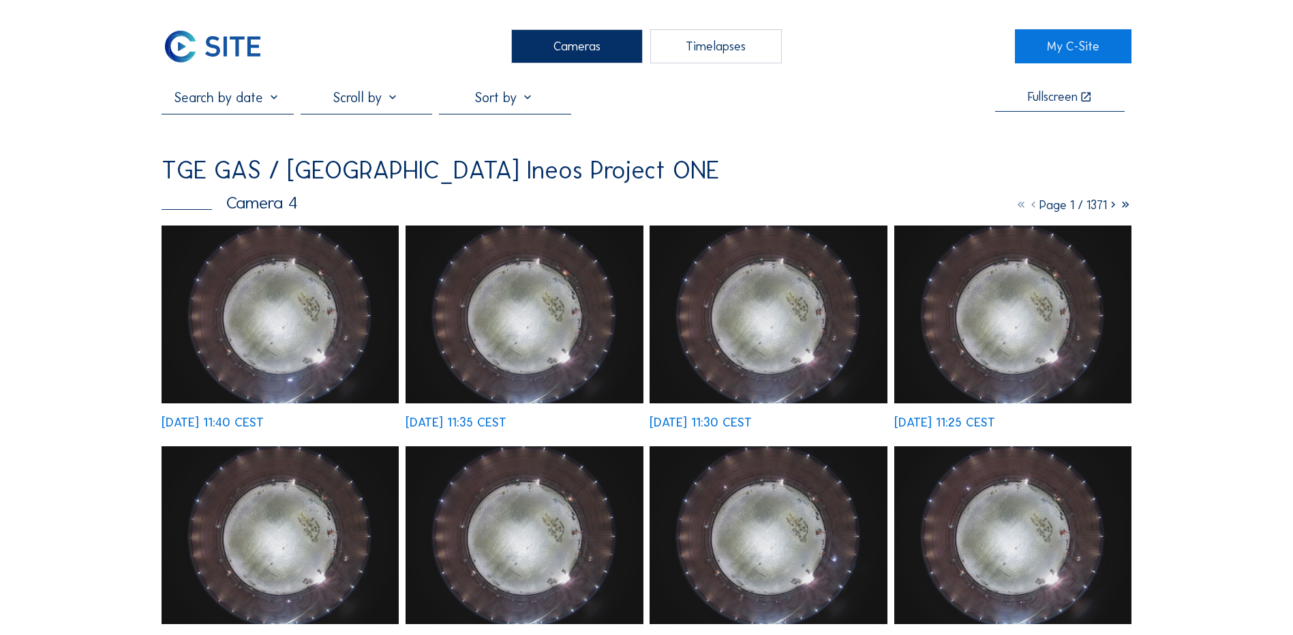
click at [572, 52] on div "Cameras" at bounding box center [577, 46] width 132 height 34
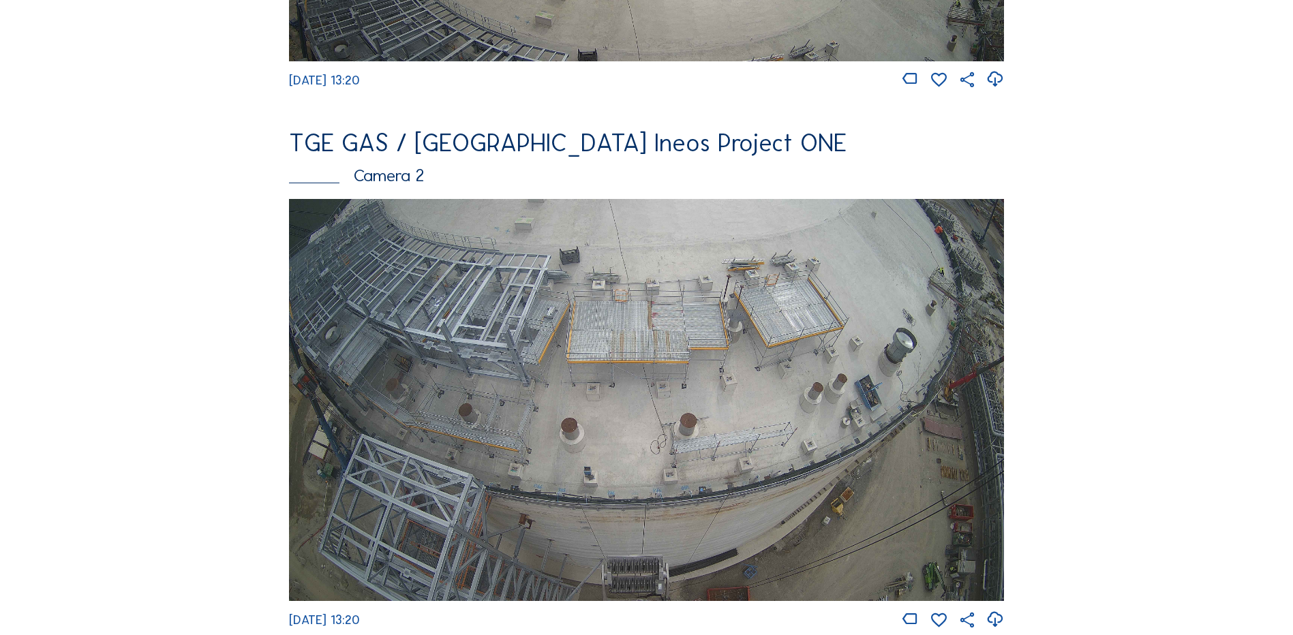
scroll to position [545, 0]
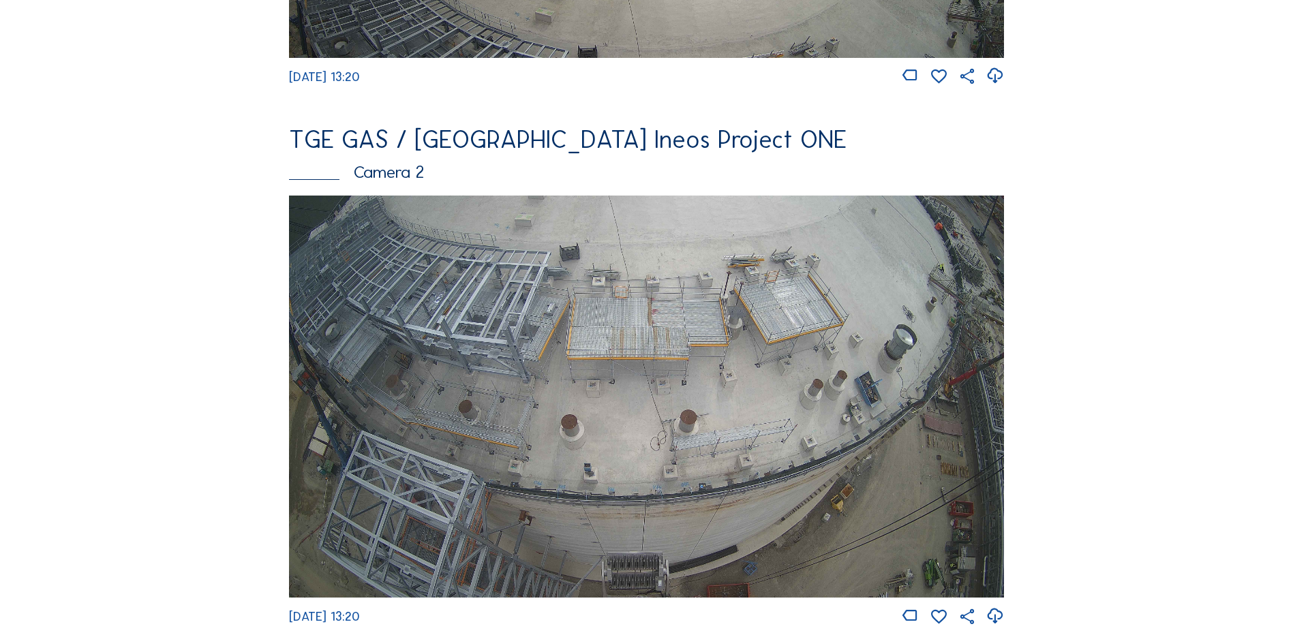
click at [530, 369] on img at bounding box center [646, 397] width 715 height 402
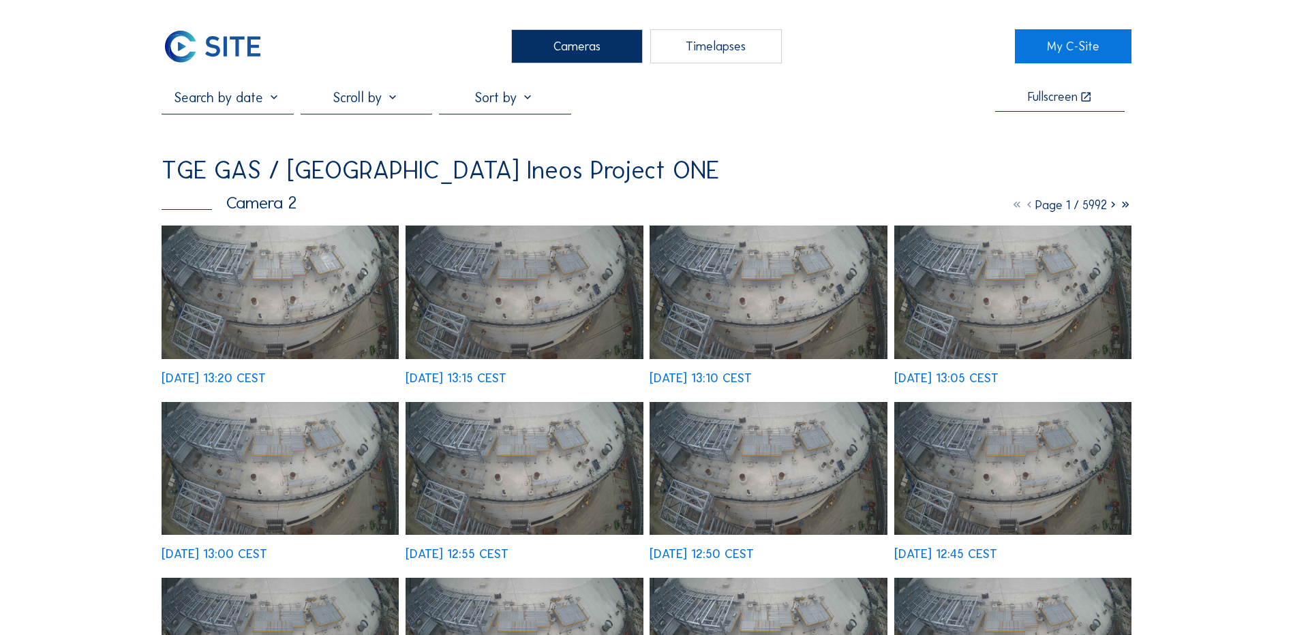
click at [277, 292] on img at bounding box center [280, 293] width 237 height 134
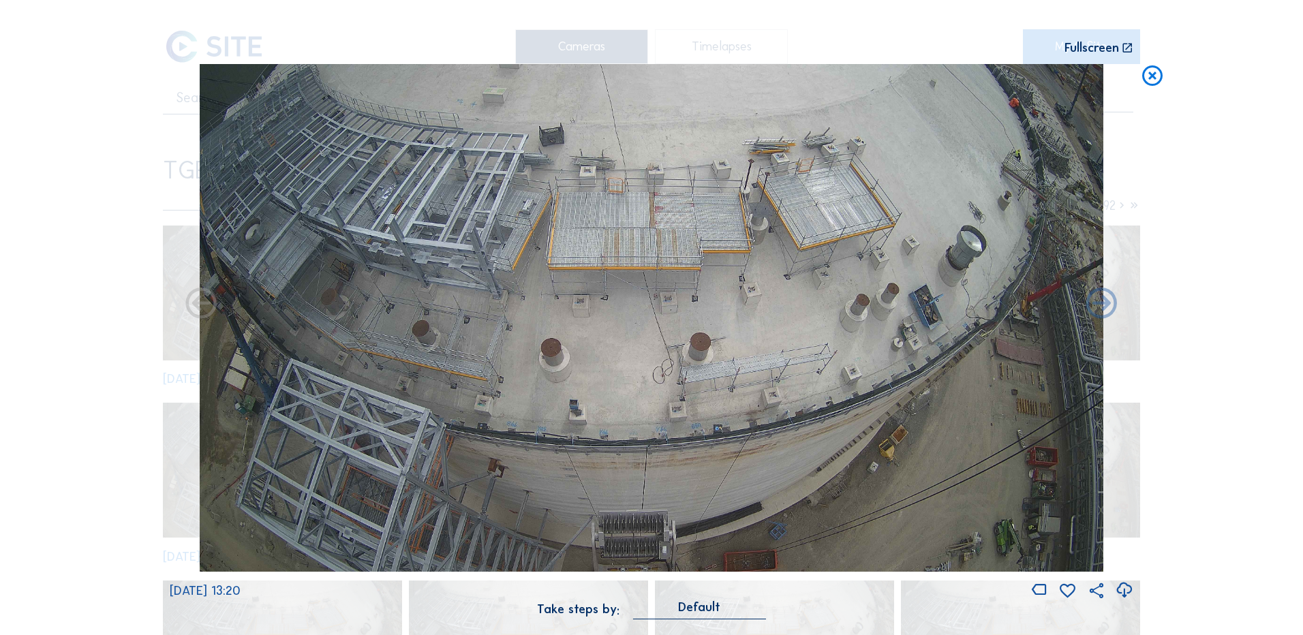
click at [1127, 590] on icon at bounding box center [1124, 590] width 18 height 22
click at [1151, 74] on icon at bounding box center [1152, 76] width 25 height 25
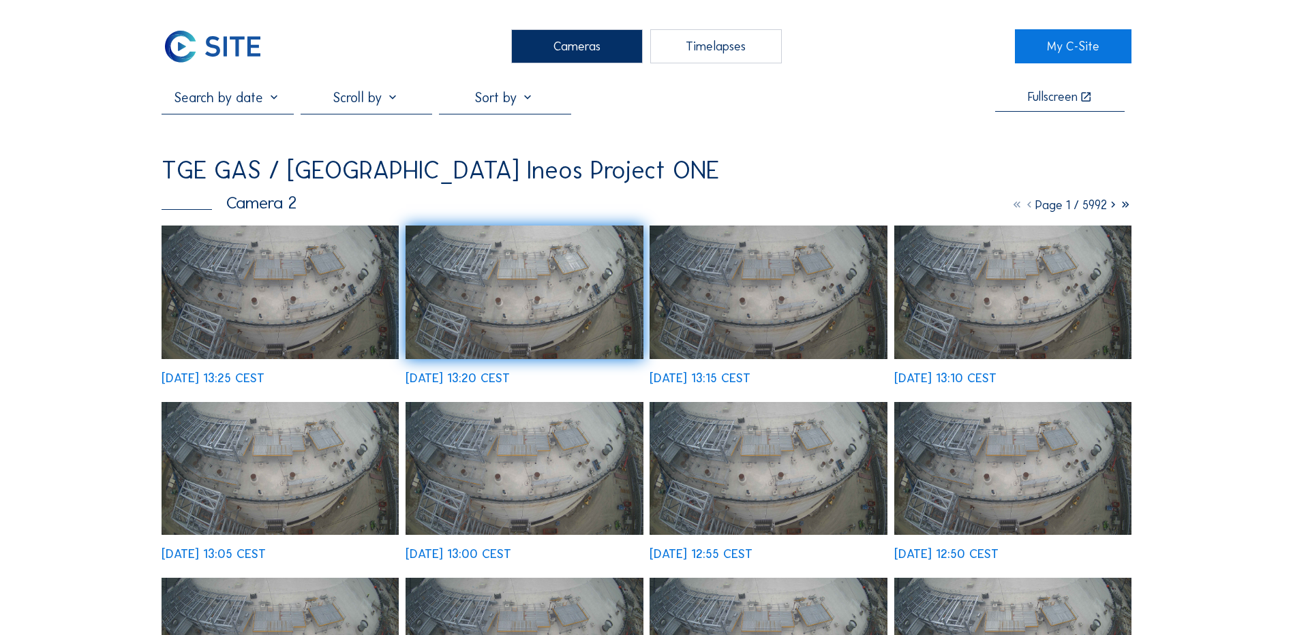
click at [570, 47] on div "Cameras" at bounding box center [577, 46] width 132 height 34
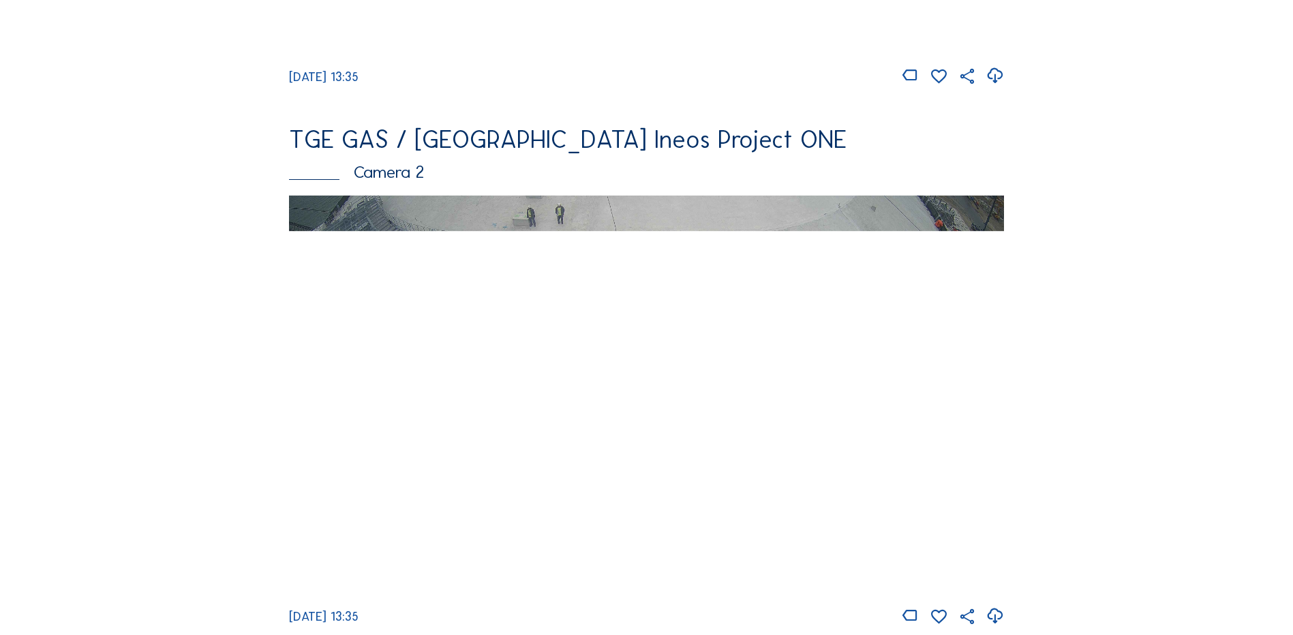
scroll to position [613, 0]
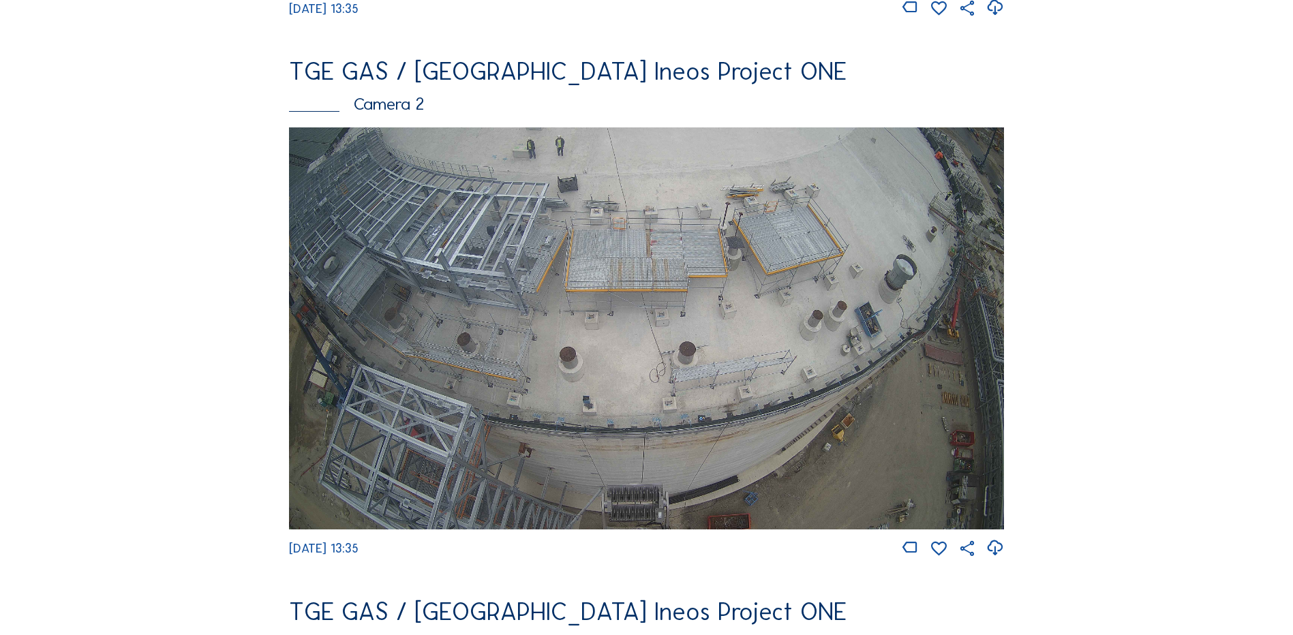
click at [460, 322] on img at bounding box center [646, 328] width 715 height 402
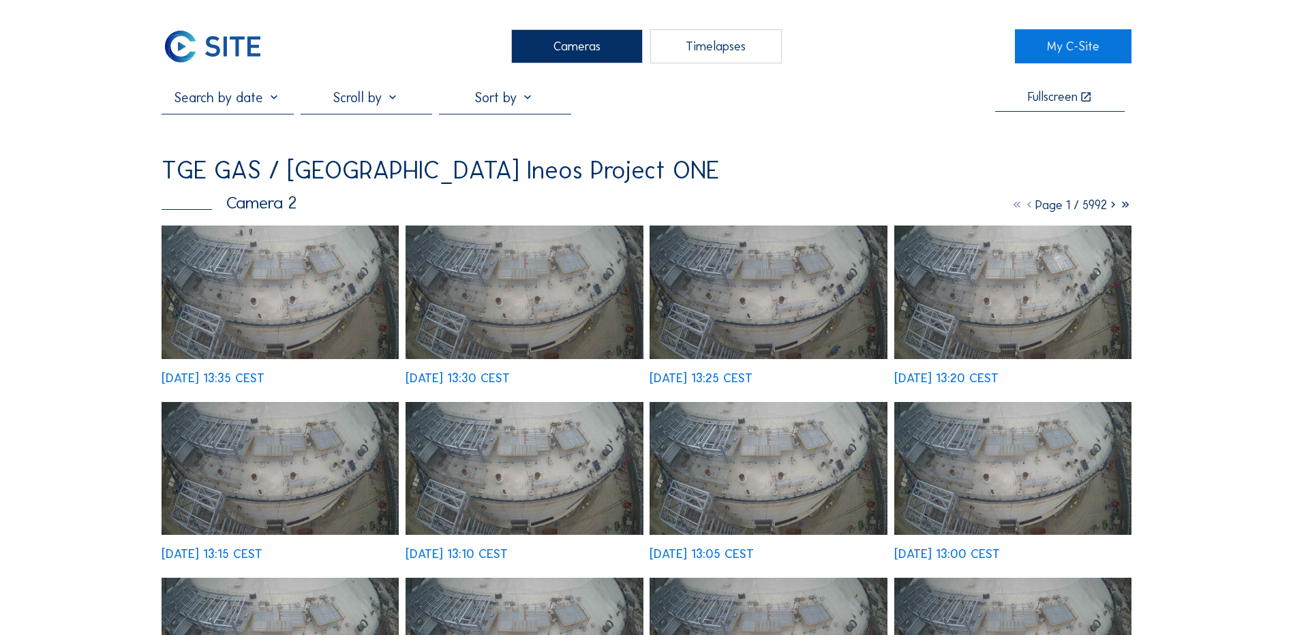
click at [284, 292] on img at bounding box center [280, 293] width 237 height 134
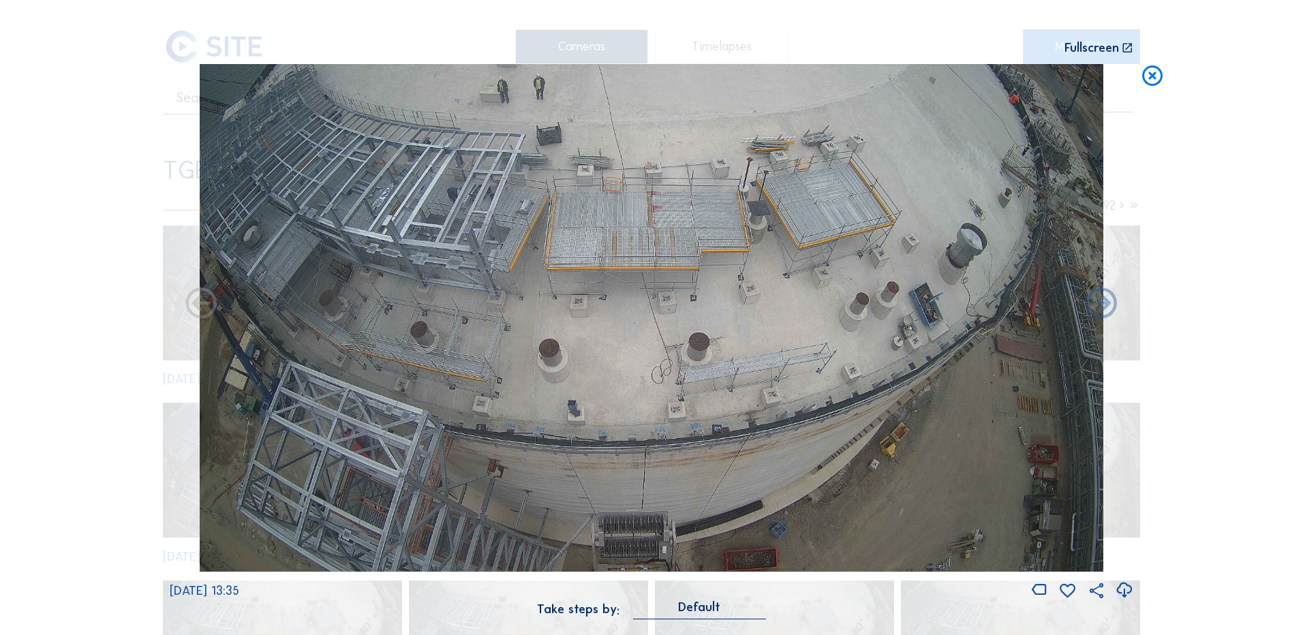
click at [1126, 594] on icon at bounding box center [1124, 590] width 18 height 22
click at [110, 434] on div "Scroll to travel through time | Press 'Alt' Button + Scroll to Zoom | Click and…" at bounding box center [651, 317] width 1303 height 635
click at [1158, 75] on icon at bounding box center [1152, 76] width 25 height 25
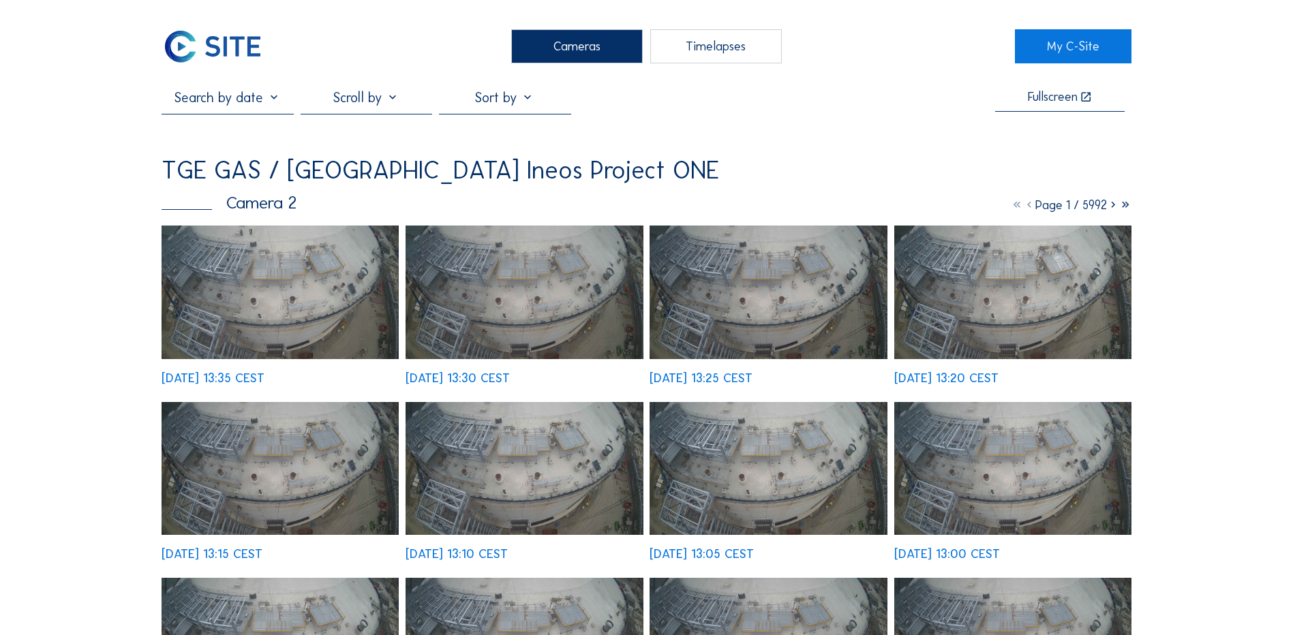
click at [591, 55] on div "Cameras" at bounding box center [577, 46] width 132 height 34
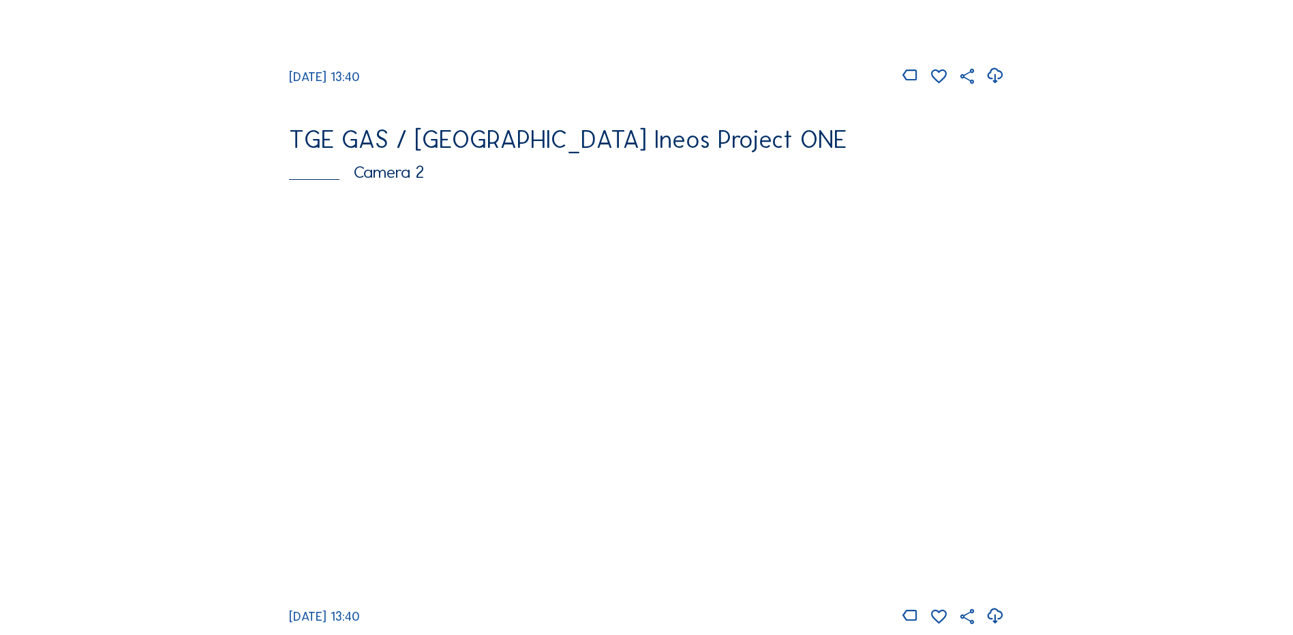
scroll to position [613, 0]
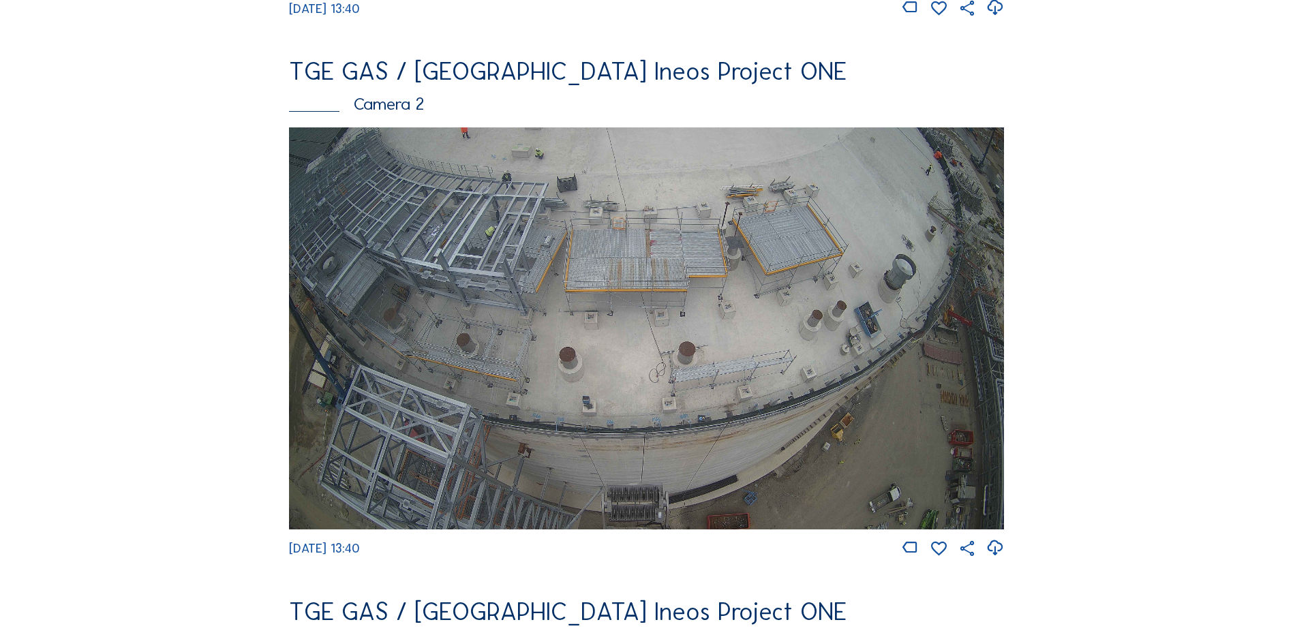
click at [587, 283] on img at bounding box center [646, 328] width 715 height 402
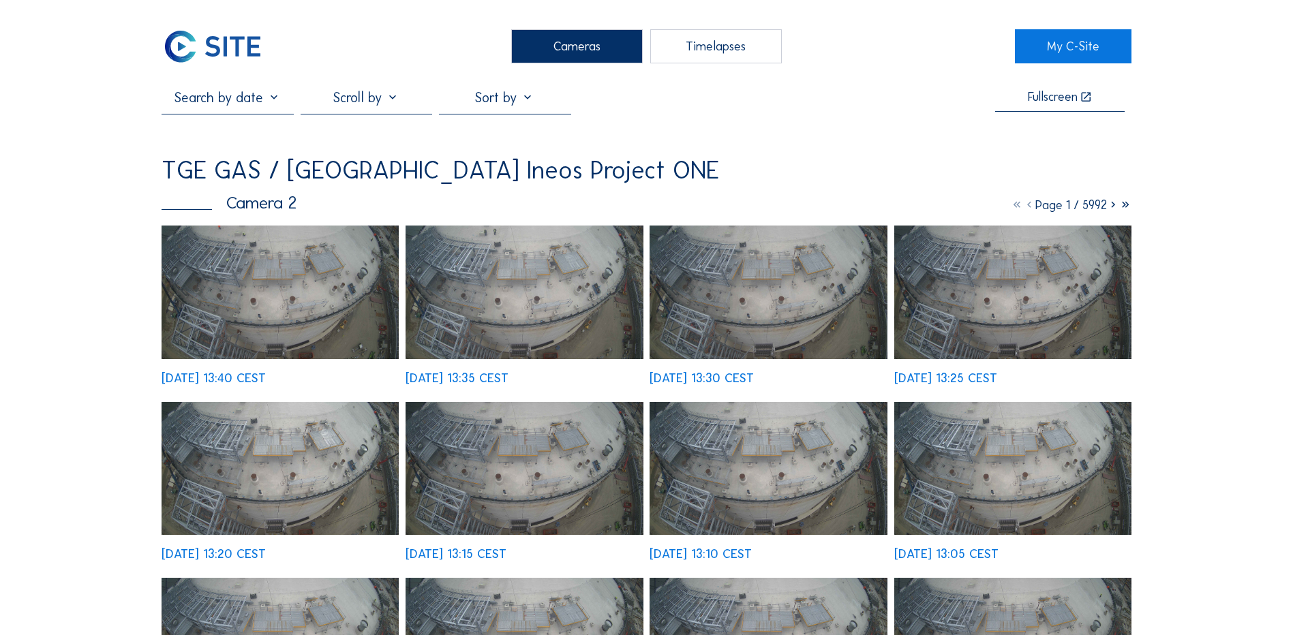
click at [239, 272] on img at bounding box center [280, 293] width 237 height 134
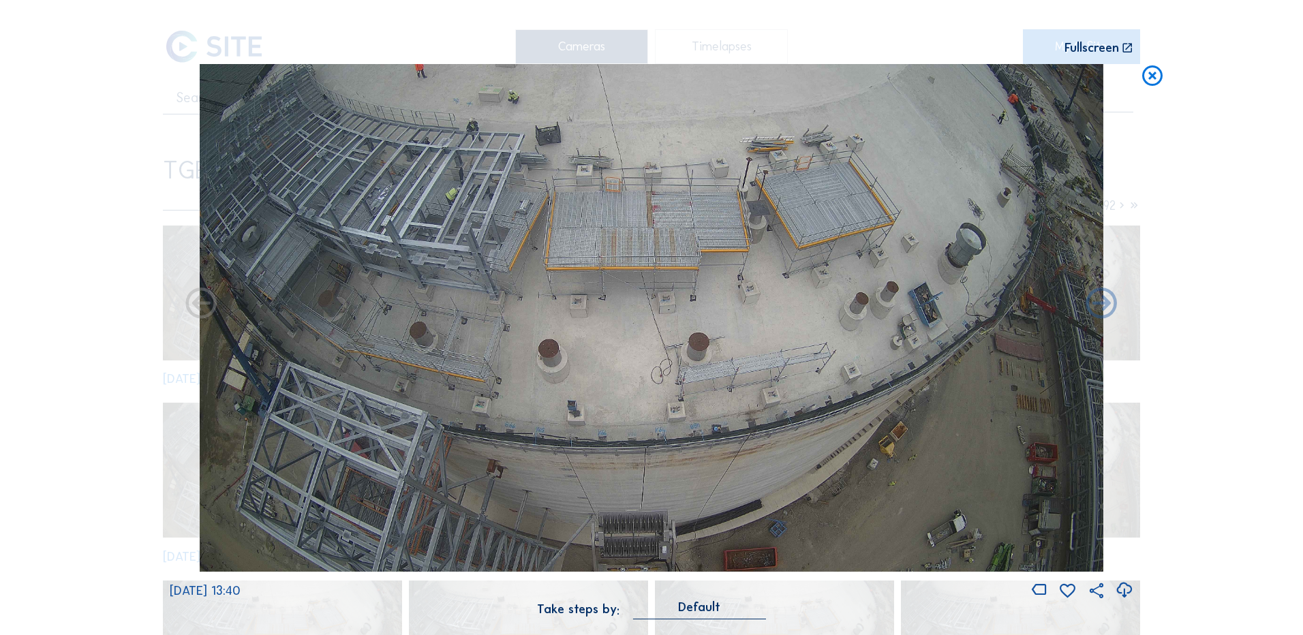
click at [1125, 587] on icon at bounding box center [1124, 590] width 18 height 22
drag, startPoint x: 98, startPoint y: 260, endPoint x: 127, endPoint y: 249, distance: 30.9
click at [98, 260] on div "Scroll to travel through time | Press 'Alt' Button + Scroll to Zoom | Click and…" at bounding box center [651, 317] width 1303 height 635
click at [1158, 77] on icon at bounding box center [1152, 76] width 25 height 25
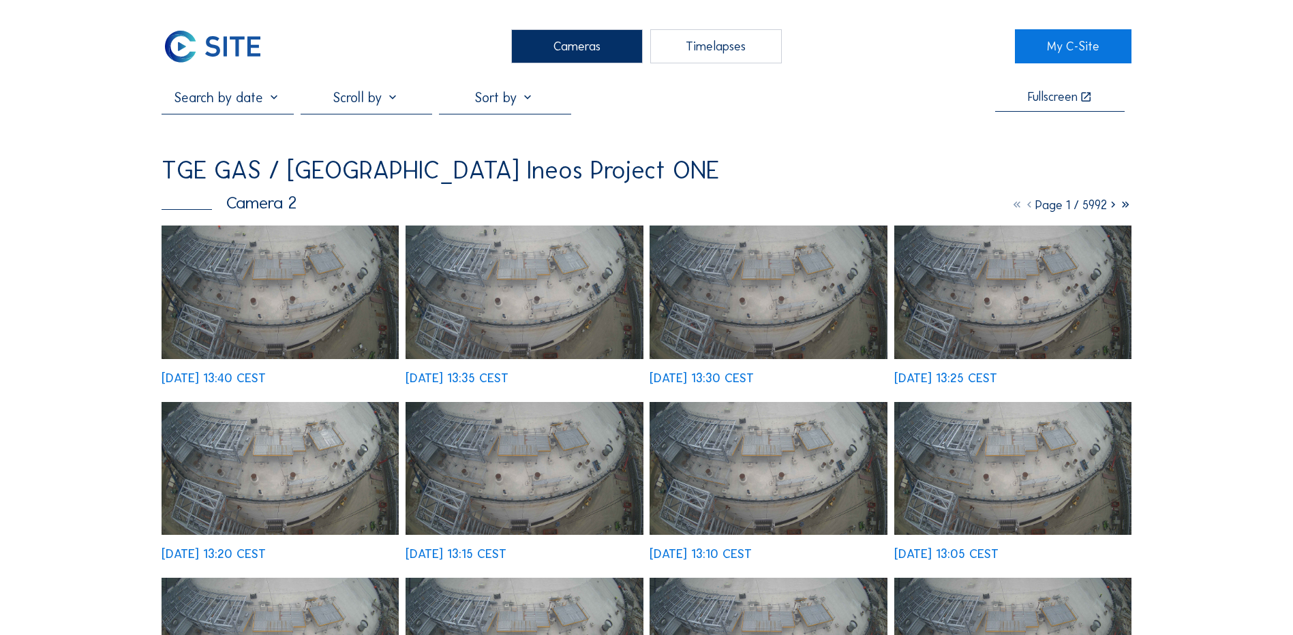
click at [566, 56] on div "Cameras" at bounding box center [577, 46] width 132 height 34
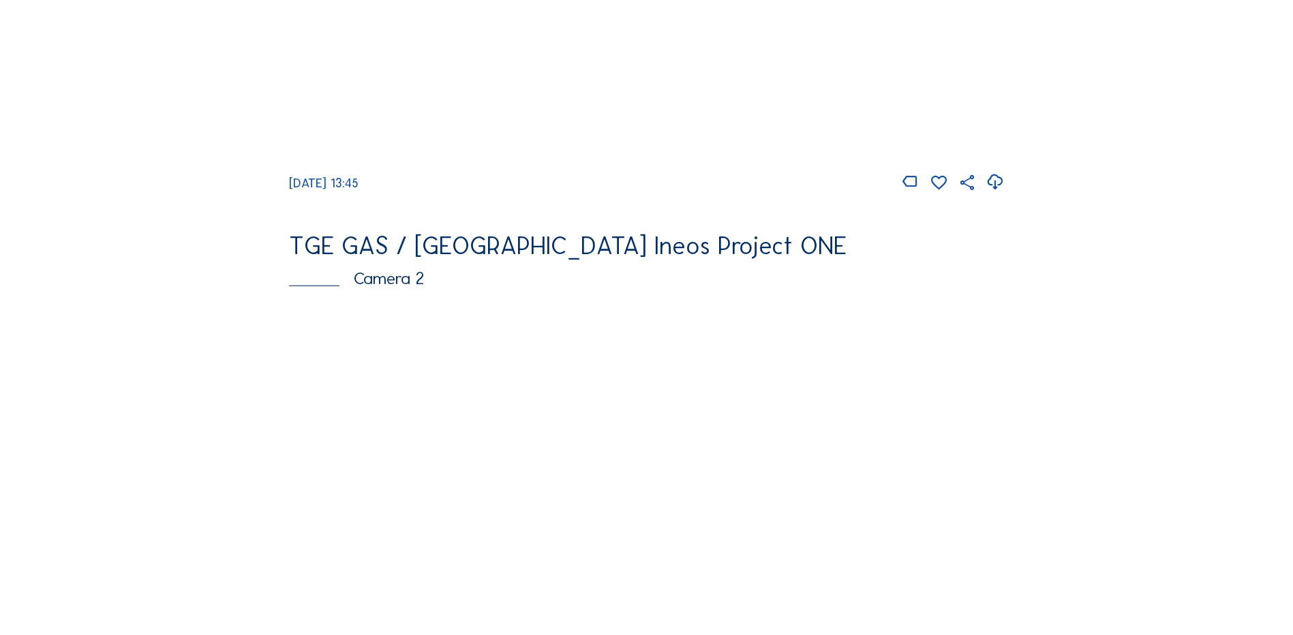
scroll to position [477, 0]
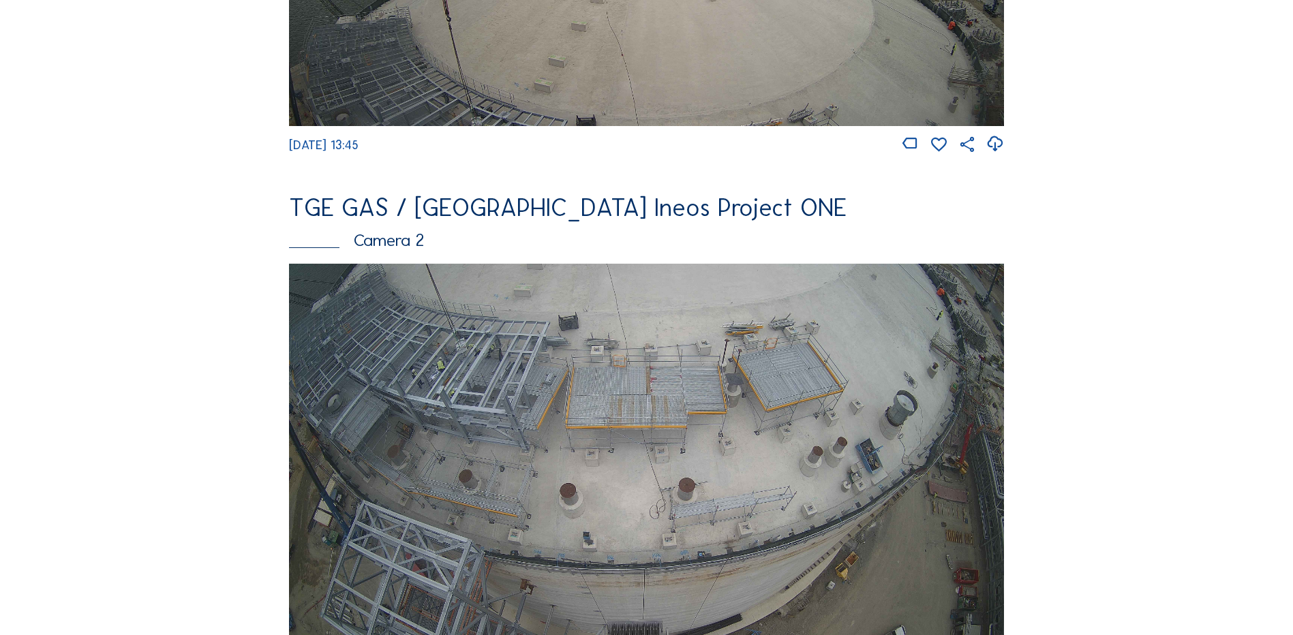
click at [547, 422] on img at bounding box center [646, 465] width 715 height 402
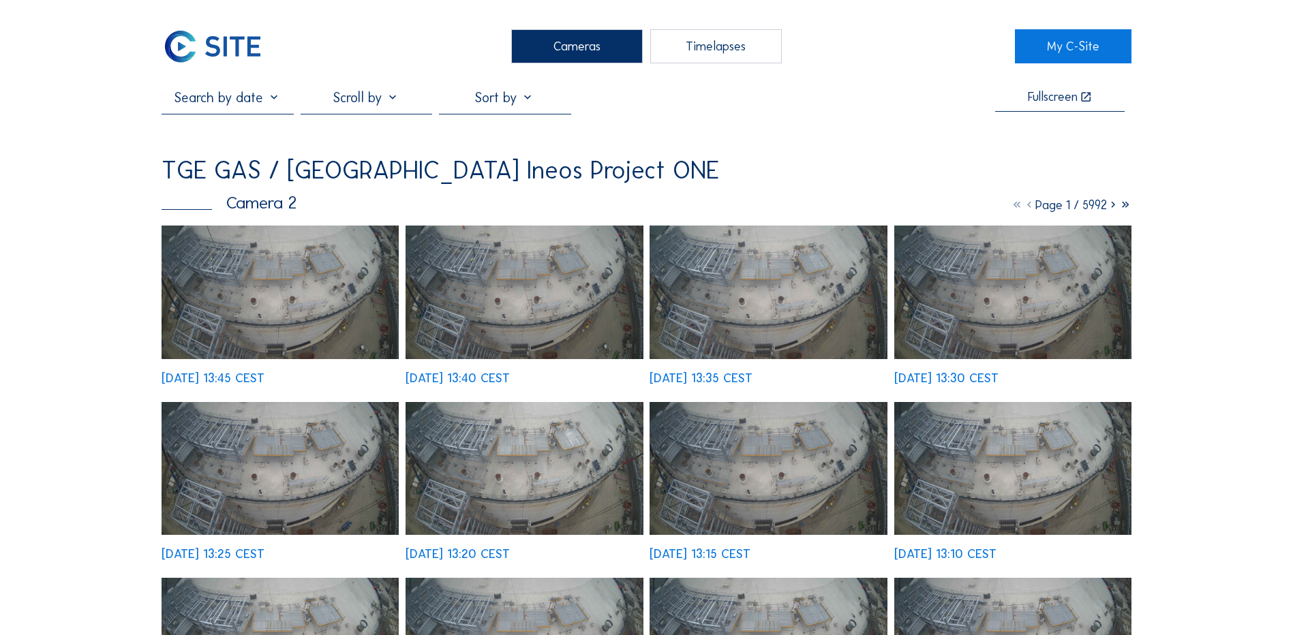
click at [299, 279] on img at bounding box center [280, 293] width 237 height 134
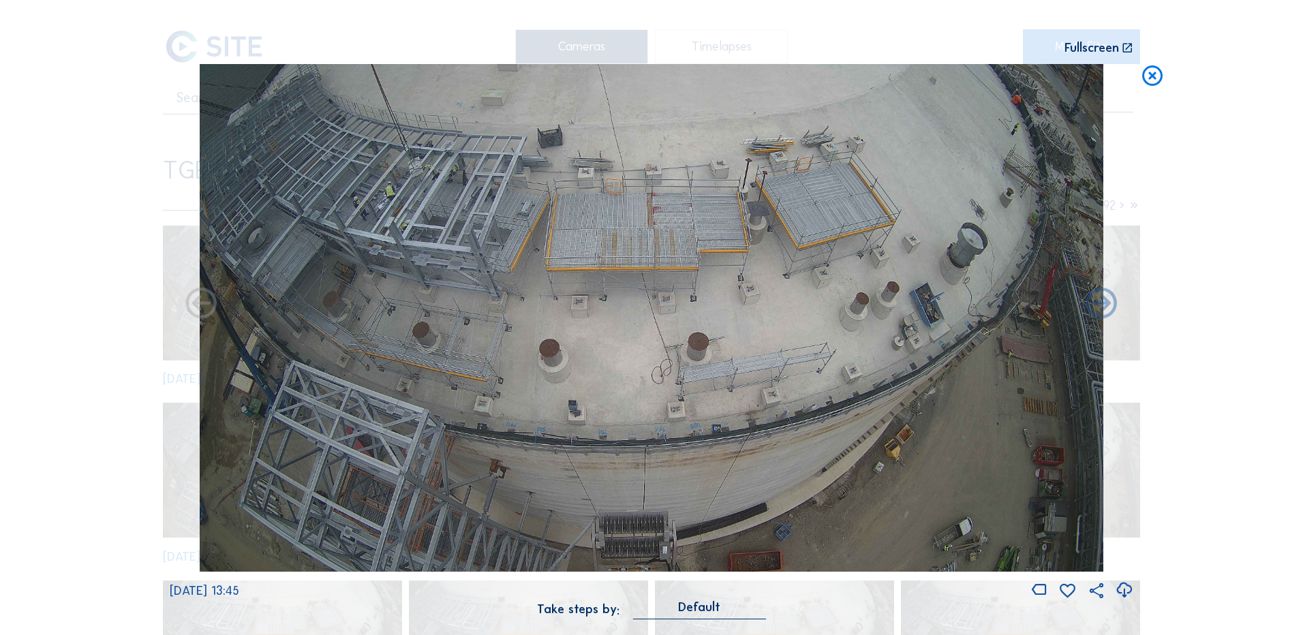
click at [1124, 591] on icon at bounding box center [1124, 590] width 18 height 22
drag, startPoint x: 138, startPoint y: 254, endPoint x: 145, endPoint y: 252, distance: 7.1
click at [138, 254] on div "Scroll to travel through time | Press 'Alt' Button + Scroll to Zoom | Click and…" at bounding box center [651, 317] width 1303 height 635
click at [1153, 76] on icon at bounding box center [1152, 76] width 25 height 25
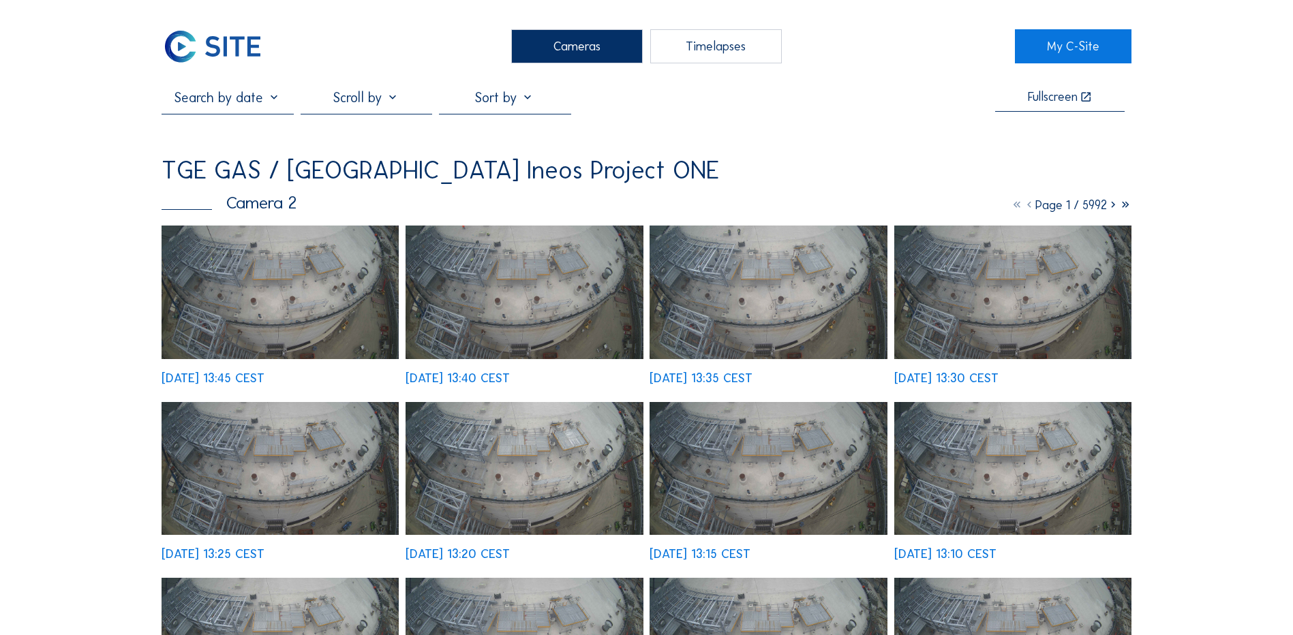
click at [532, 51] on div "Cameras" at bounding box center [577, 46] width 132 height 34
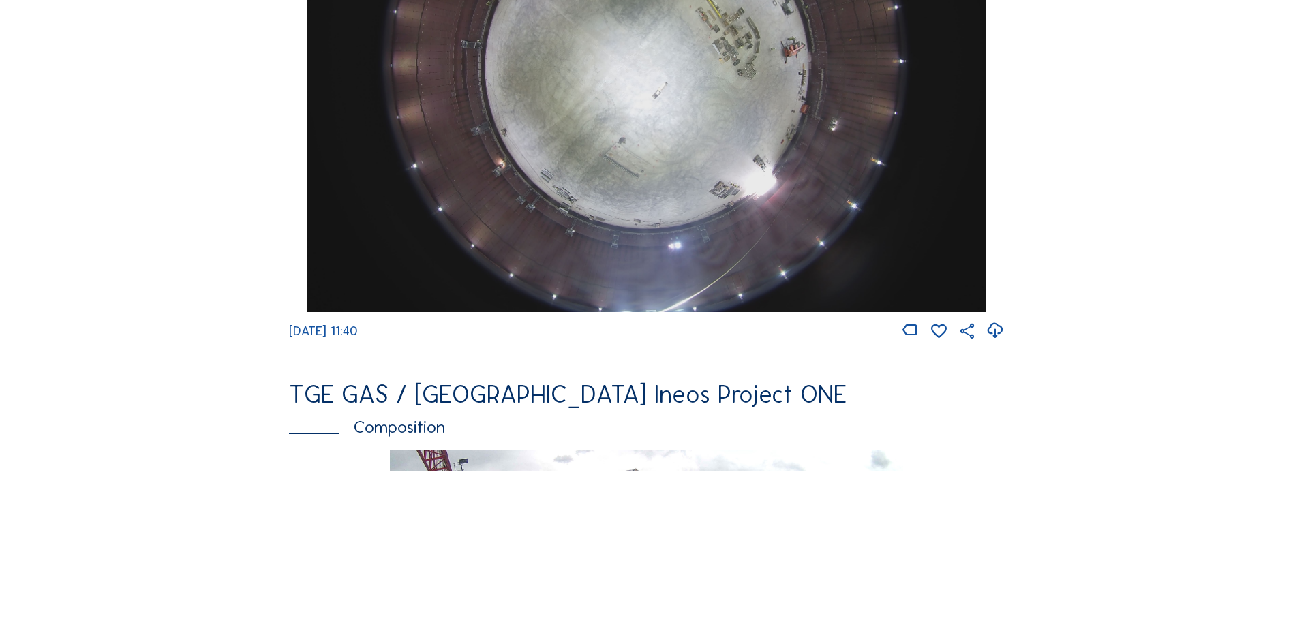
scroll to position [1909, 0]
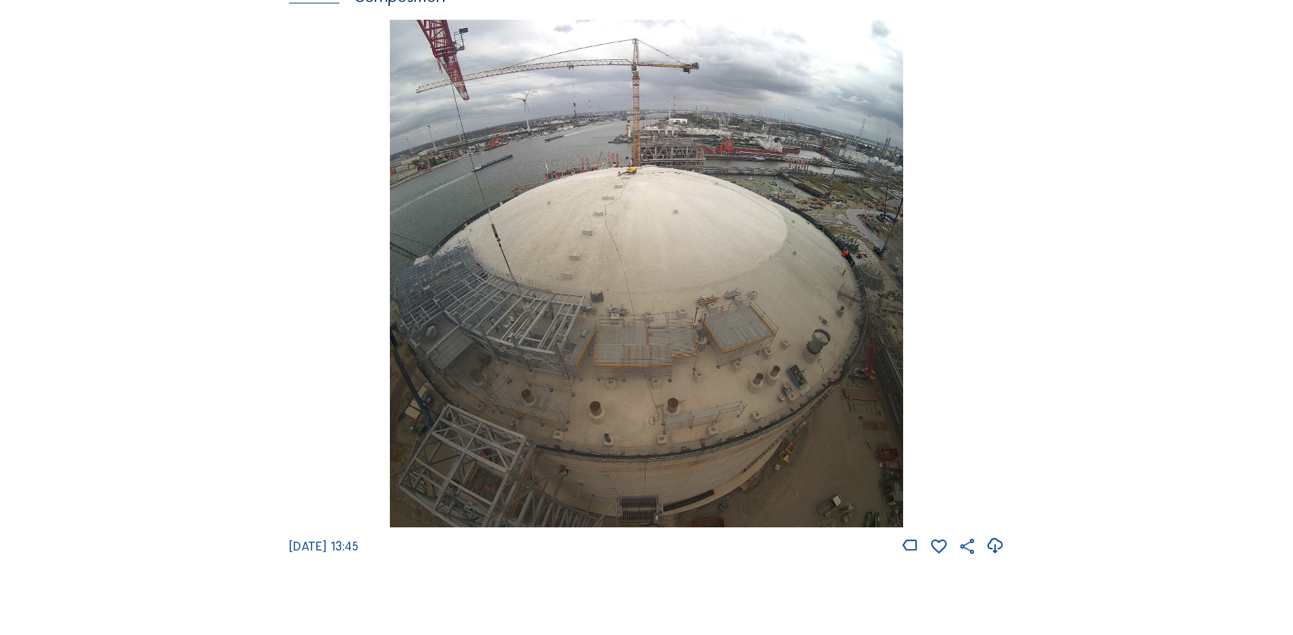
click at [605, 289] on img at bounding box center [646, 274] width 513 height 508
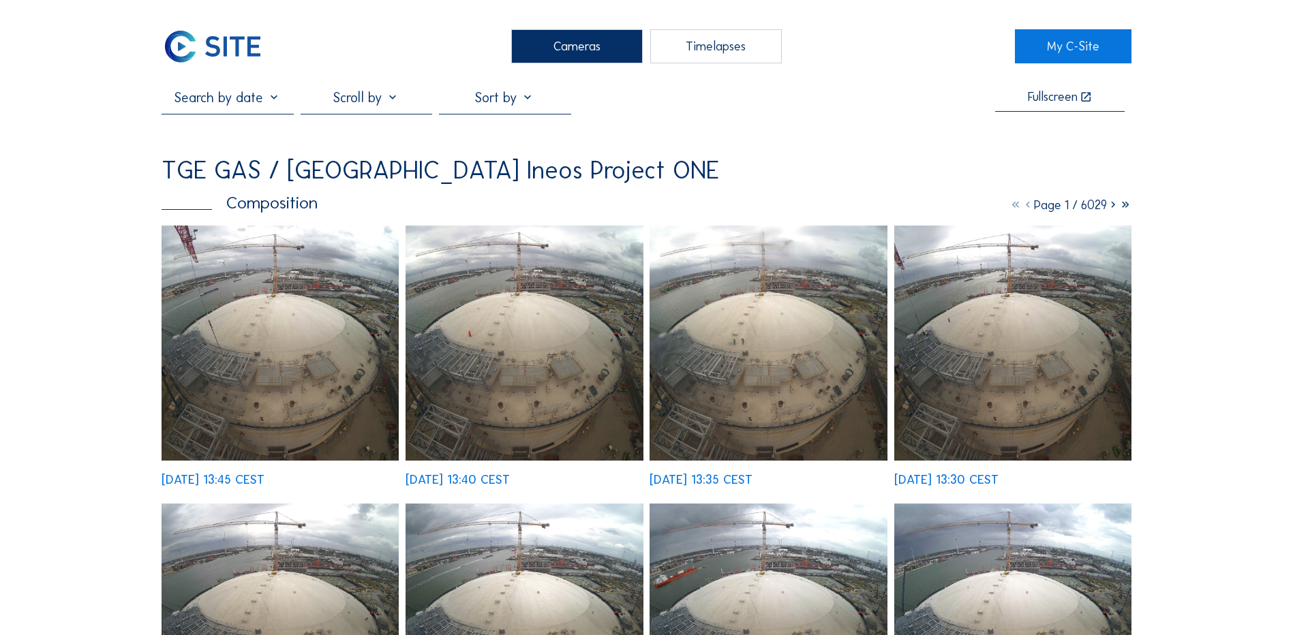
click at [260, 326] on img at bounding box center [280, 343] width 237 height 235
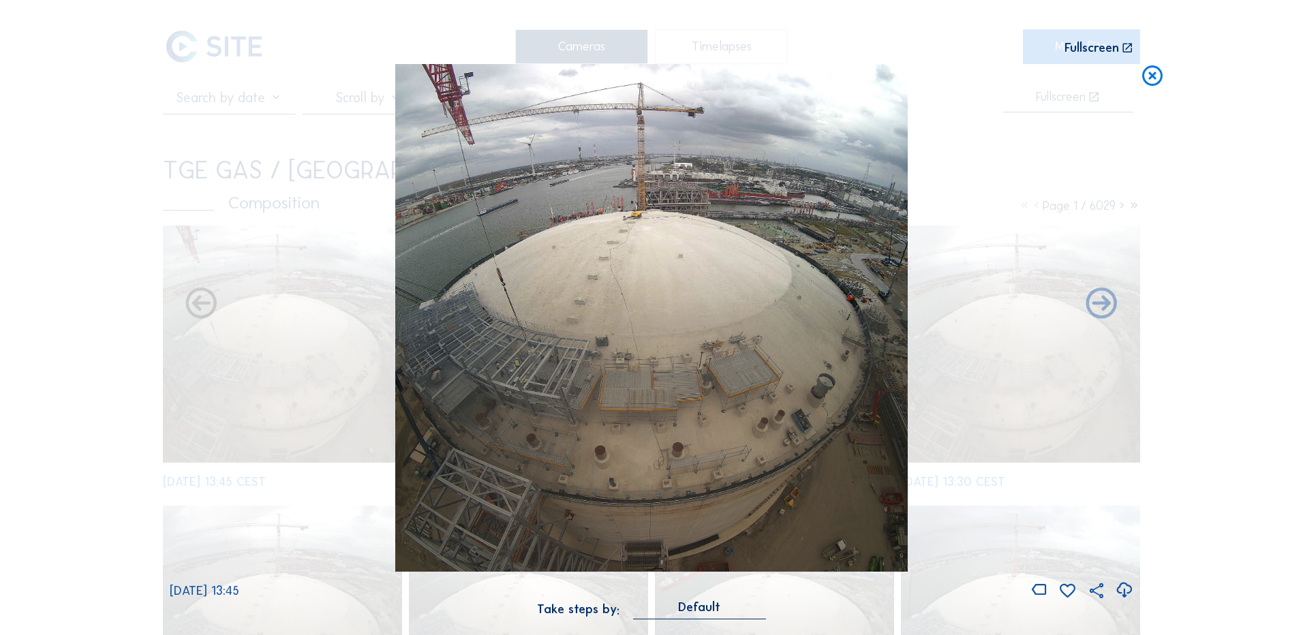
click at [1127, 589] on icon at bounding box center [1124, 590] width 18 height 22
click at [101, 314] on div "Scroll to travel through time | Press 'Alt' Button + Scroll to Zoom | Click and…" at bounding box center [651, 317] width 1303 height 635
click at [1153, 78] on icon at bounding box center [1152, 76] width 25 height 25
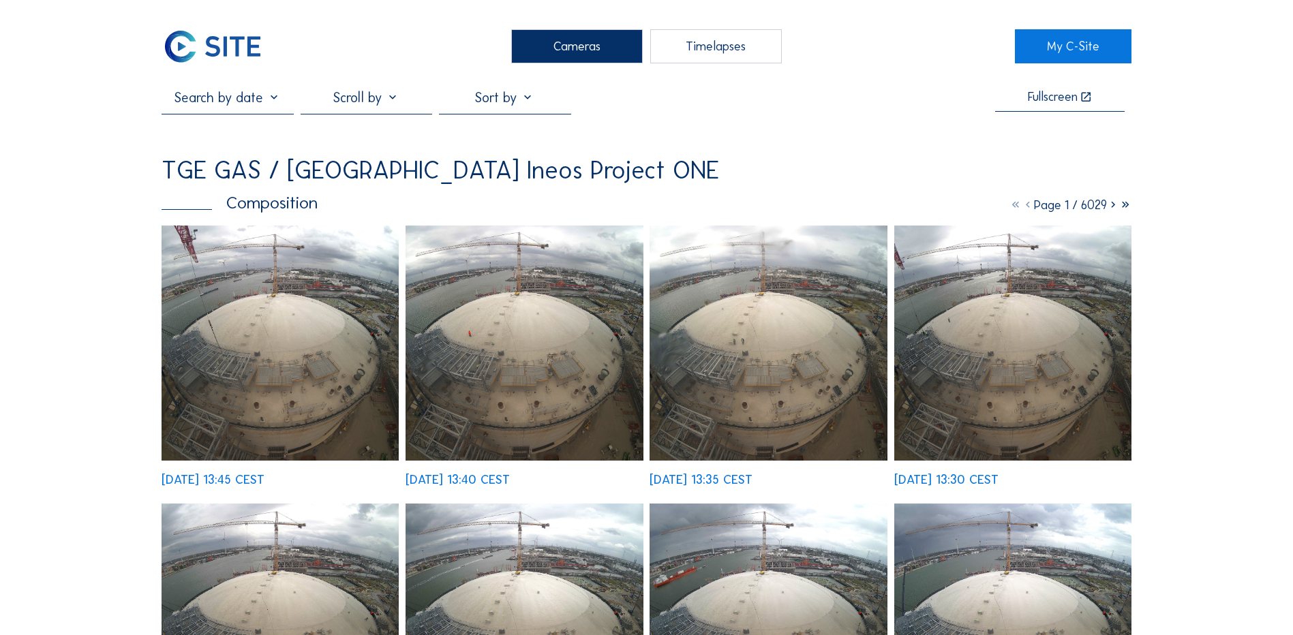
click at [570, 46] on div "Cameras" at bounding box center [577, 46] width 132 height 34
